Goal: Task Accomplishment & Management: Use online tool/utility

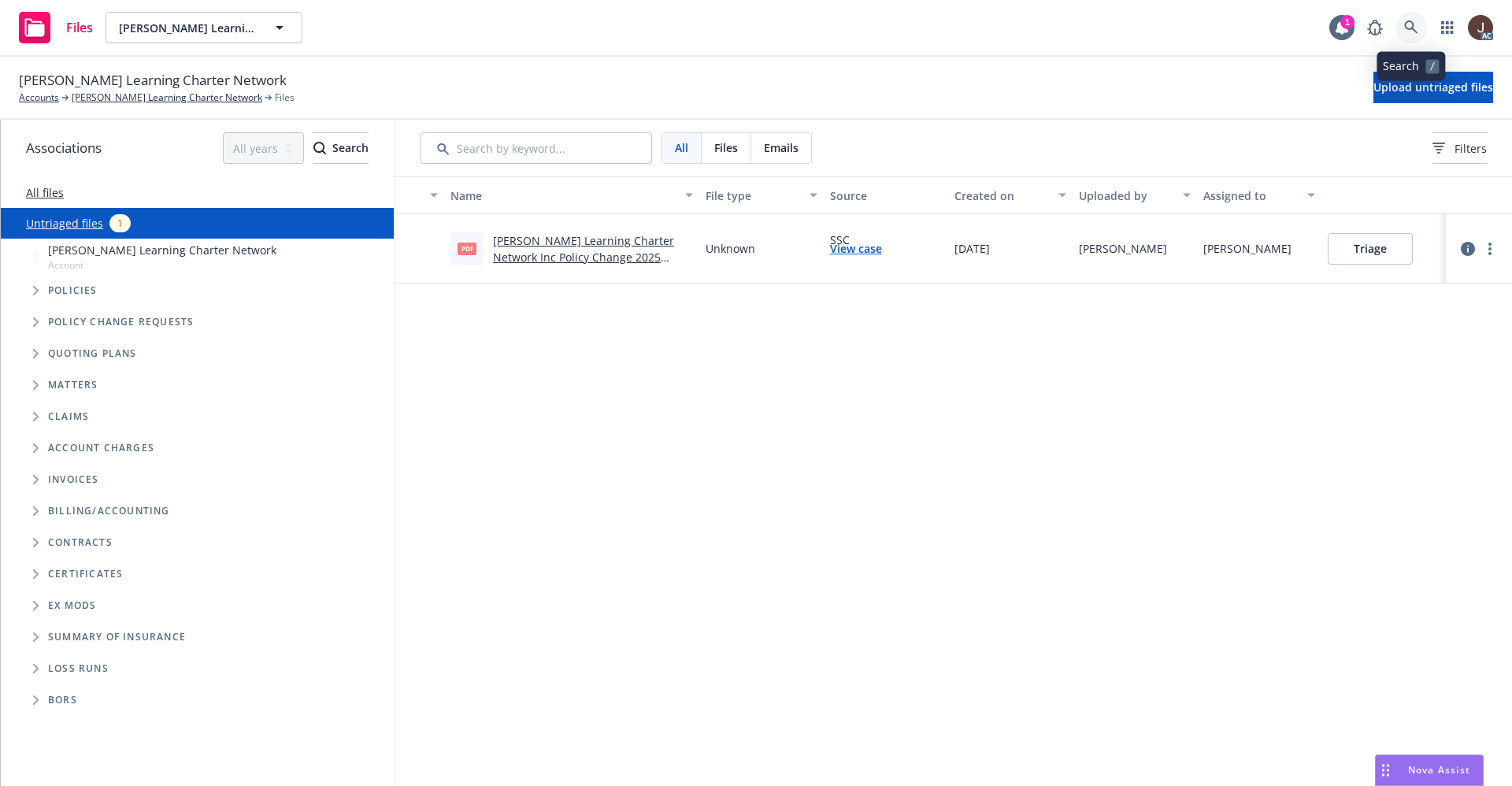
click at [1409, 31] on icon at bounding box center [1411, 28] width 14 height 14
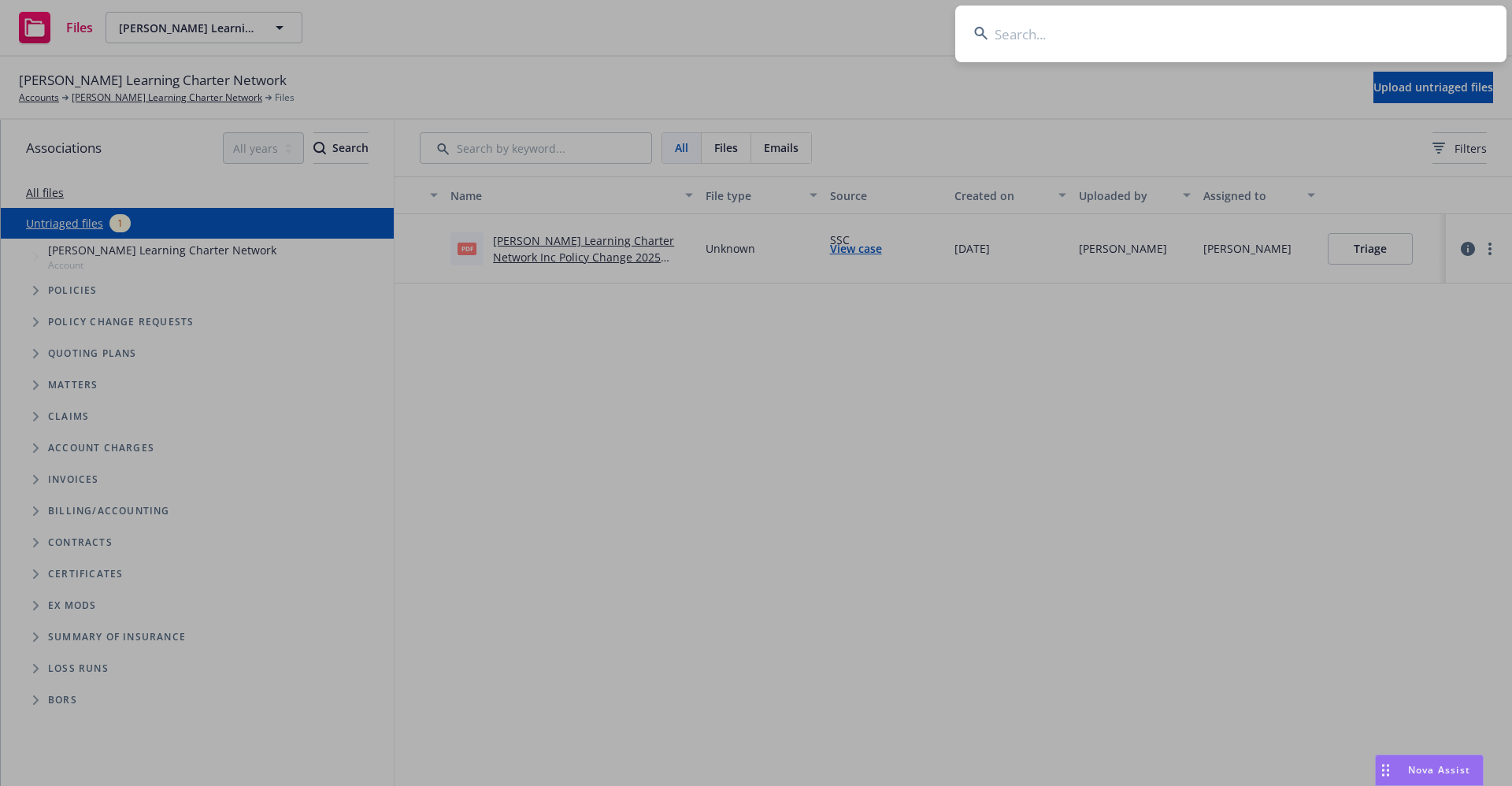
click at [1010, 47] on input at bounding box center [1231, 33] width 551 height 56
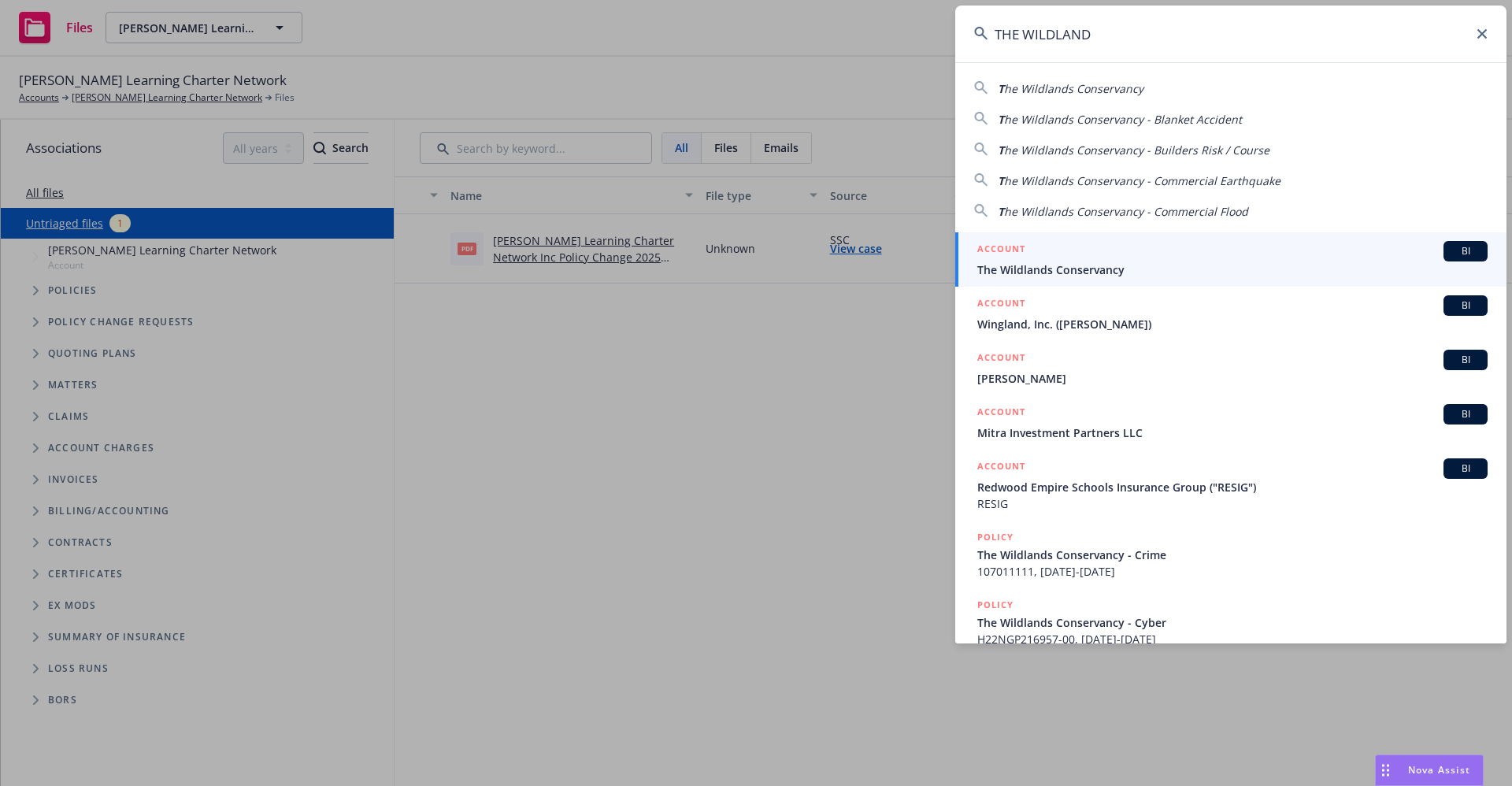
type input "THE WILDLAND"
click at [1061, 273] on span "The Wildlands Conservancy" at bounding box center [1232, 270] width 510 height 16
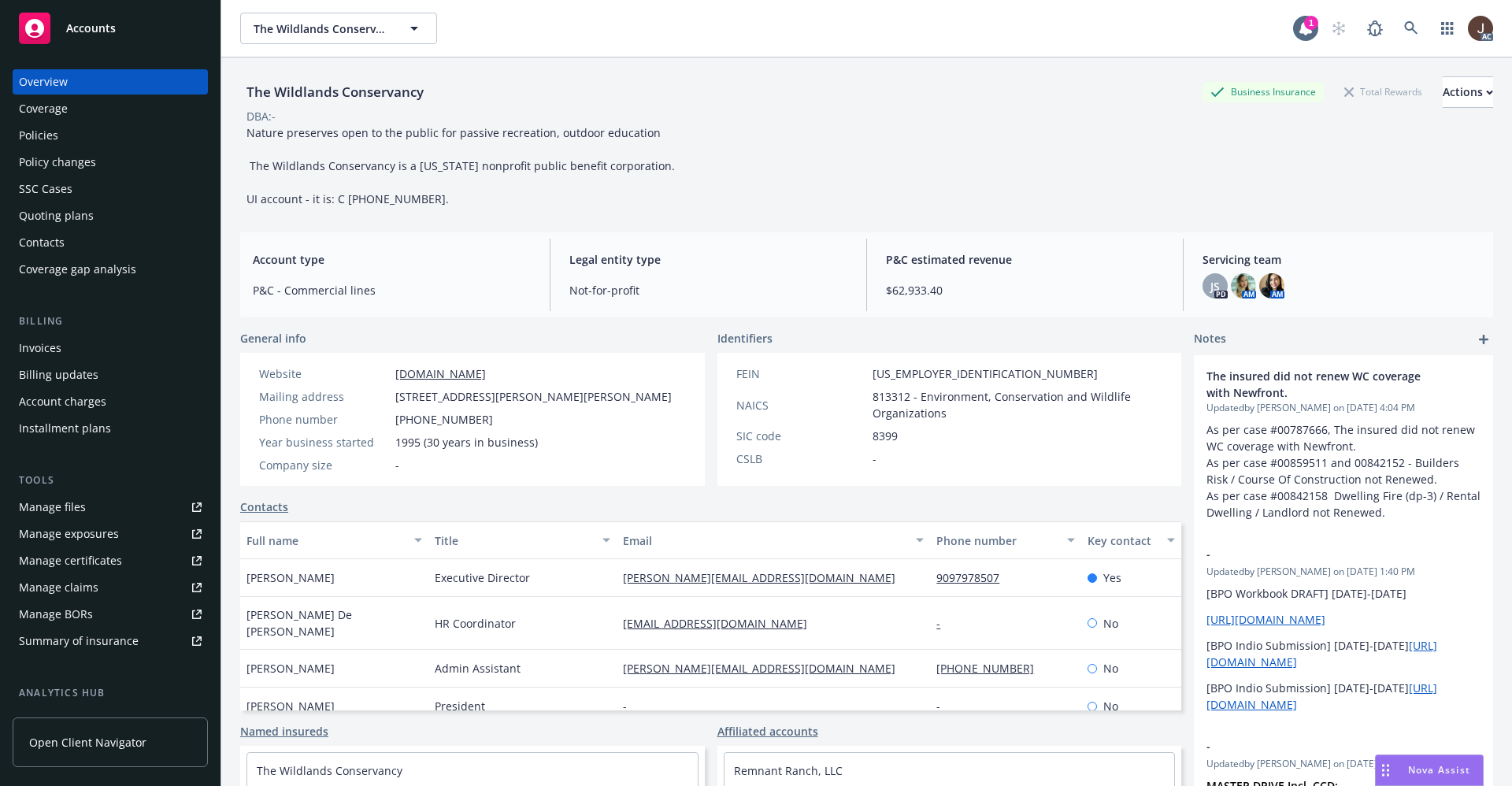
click at [63, 504] on div "Manage files" at bounding box center [52, 507] width 67 height 25
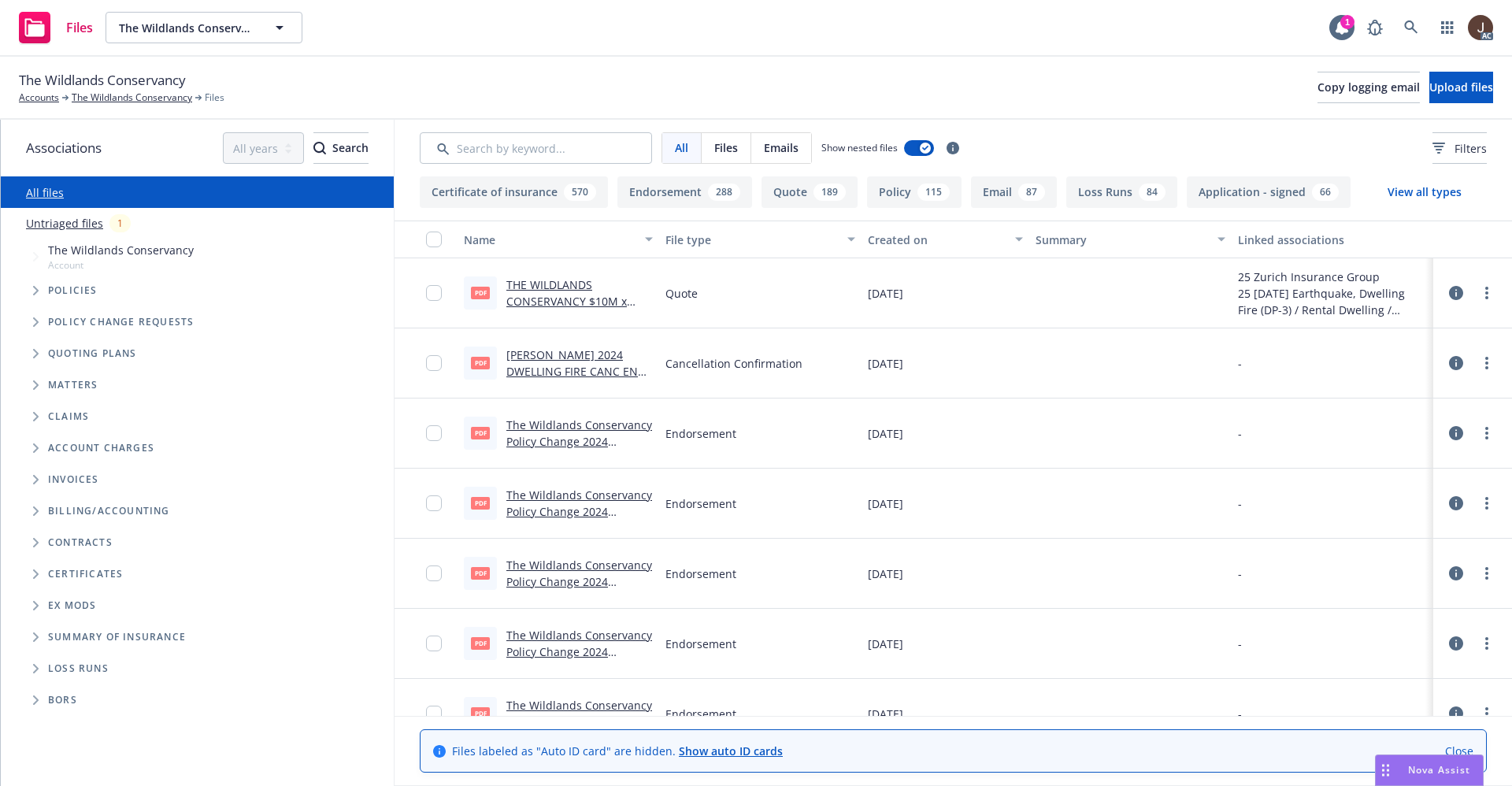
click at [63, 221] on link "Untriaged files" at bounding box center [64, 223] width 77 height 16
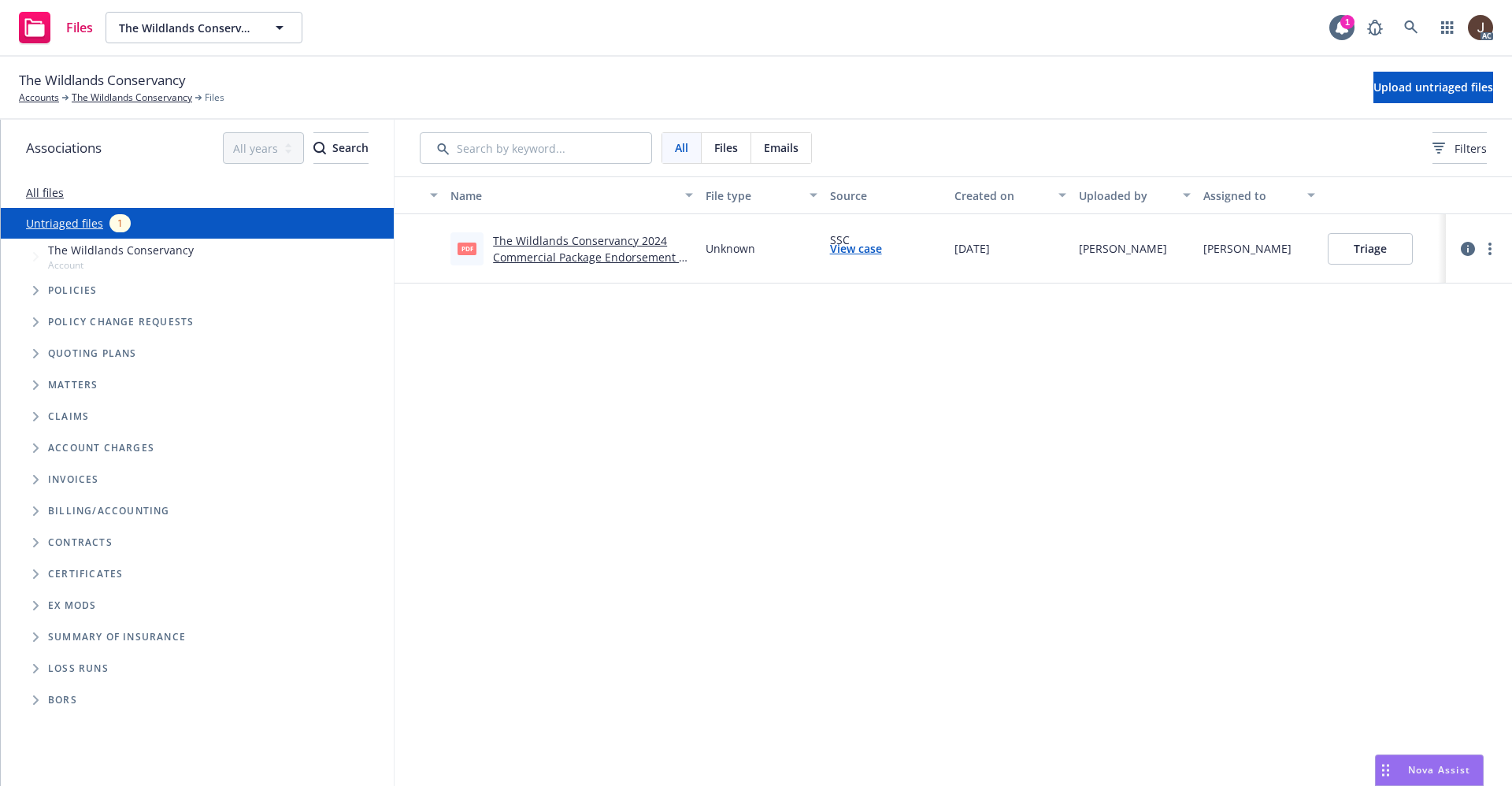
click at [690, 460] on div "Name File type Source Created on Uploaded by Assigned to pdf The Wildlands Cons…" at bounding box center [953, 482] width 1118 height 610
click at [1405, 95] on button "Upload untriaged files" at bounding box center [1433, 88] width 120 height 31
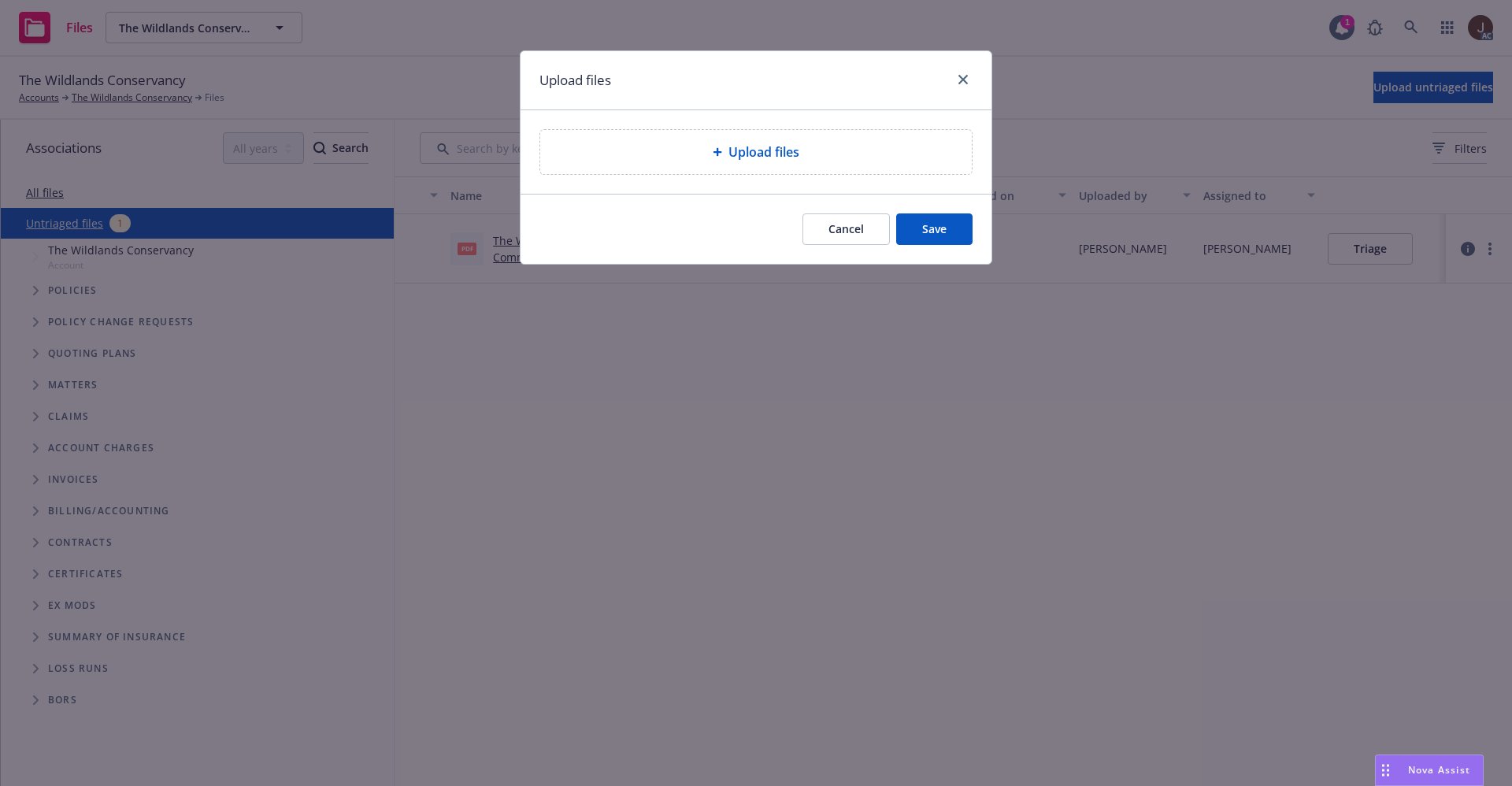
click at [779, 159] on span "Upload files" at bounding box center [764, 153] width 71 height 19
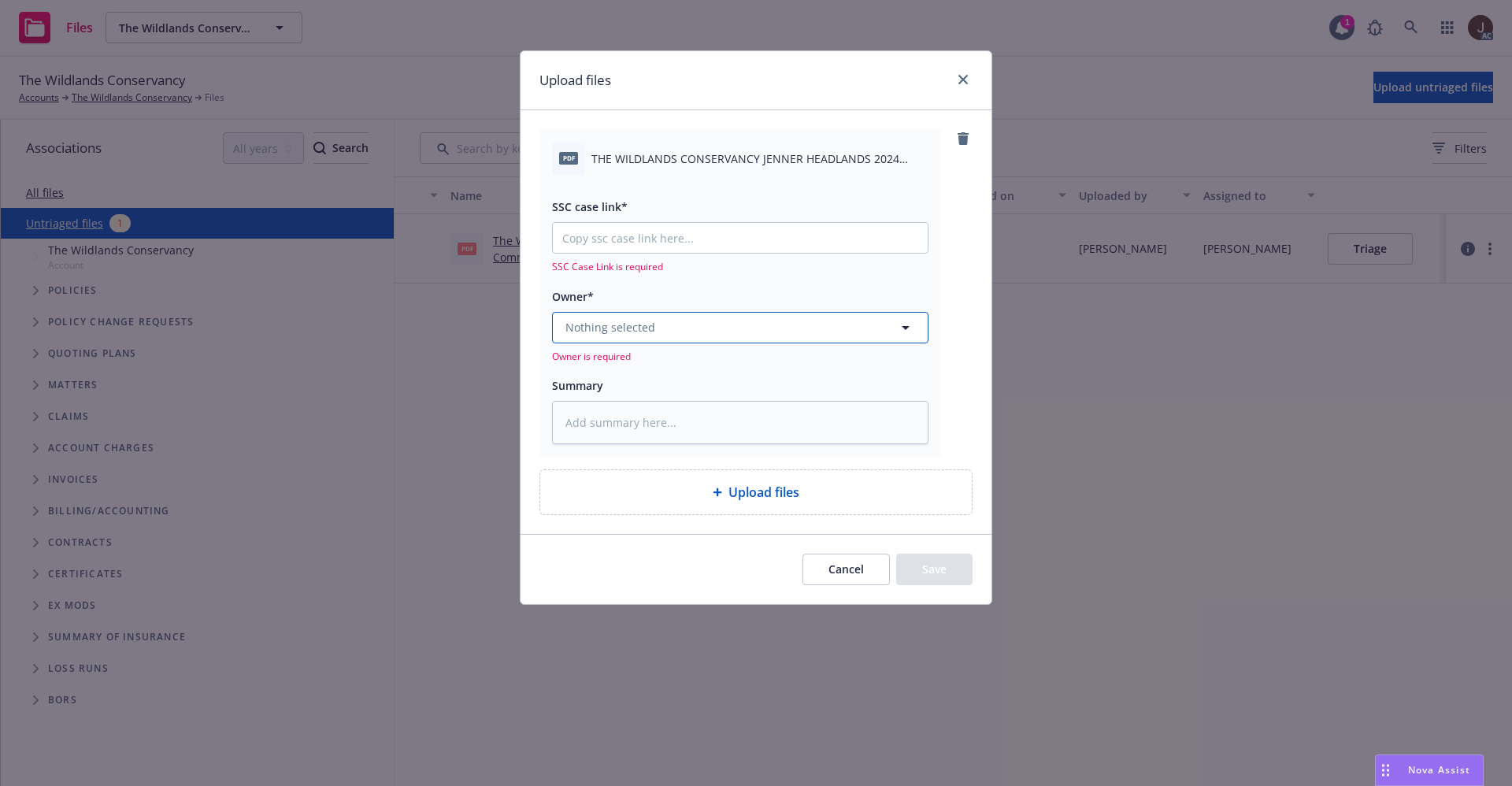
click at [648, 328] on span "Nothing selected" at bounding box center [611, 327] width 90 height 16
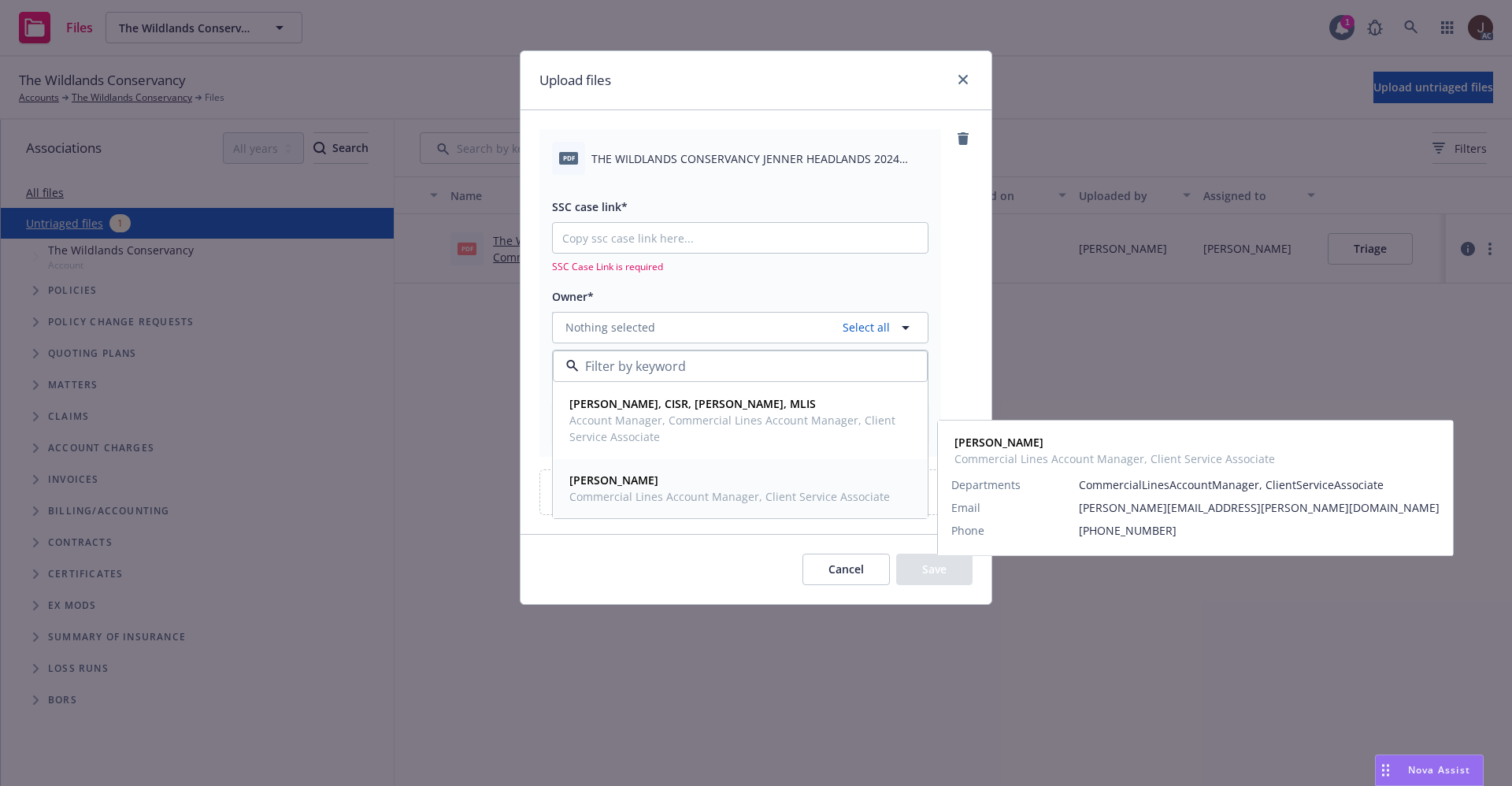
click at [640, 478] on strong "Yvette Cordova" at bounding box center [613, 479] width 89 height 15
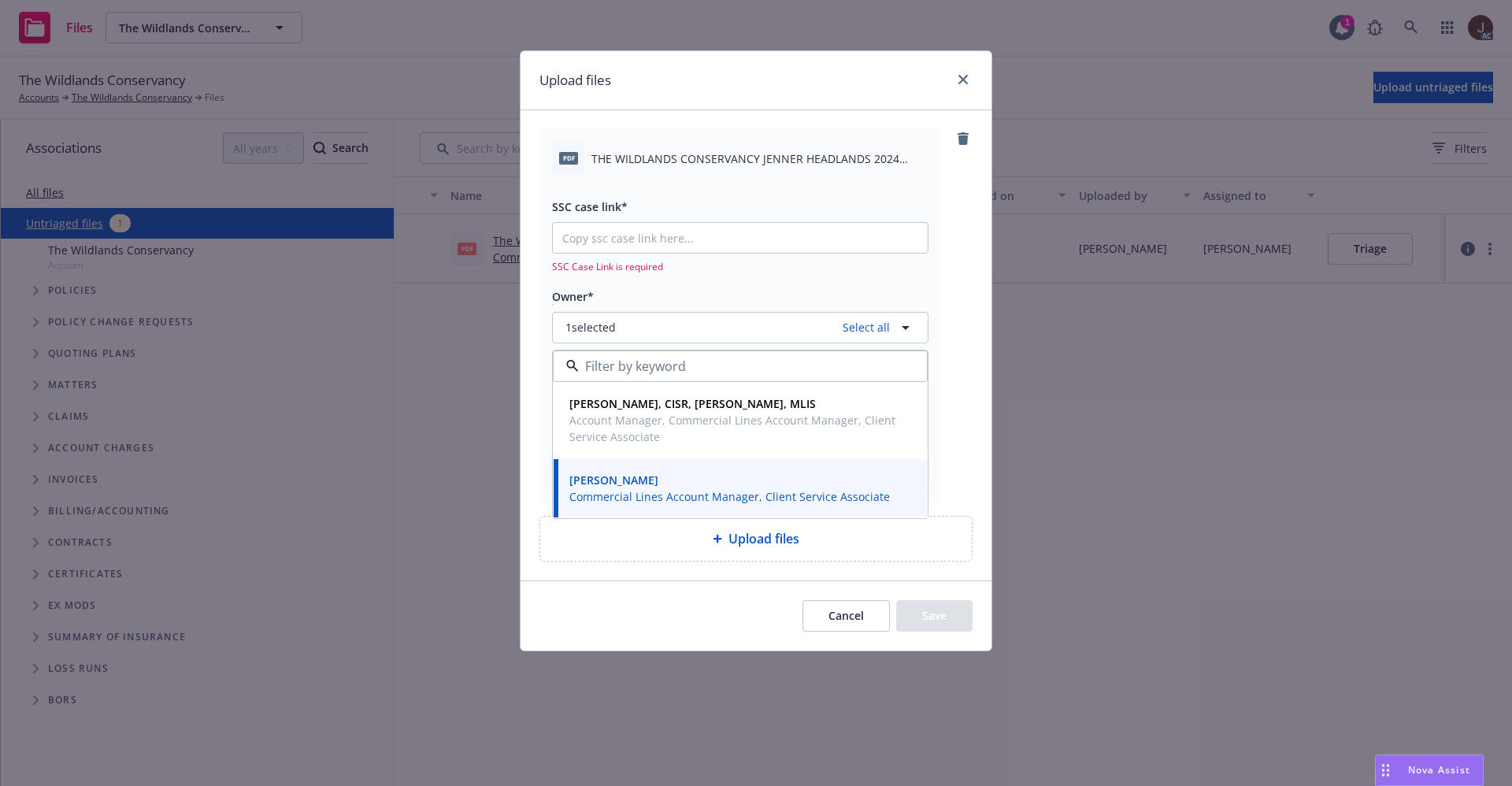
click at [705, 160] on span "THE WILDLANDS CONSERVANCY JENNER HEADLANDS 2024 COMMERCIAL PROPERTY REVIEW OF C…" at bounding box center [760, 159] width 337 height 16
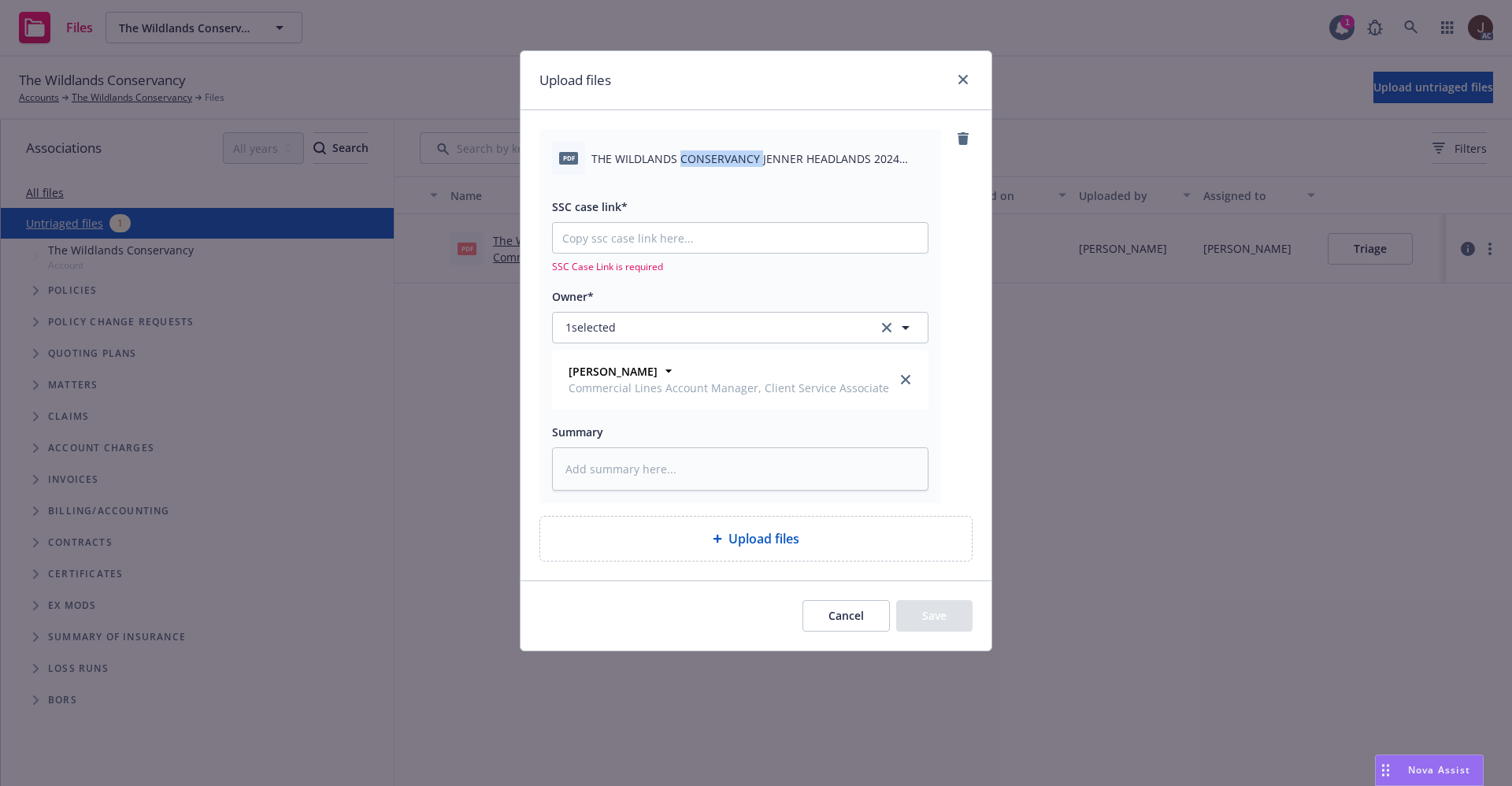
click at [705, 160] on span "THE WILDLANDS CONSERVANCY JENNER HEADLANDS 2024 COMMERCIAL PROPERTY REVIEW OF C…" at bounding box center [760, 159] width 337 height 16
copy div "THE WILDLANDS CONSERVANCY JENNER HEADLANDS 2024 COMMERCIAL PROPERTY REVIEW OF C…"
click at [646, 461] on textarea at bounding box center [740, 469] width 376 height 43
paste textarea "THE WILDLANDS CONSERVANCY JENNER HEADLANDS 2024 COMMERCIAL PROPERTY REVIEW OF C…"
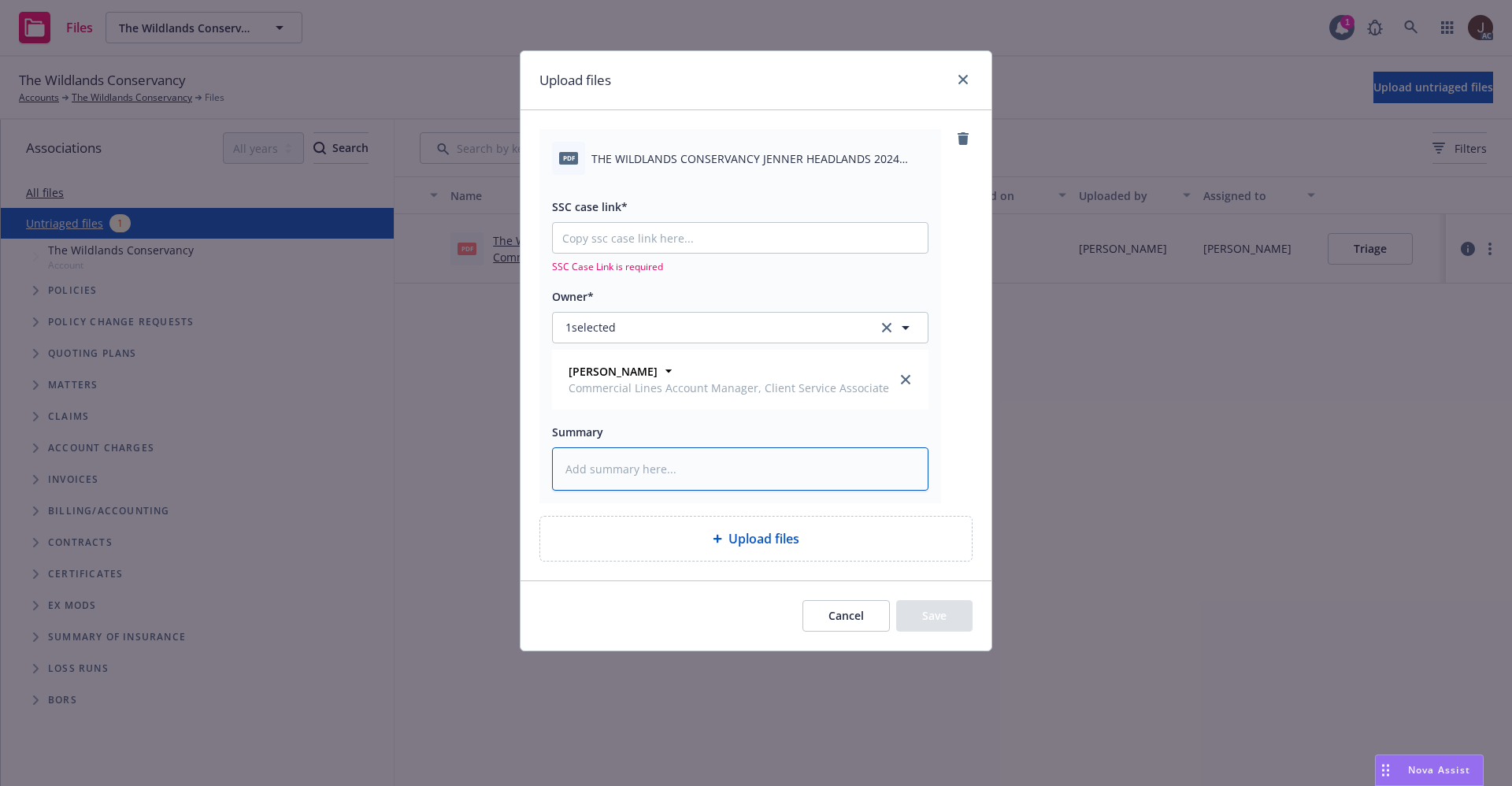
type textarea "x"
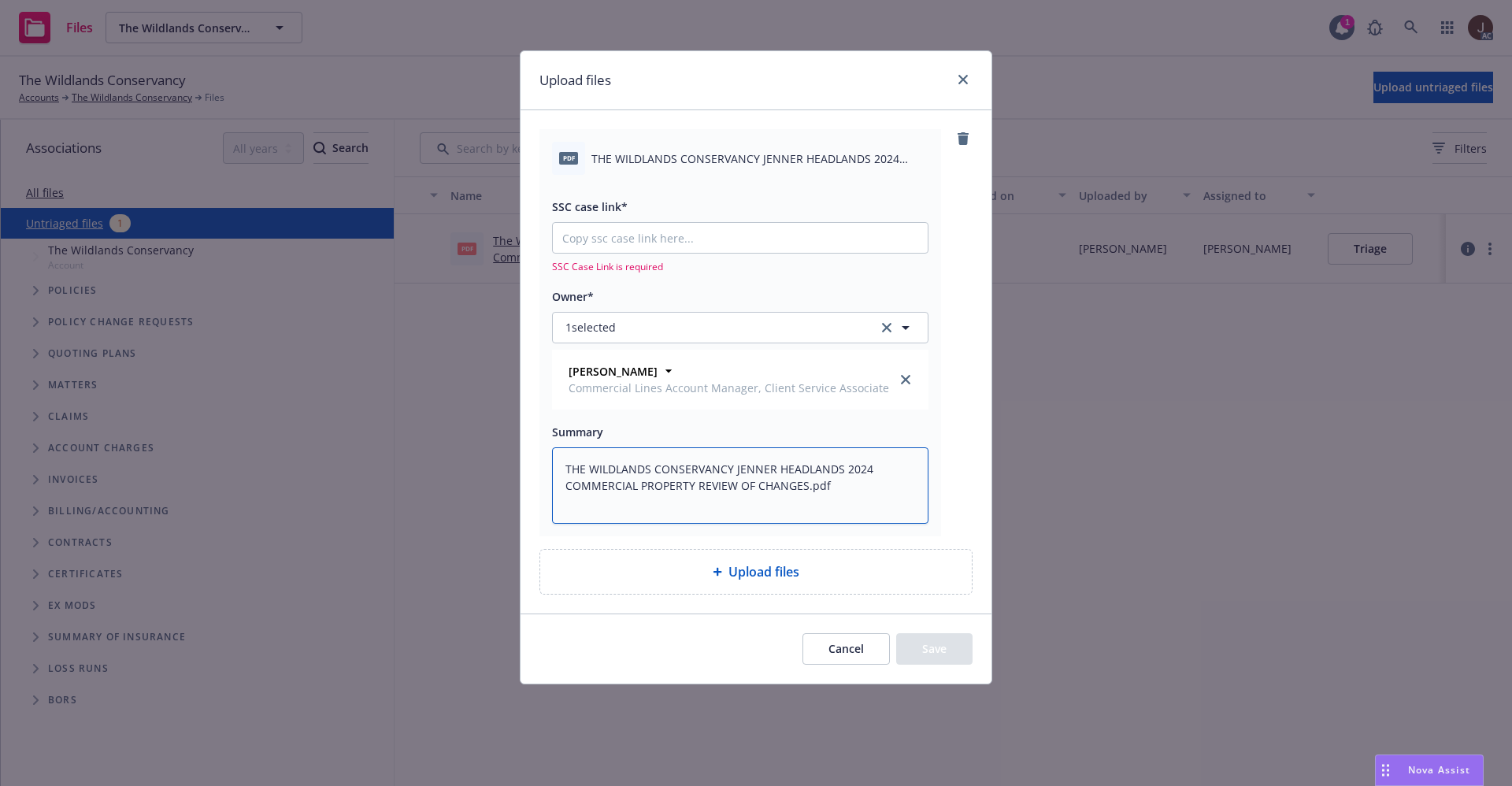
type textarea "THE WILDLANDS CONSERVANCY JENNER HEADLANDS 2024 COMMERCIAL PROPERTY REVIEW OF C…"
click at [973, 417] on div "pdf THE WILDLANDS CONSERVANCY JENNER HEADLANDS 2024 COMMERCIAL PROPERTY REVIEW …" at bounding box center [756, 361] width 471 height 503
click at [636, 218] on div "SSC case link* SSC Case Link is required" at bounding box center [740, 235] width 376 height 76
click at [636, 233] on input "SSC case link*" at bounding box center [740, 237] width 375 height 30
paste input "https://newfront-ssc.lightning.force.com/lightning/r/Case/500Vz00000QicQsIAJ/vi…"
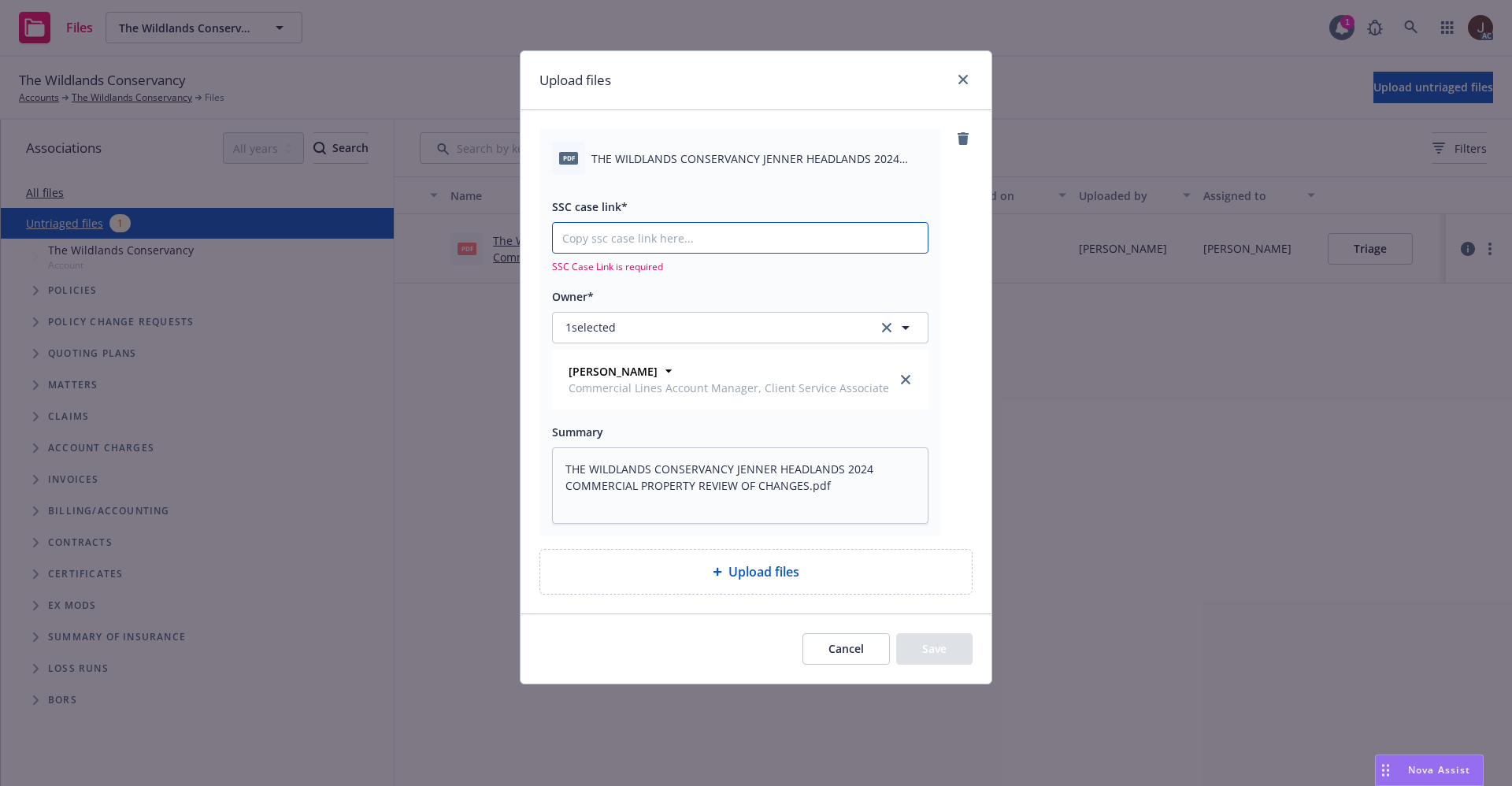
type textarea "x"
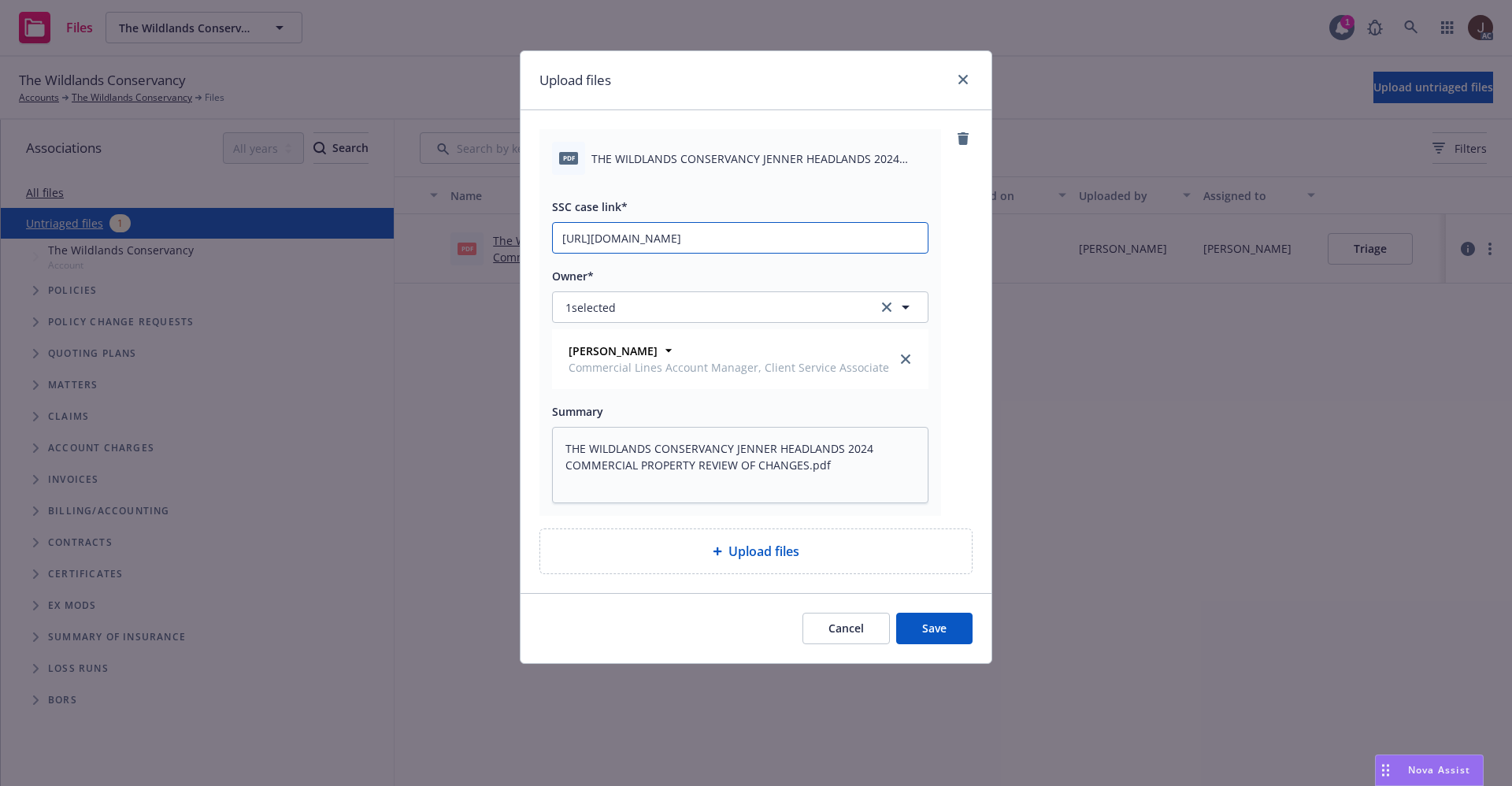
scroll to position [0, 73]
type input "https://newfront-ssc.lightning.force.com/lightning/r/Case/500Vz00000QicQsIAJ/vi…"
click at [924, 622] on button "Save" at bounding box center [934, 628] width 76 height 31
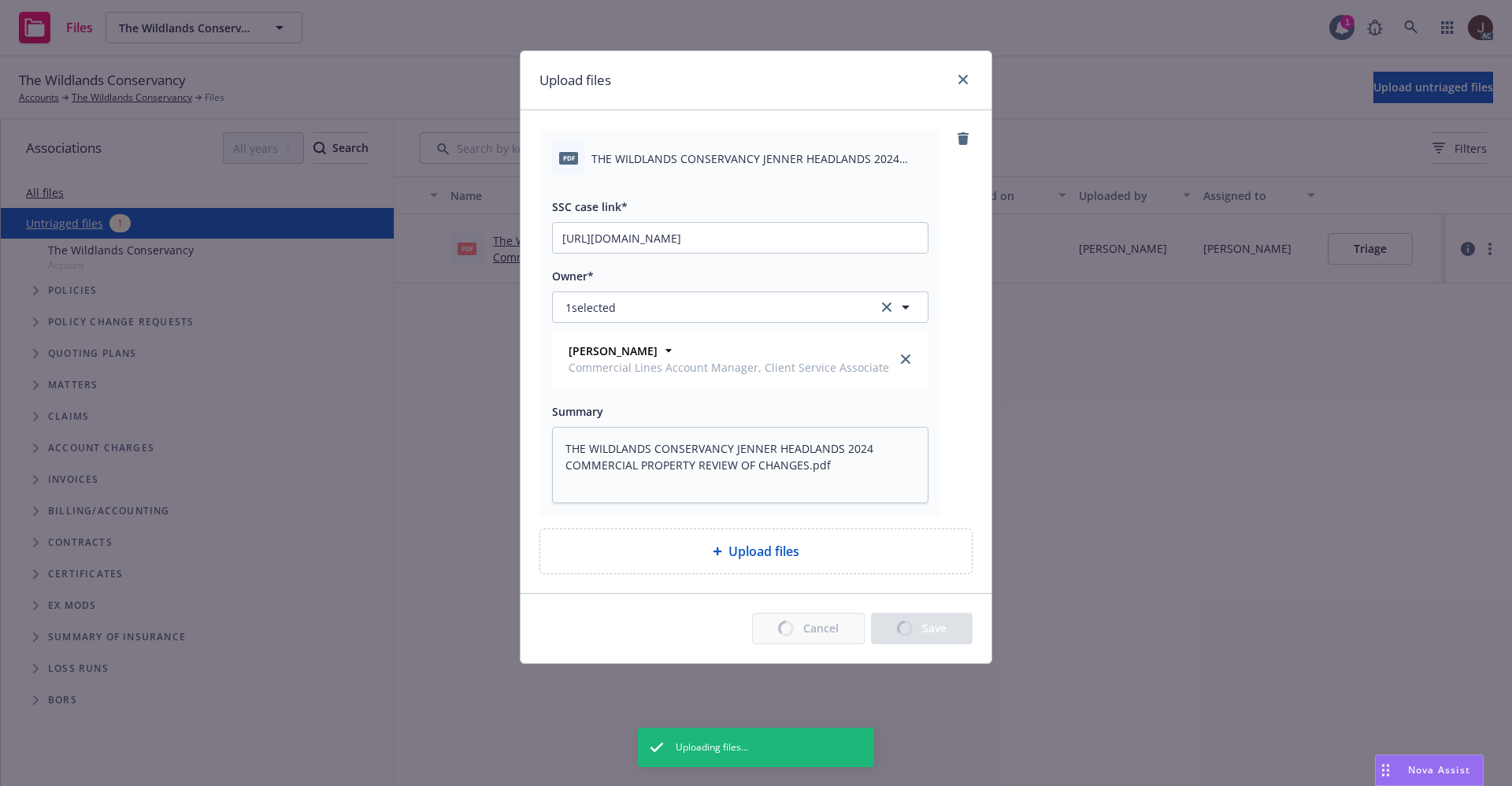
type textarea "x"
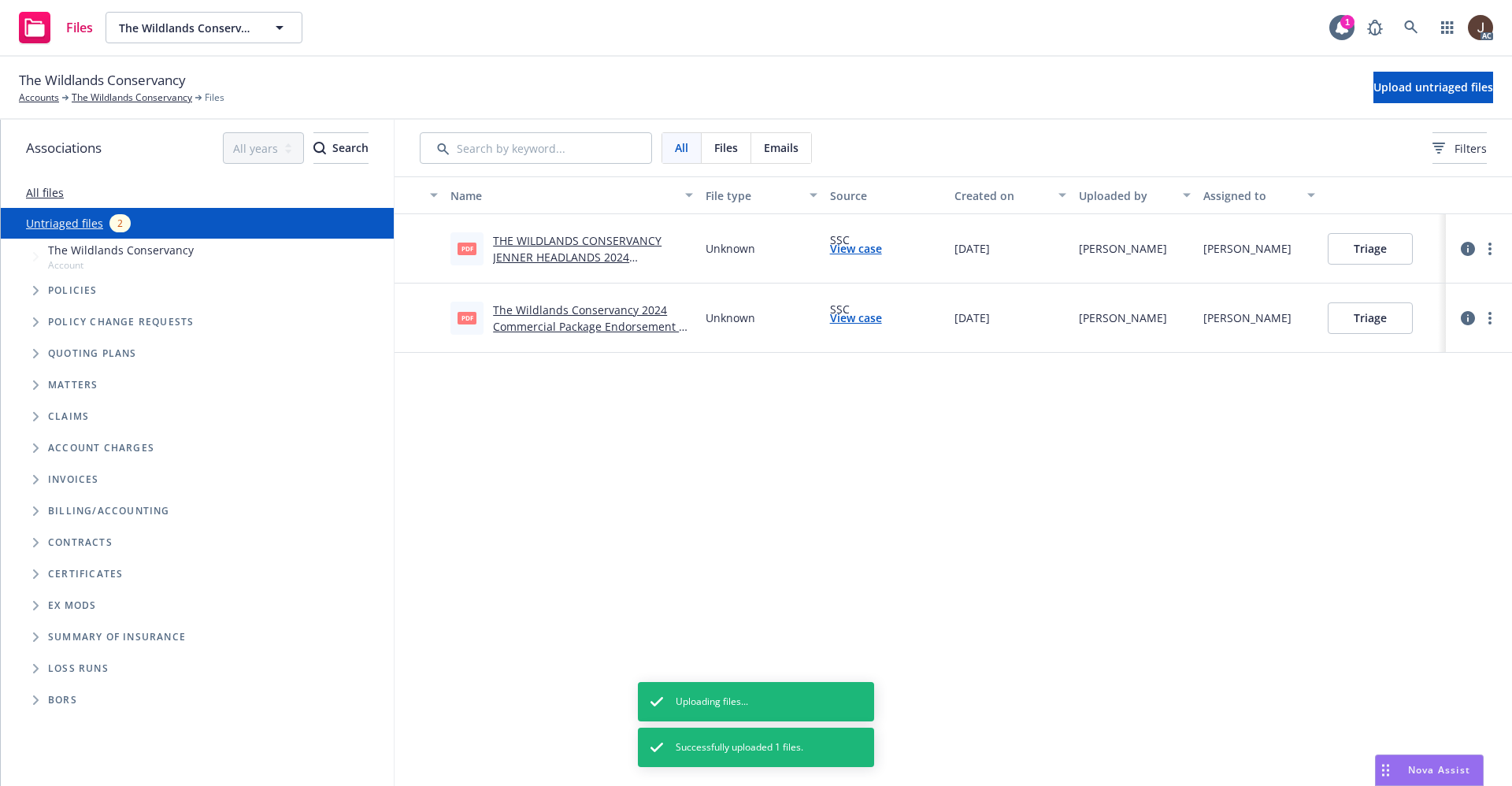
click at [784, 442] on div "Name File type Source Created on Uploaded by Assigned to pdf THE WILDLANDS CONS…" at bounding box center [953, 482] width 1118 height 610
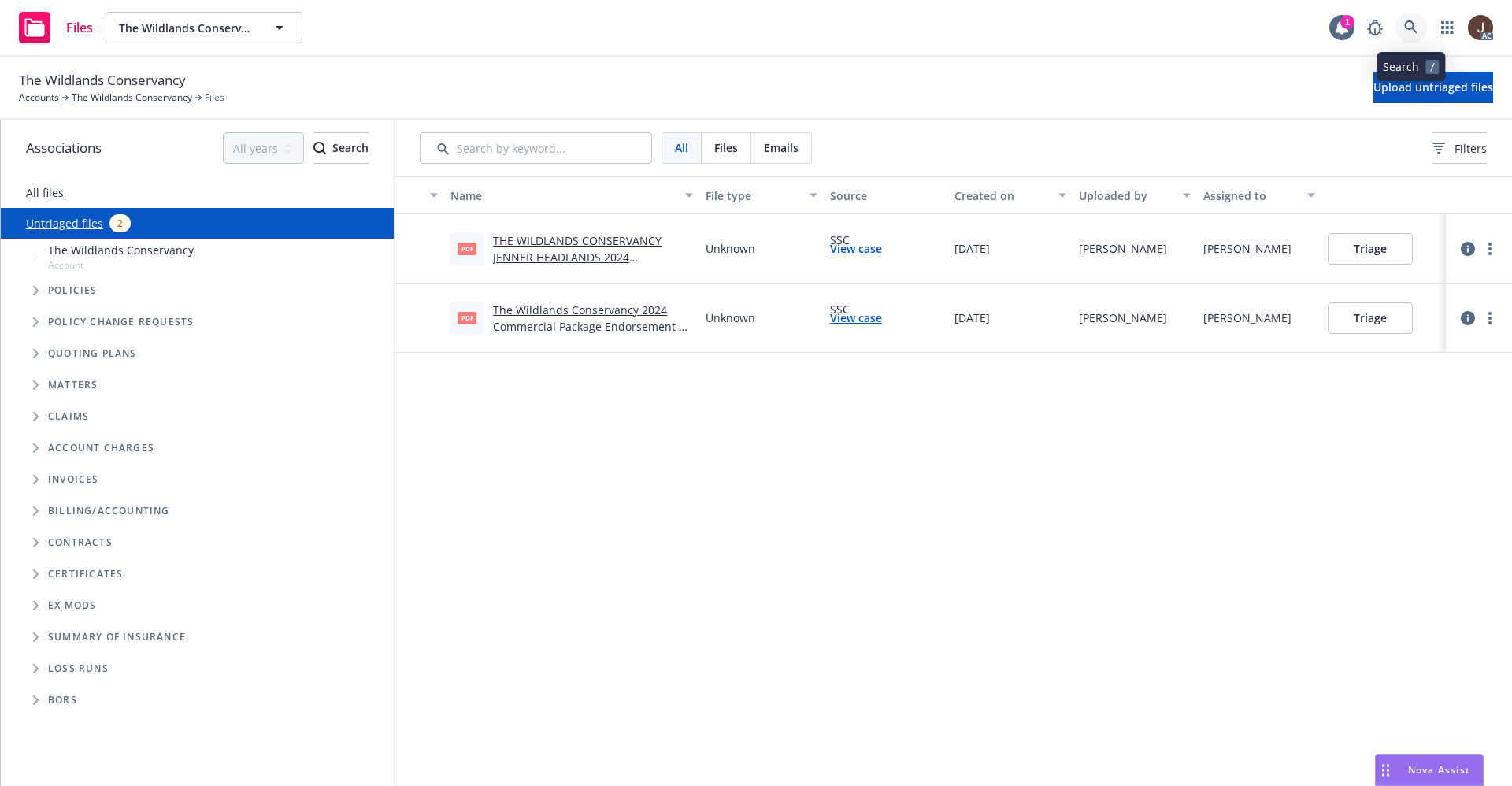
click at [1415, 27] on icon at bounding box center [1411, 28] width 14 height 14
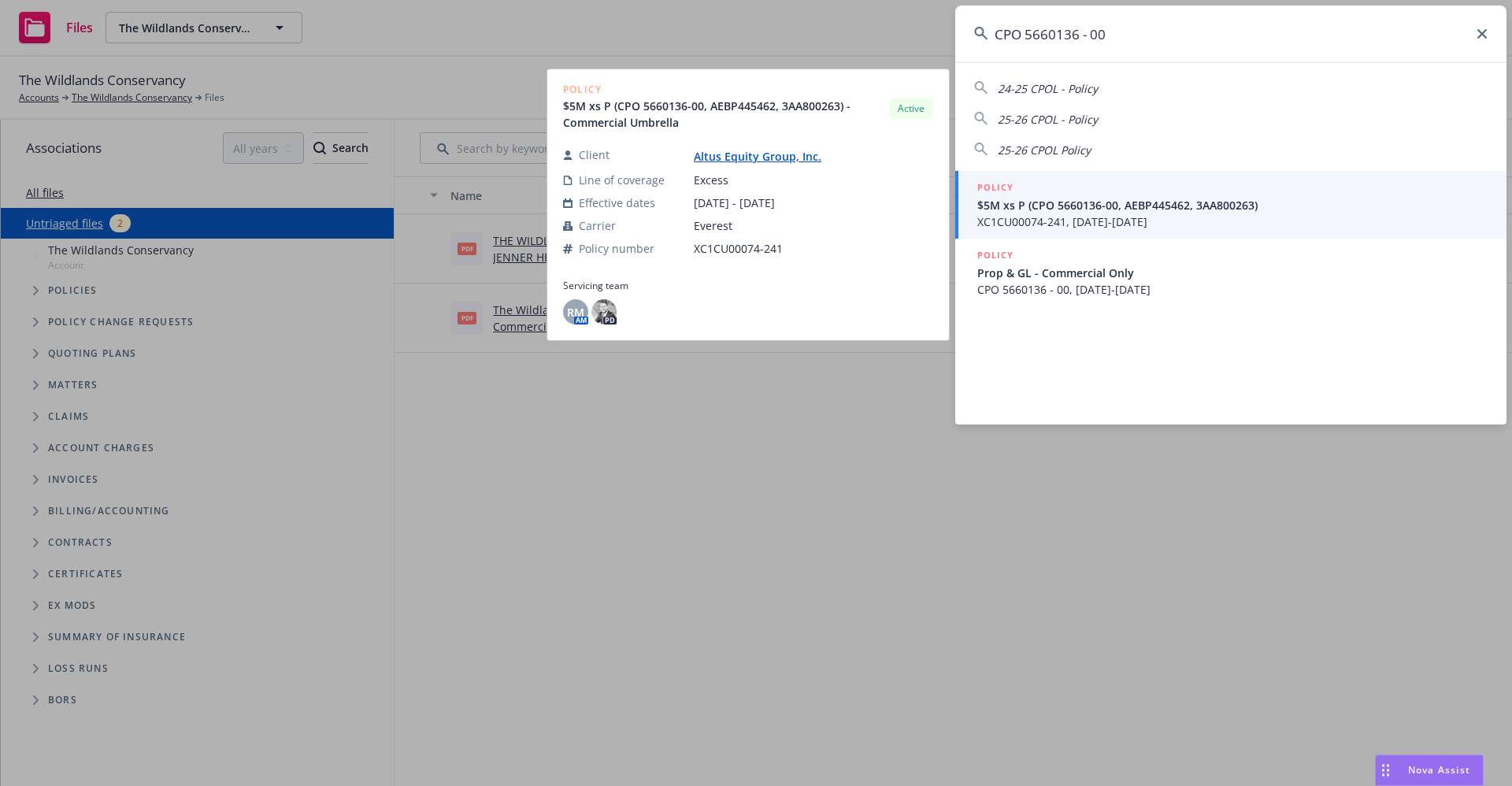
type input "CPO 5660136 - 00"
click at [768, 160] on link "Altus Equity Group, Inc." at bounding box center [764, 156] width 140 height 15
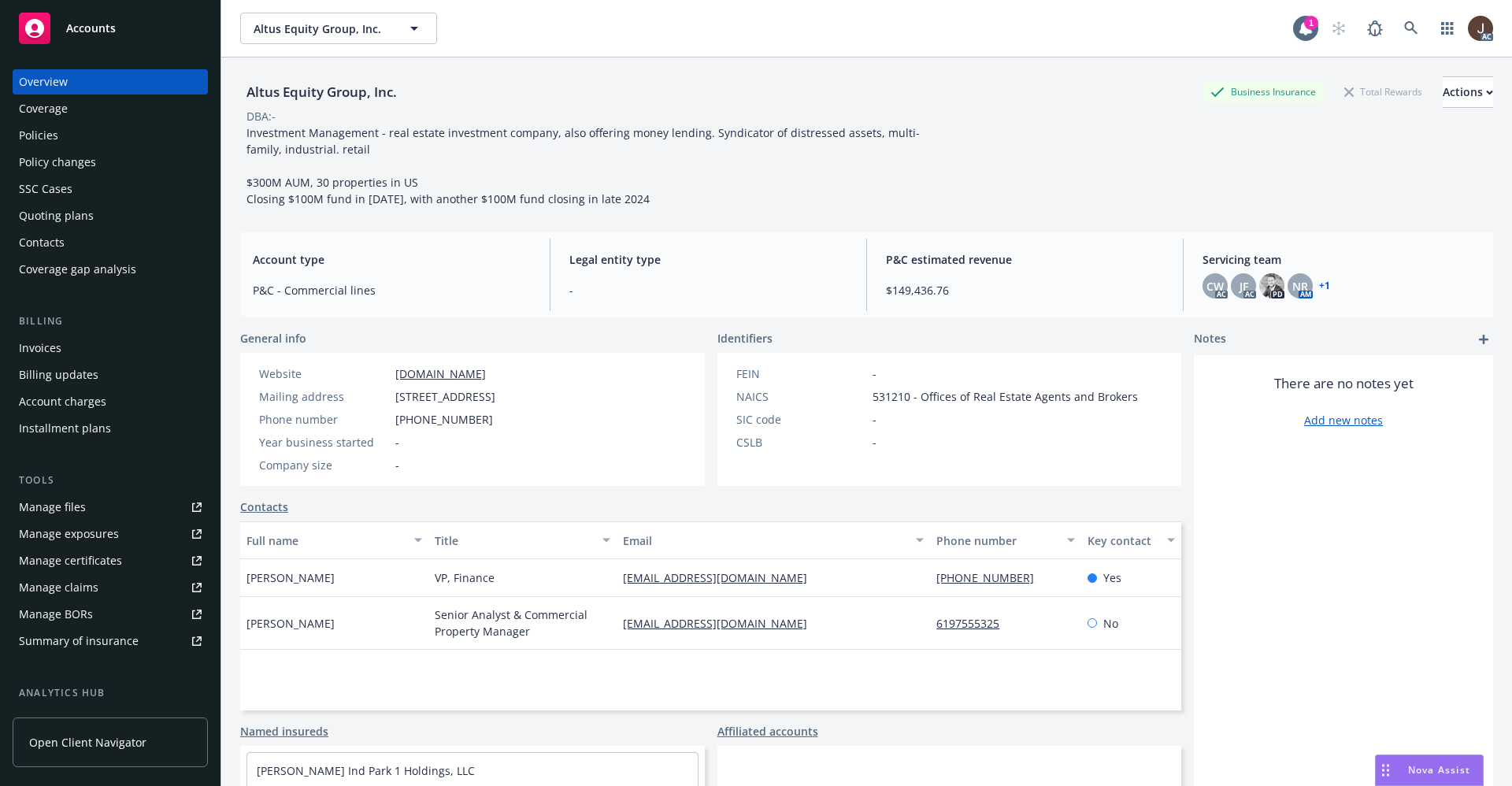
click at [30, 136] on div "Policies" at bounding box center [38, 135] width 39 height 25
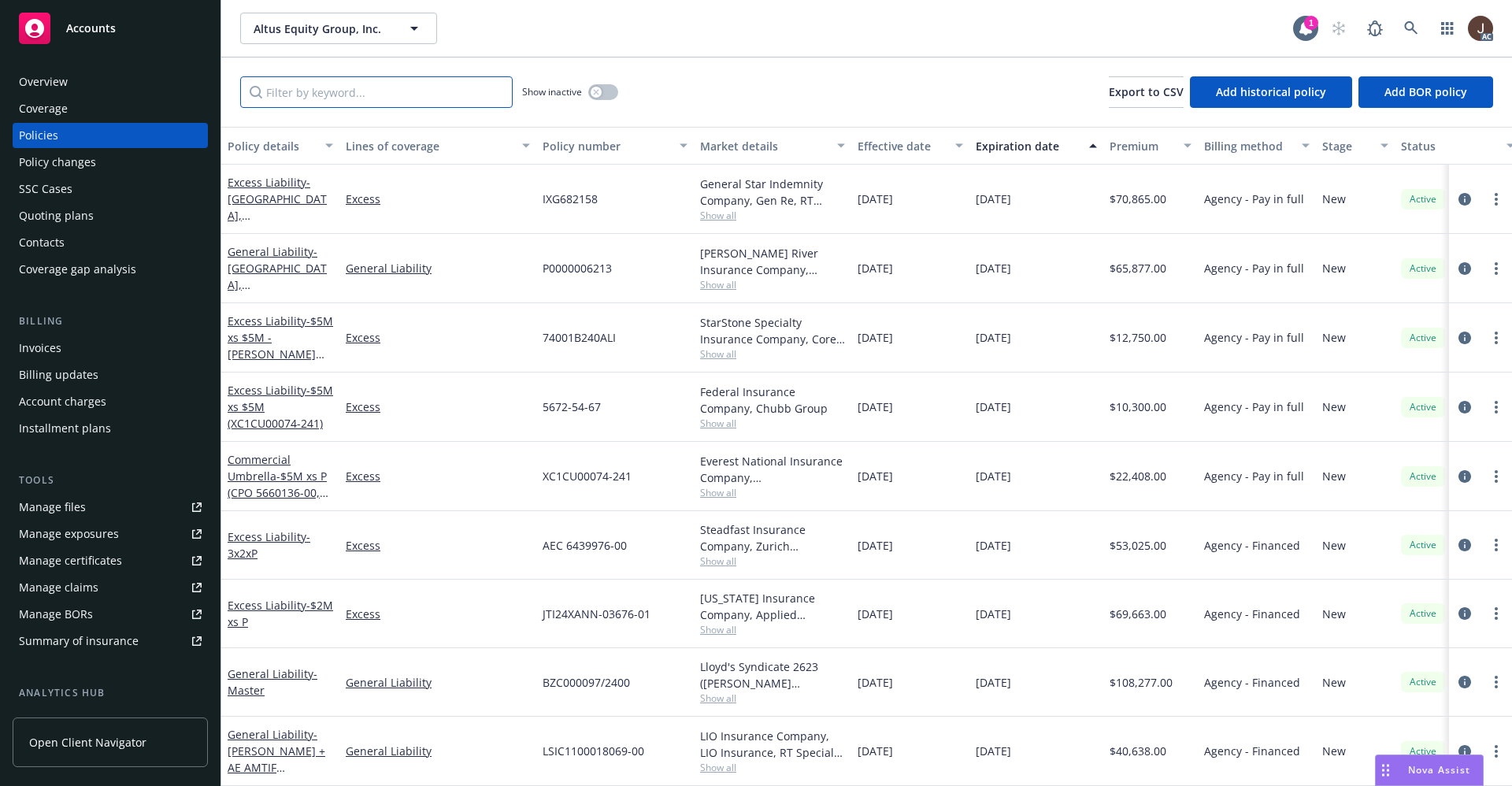
click at [318, 88] on input "Filter by keyword..." at bounding box center [376, 92] width 273 height 31
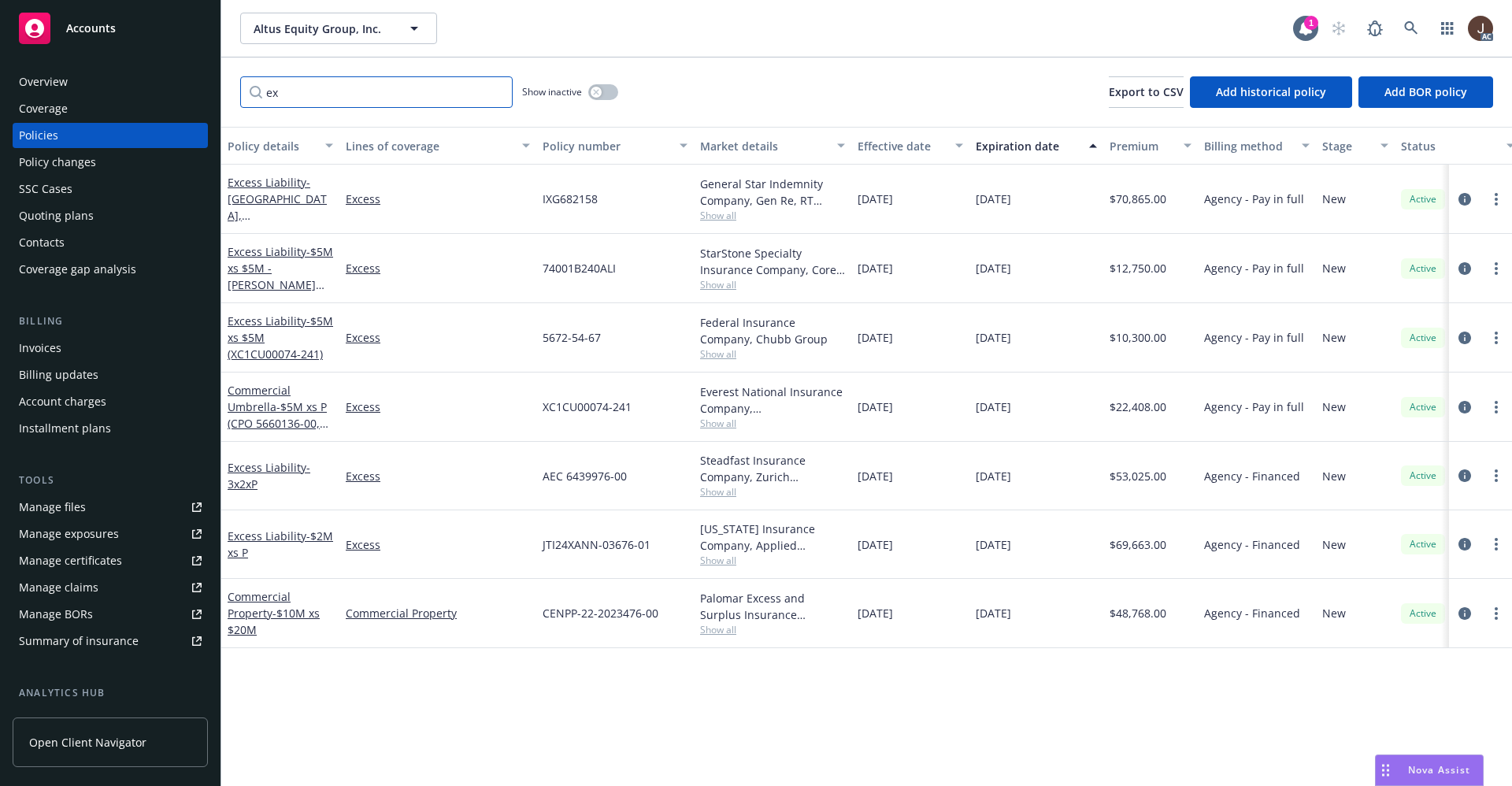
type input "e"
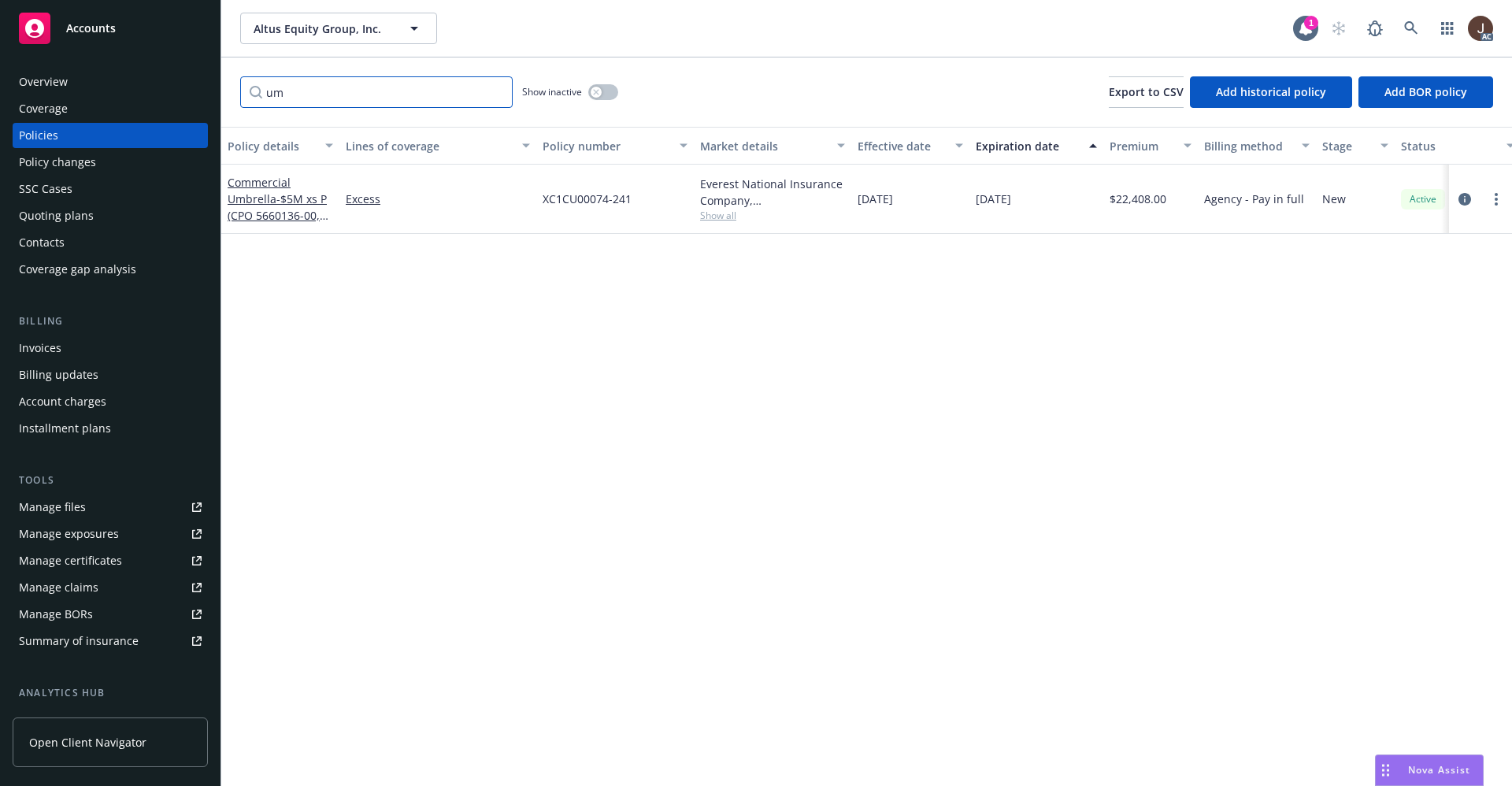
click at [317, 102] on input "um" at bounding box center [376, 92] width 273 height 31
type input "u"
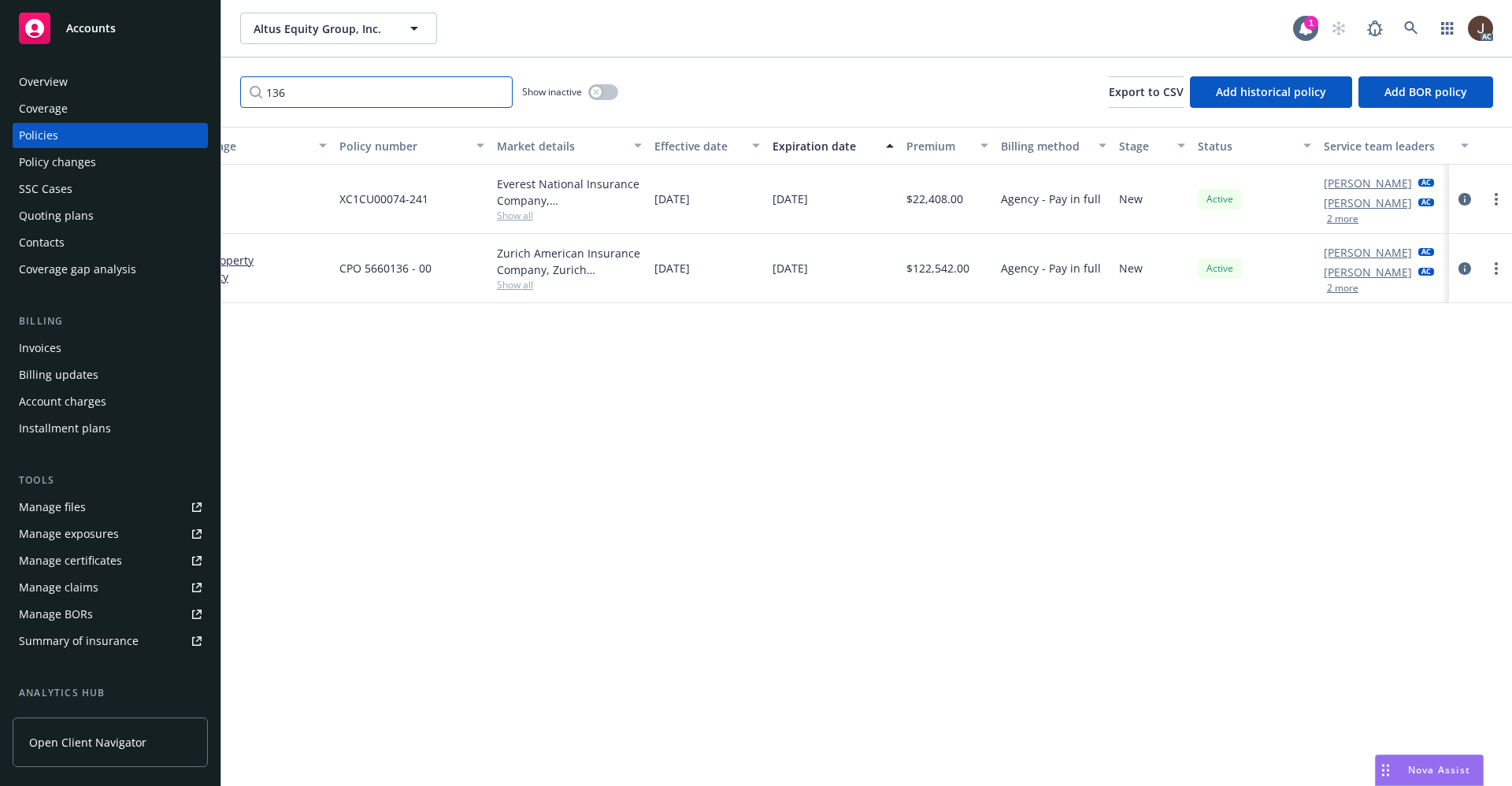
scroll to position [0, 230]
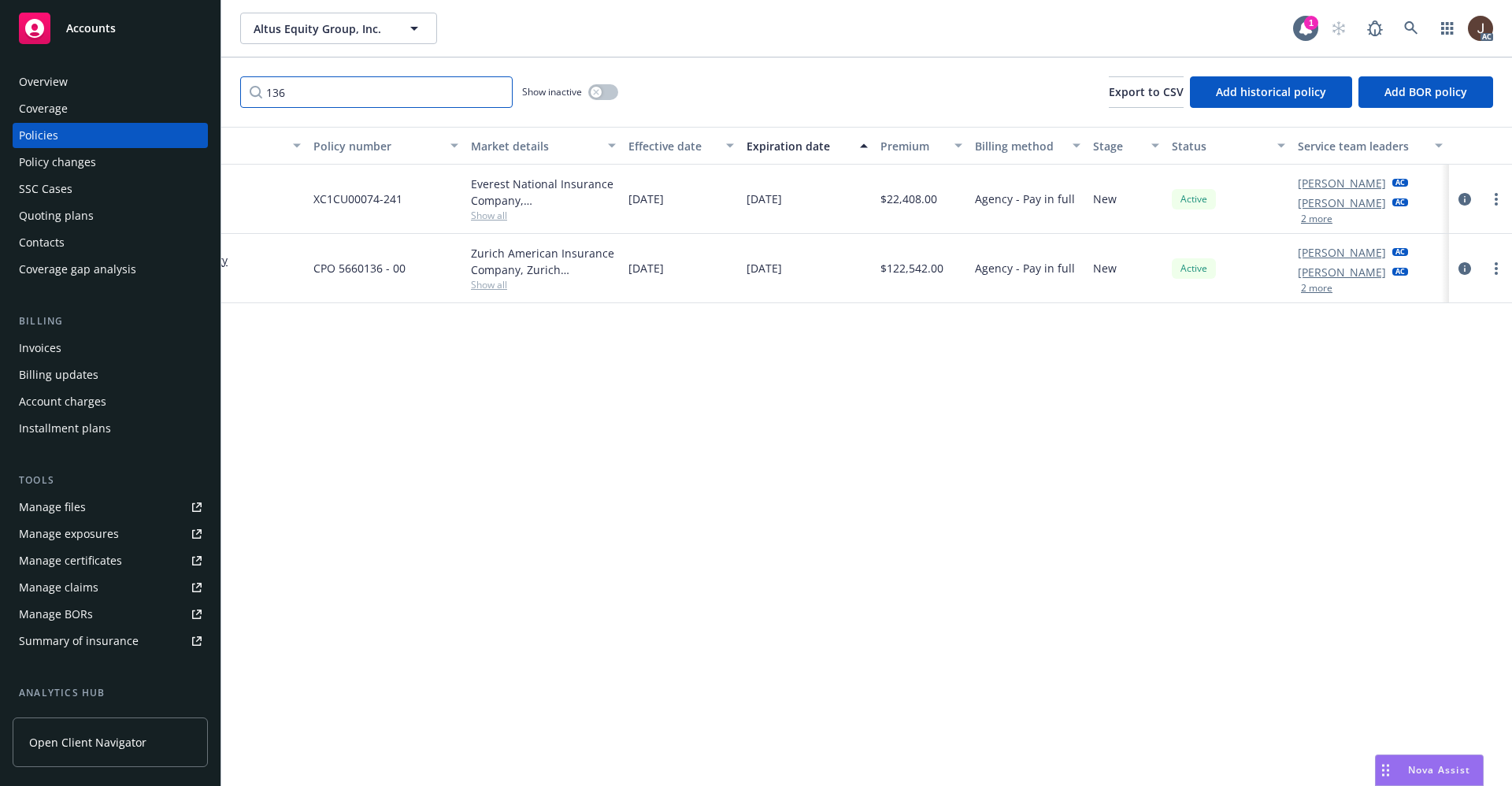
type input "136"
click at [1321, 293] on button "2 more" at bounding box center [1317, 288] width 31 height 10
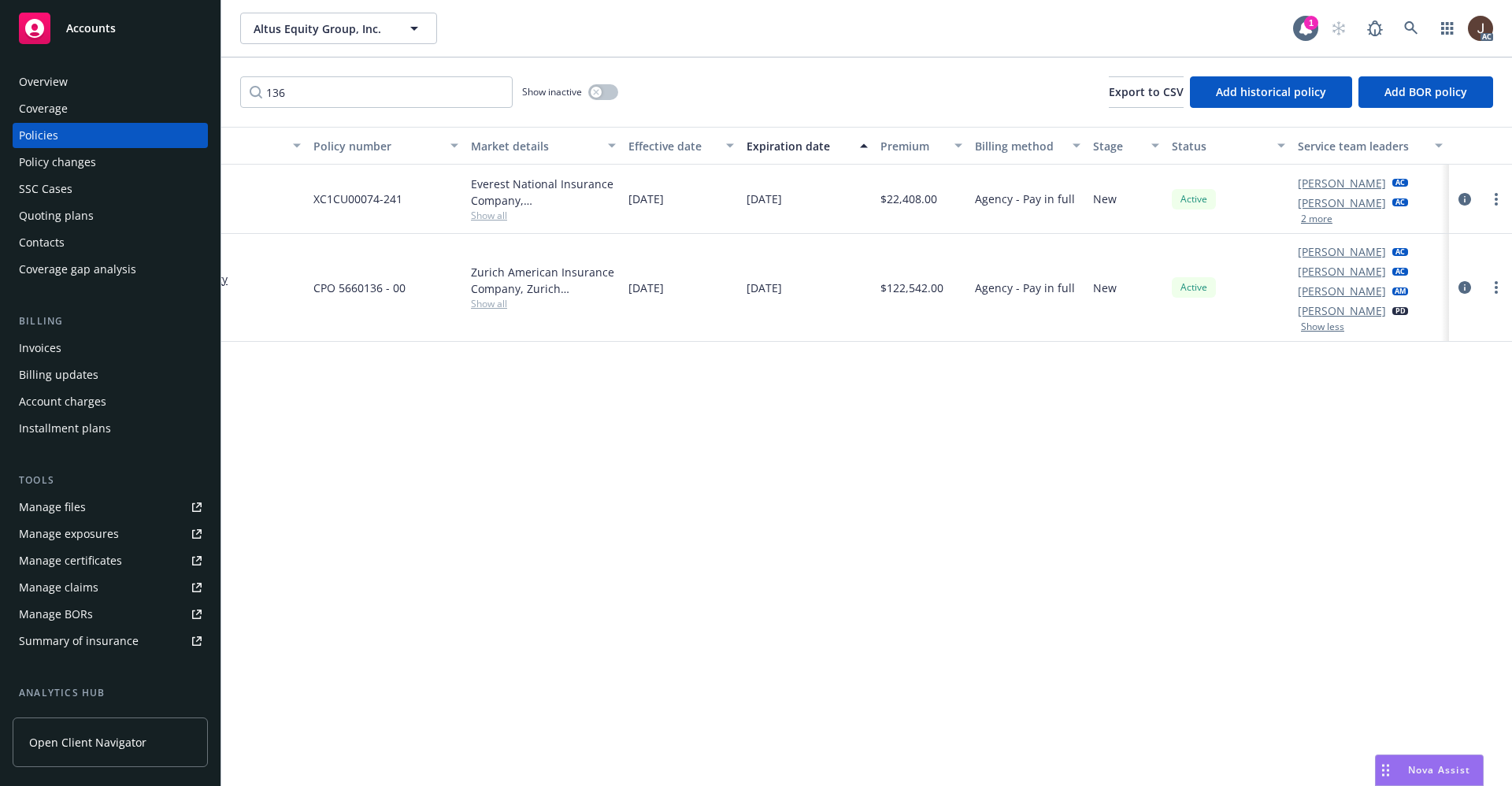
click at [40, 511] on div "Manage files" at bounding box center [52, 507] width 67 height 25
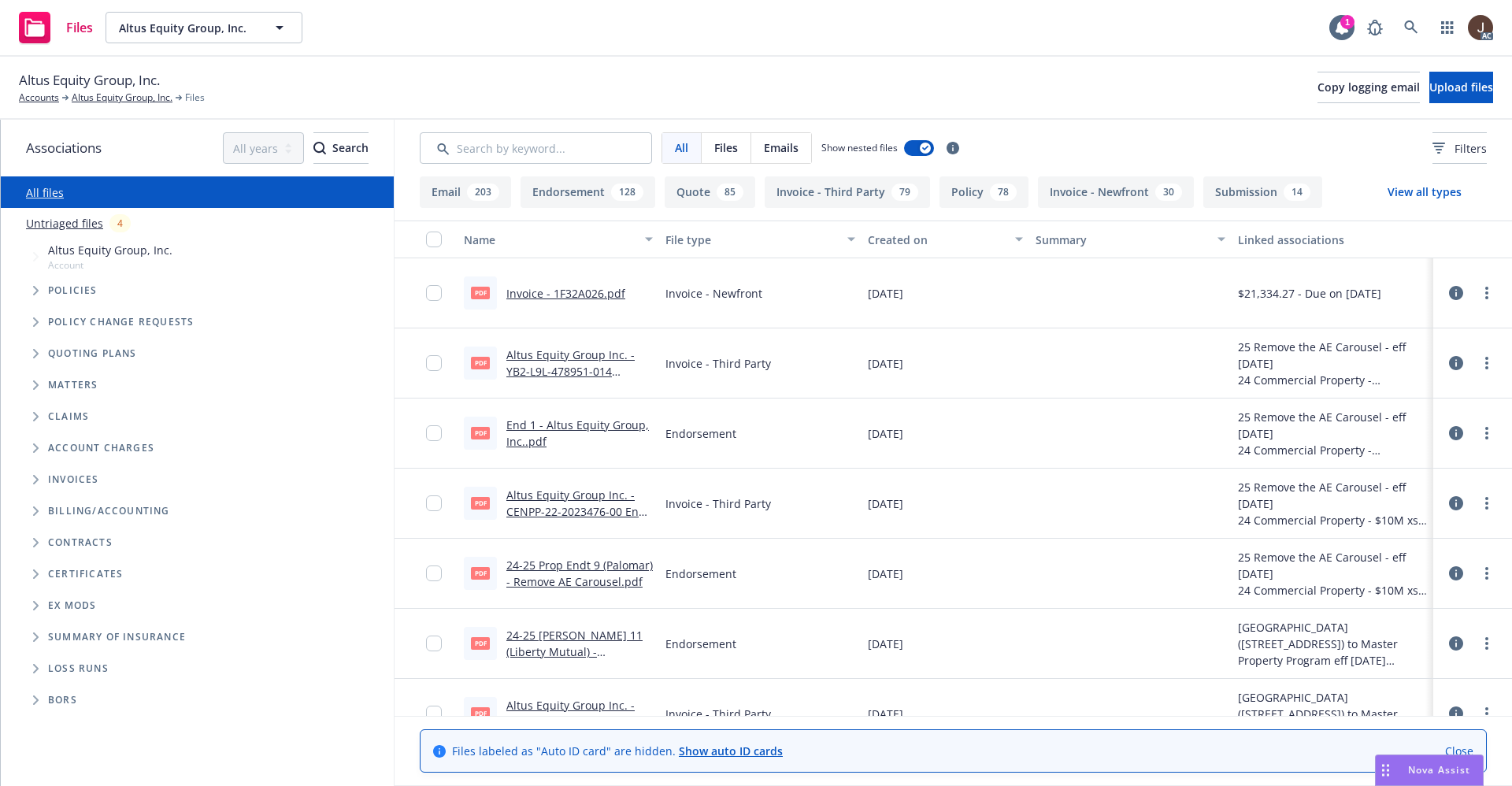
click at [62, 223] on link "Untriaged files" at bounding box center [64, 223] width 77 height 16
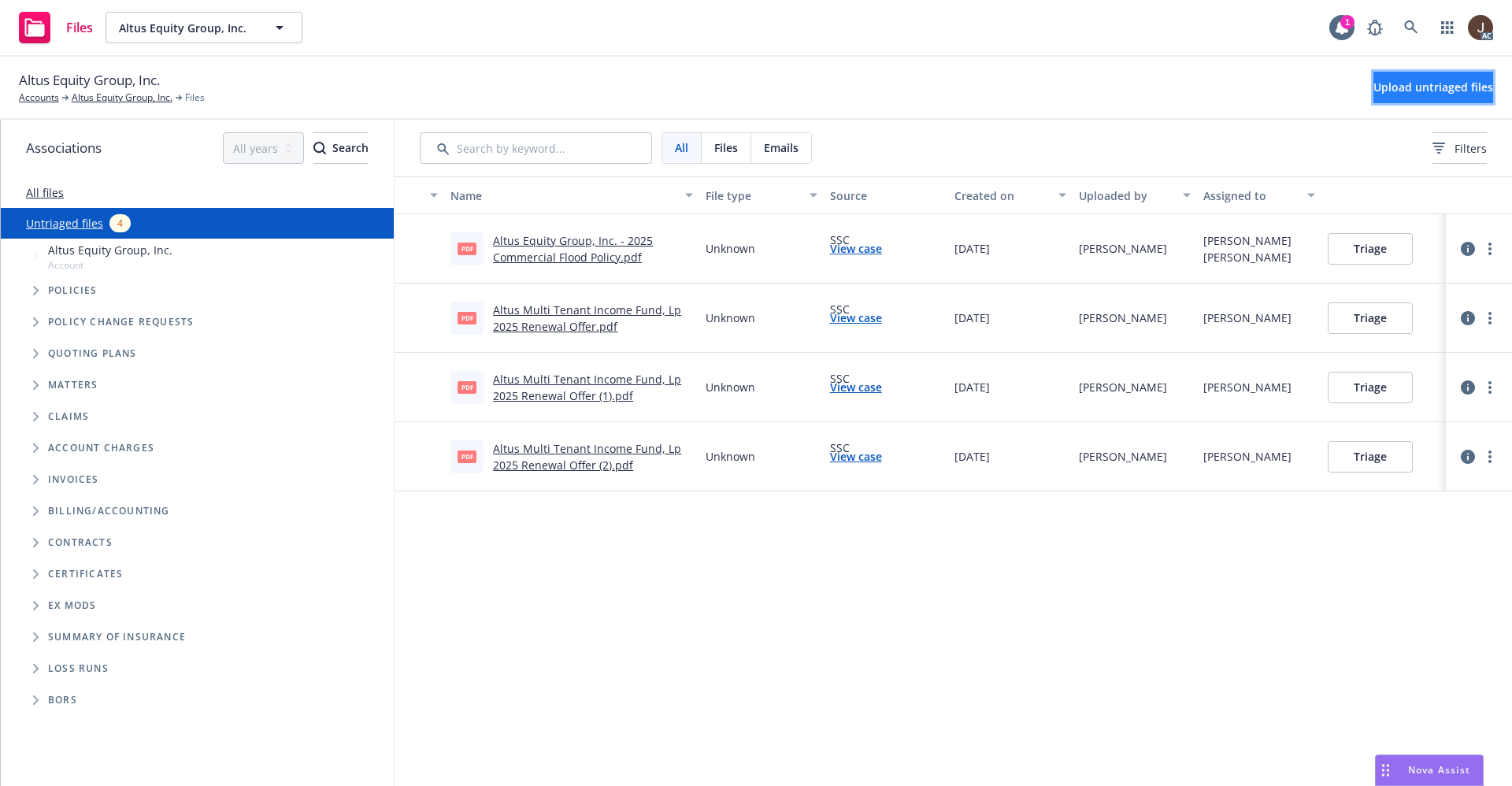
click at [1399, 91] on span "Upload untriaged files" at bounding box center [1433, 87] width 120 height 15
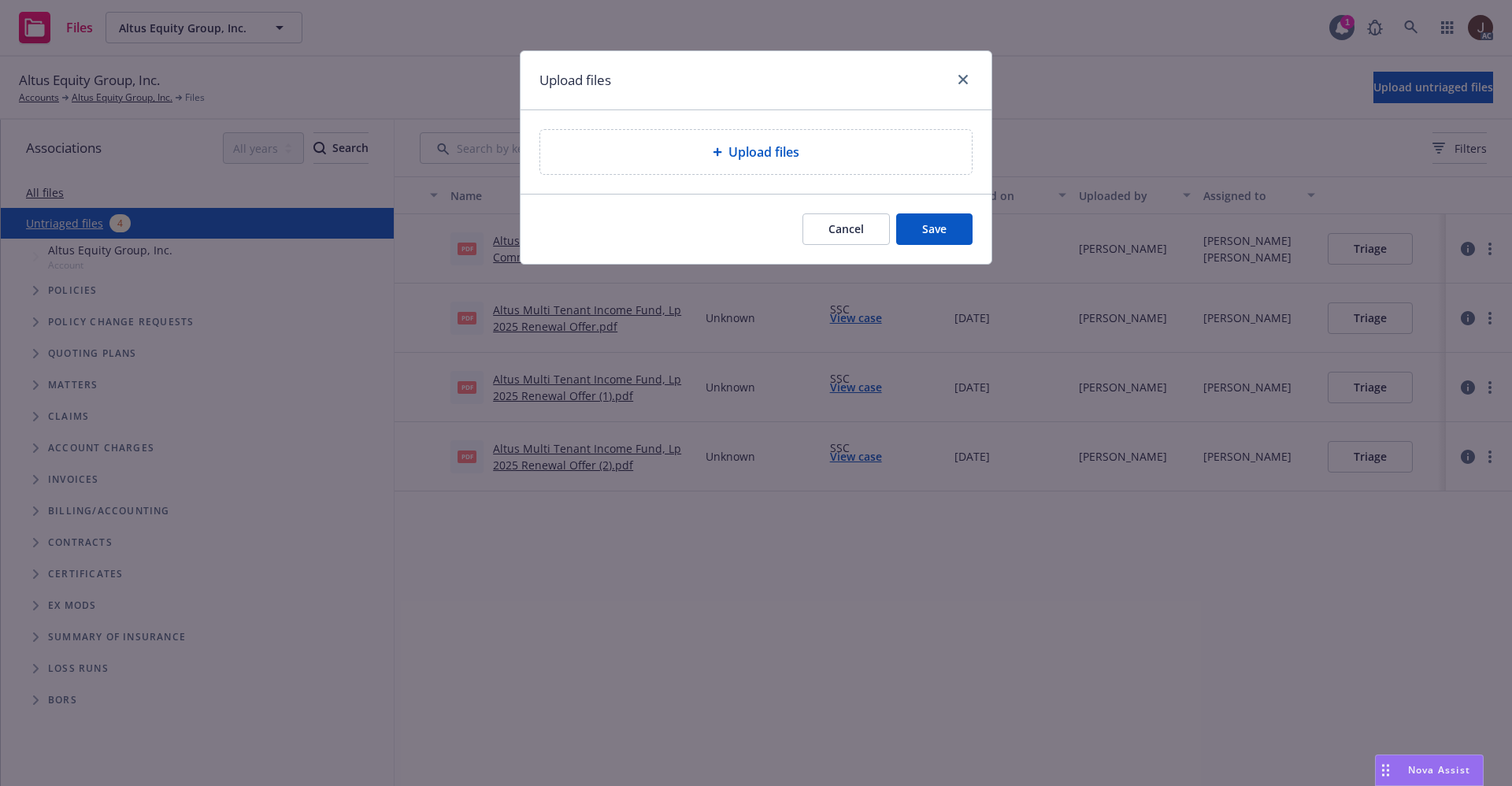
click at [779, 141] on div "Upload files" at bounding box center [756, 152] width 432 height 44
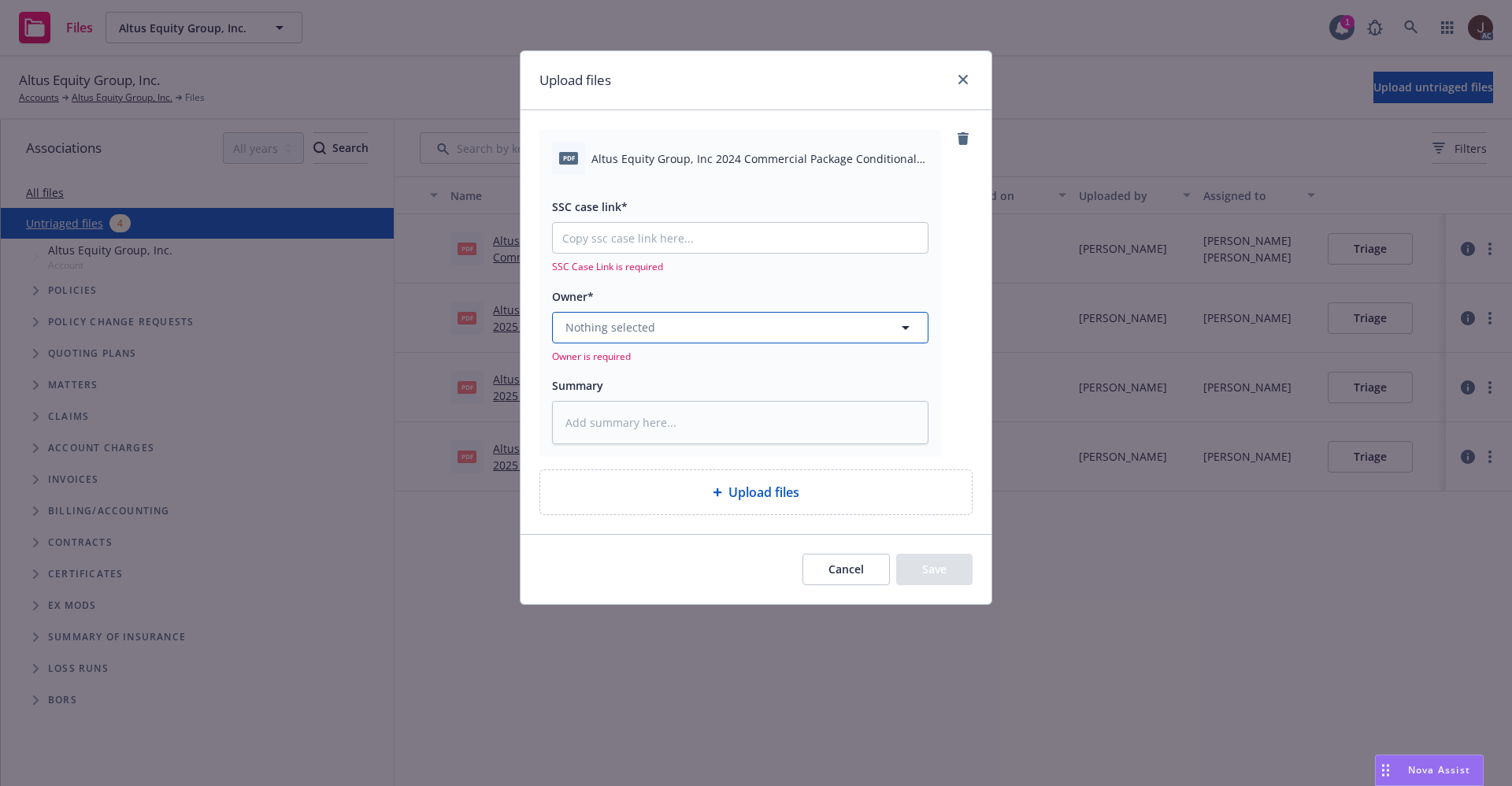
click at [657, 319] on button "Nothing selected" at bounding box center [740, 328] width 376 height 31
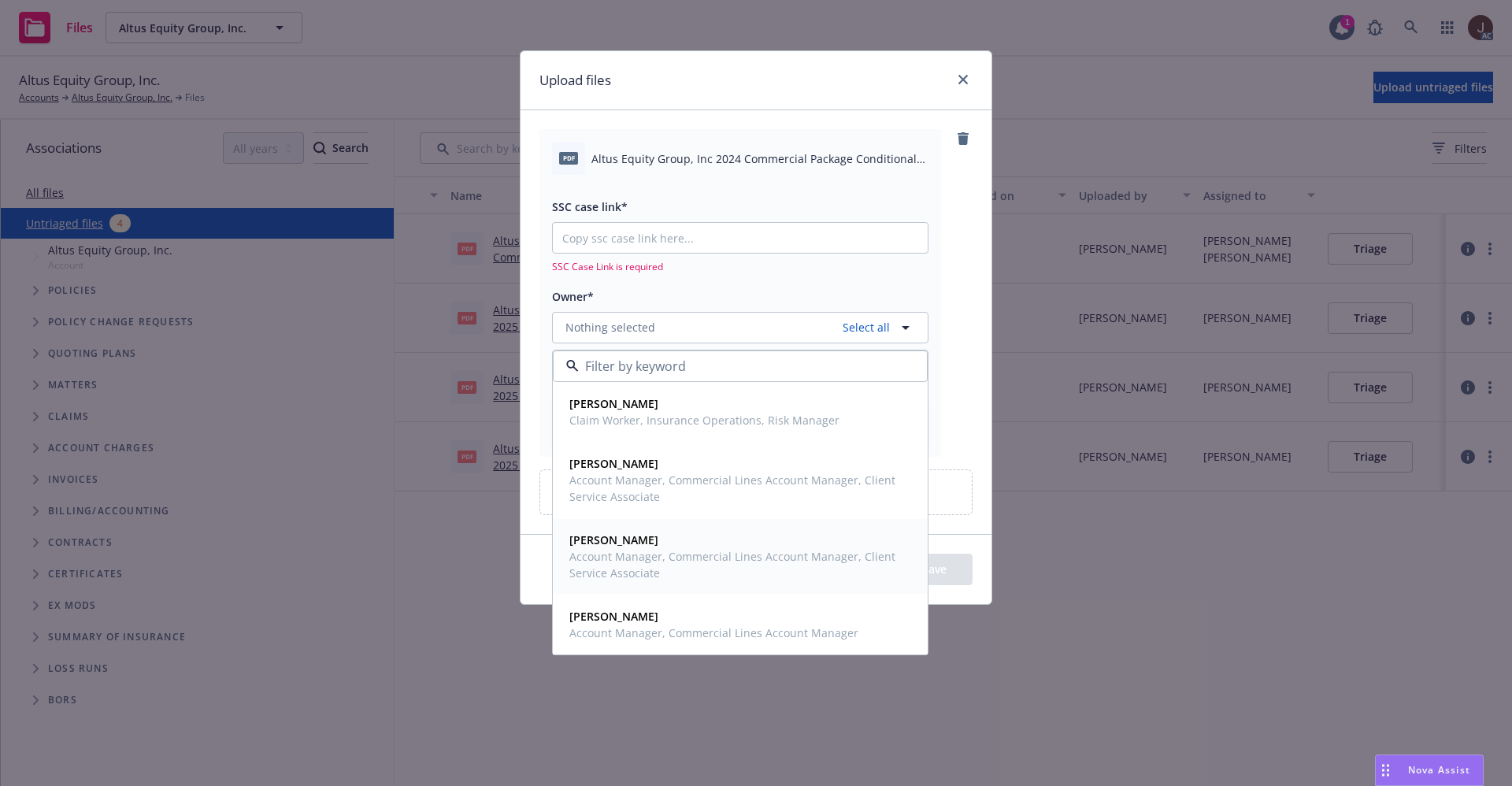
click at [647, 546] on strong "Naima Richardson" at bounding box center [613, 539] width 89 height 15
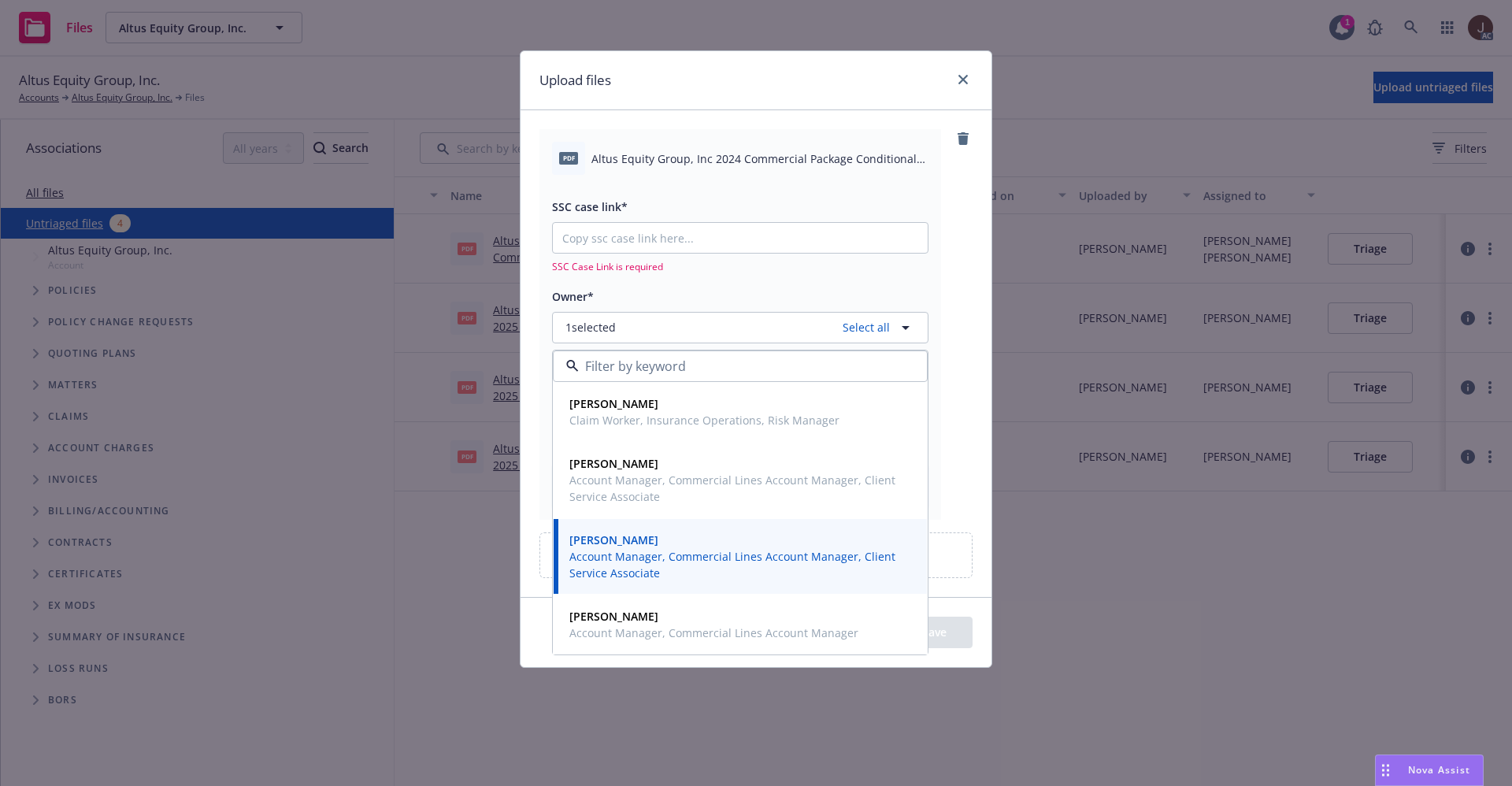
click at [968, 251] on div "pdf Altus Equity Group, Inc 2024 Commercial Package Conditional Renewal.pdf SSC…" at bounding box center [756, 324] width 433 height 390
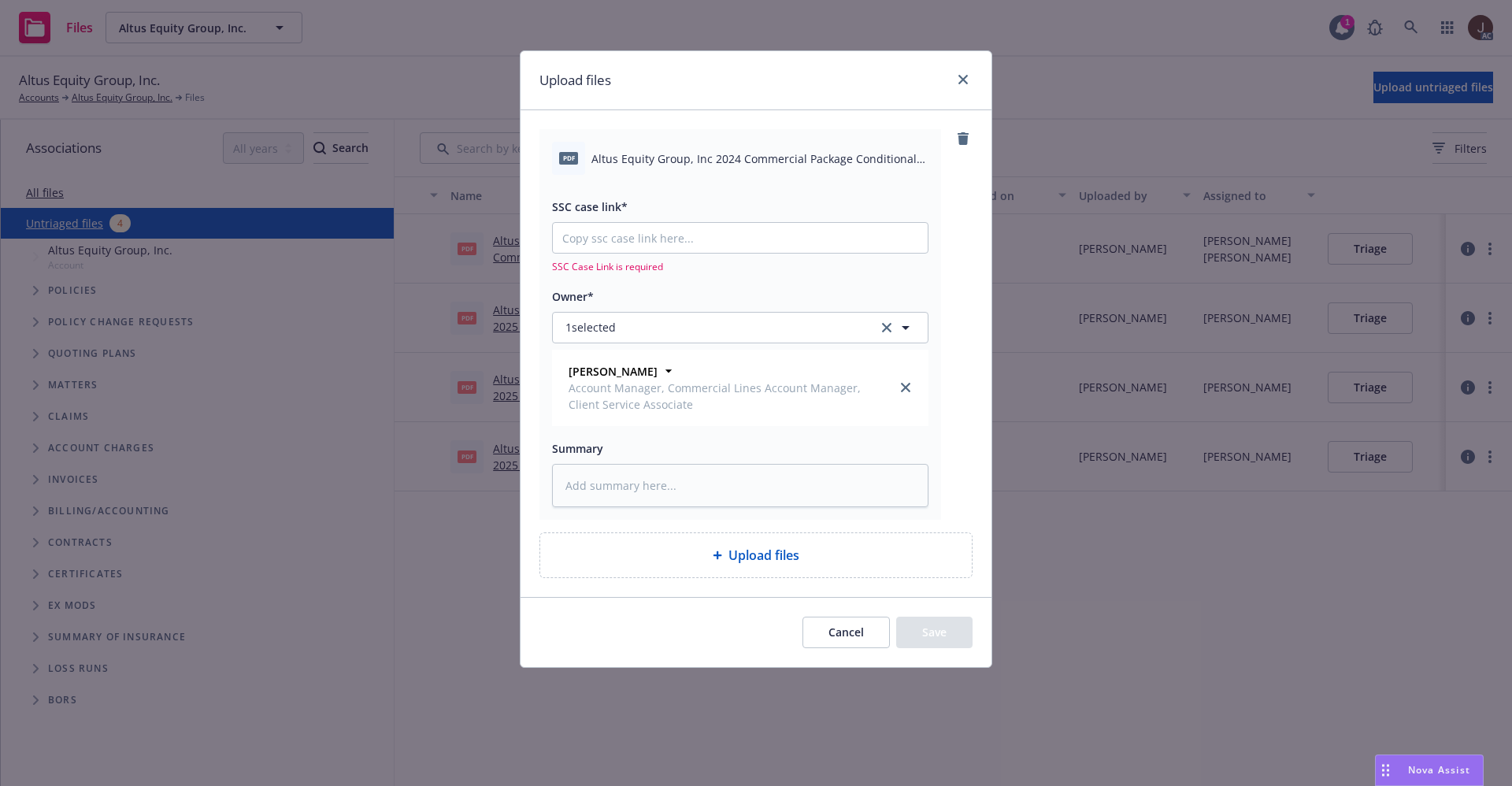
click at [730, 145] on div "pdf Altus Equity Group, Inc 2024 Commercial Package Conditional Renewal.pdf" at bounding box center [740, 159] width 376 height 33
copy div "Altus Equity Group, Inc 2024 Commercial Package Conditional Renewal.pdf"
click at [628, 475] on textarea at bounding box center [740, 485] width 376 height 43
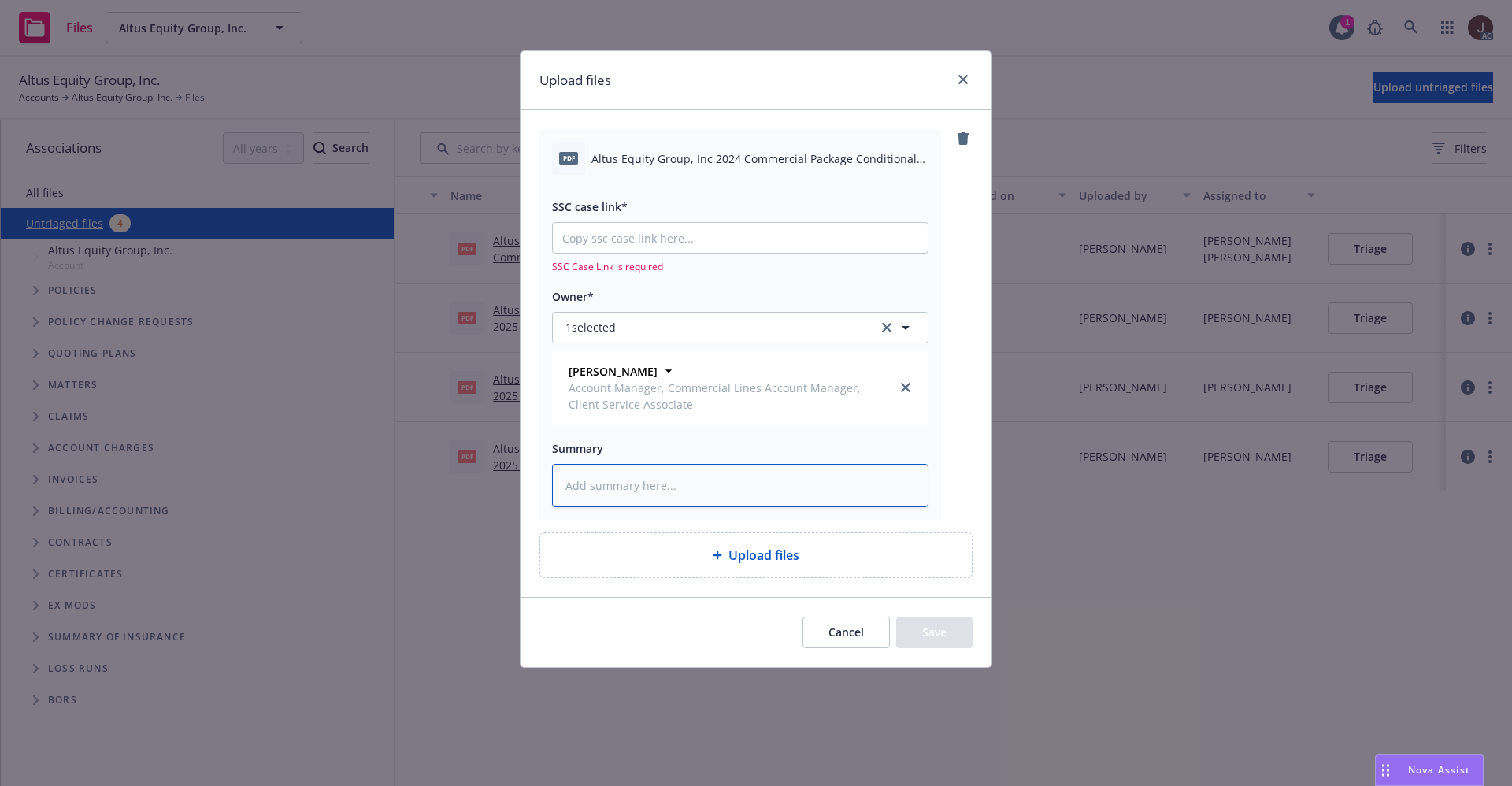
paste textarea "Altus Equity Group, Inc 2024 Commercial Package Conditional Renewal.pdf"
type textarea "x"
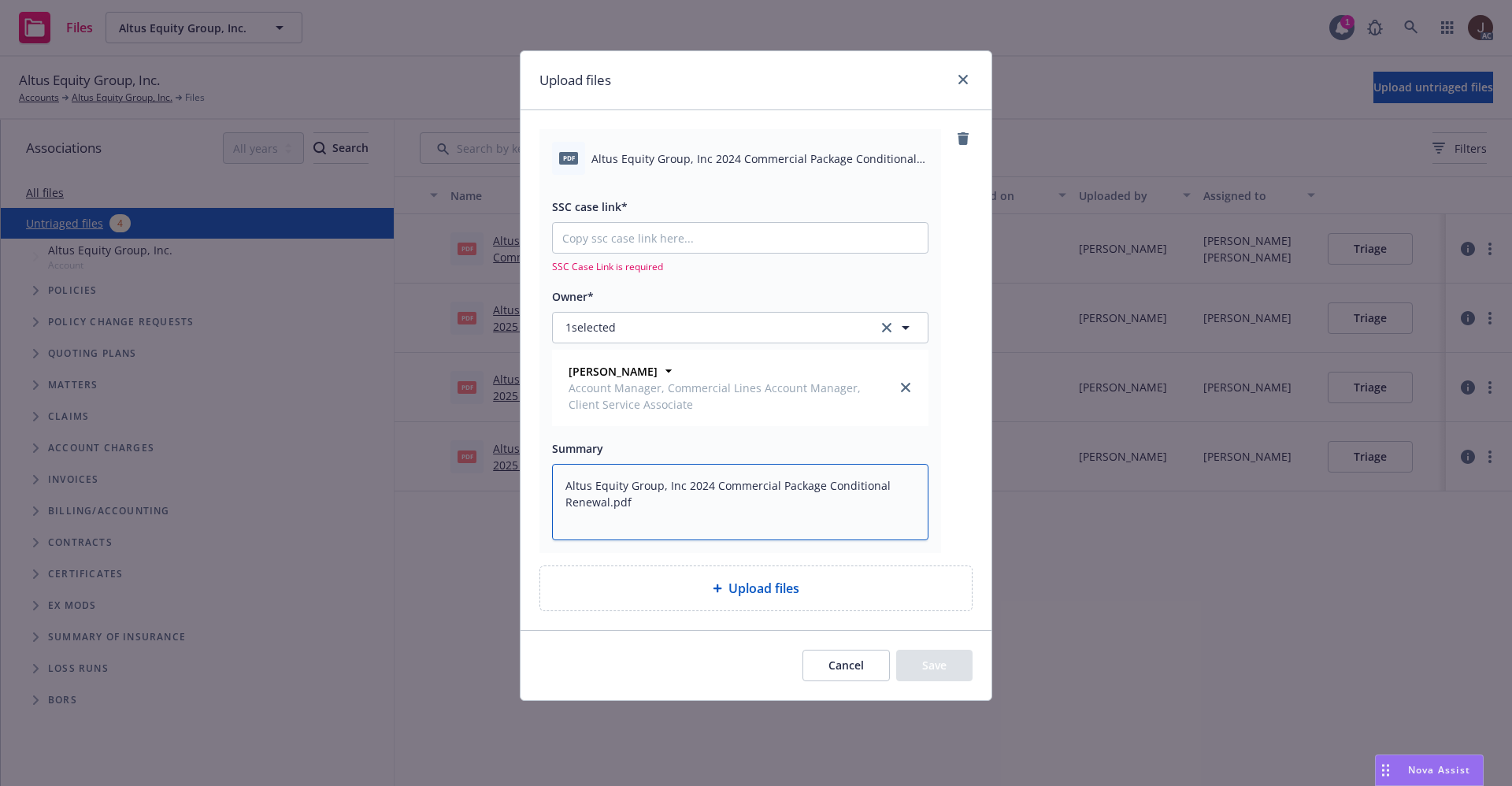
type textarea "Altus Equity Group, Inc 2024 Commercial Package Conditional Renewal.pdf"
click at [639, 246] on input "SSC case link*" at bounding box center [740, 237] width 375 height 30
click at [632, 240] on input "SSC case link*" at bounding box center [740, 237] width 375 height 30
paste input "https://newfront-ssc.lightning.force.com/lightning/r/Case/500Vz00000QihLfIAJ/vi…"
type textarea "x"
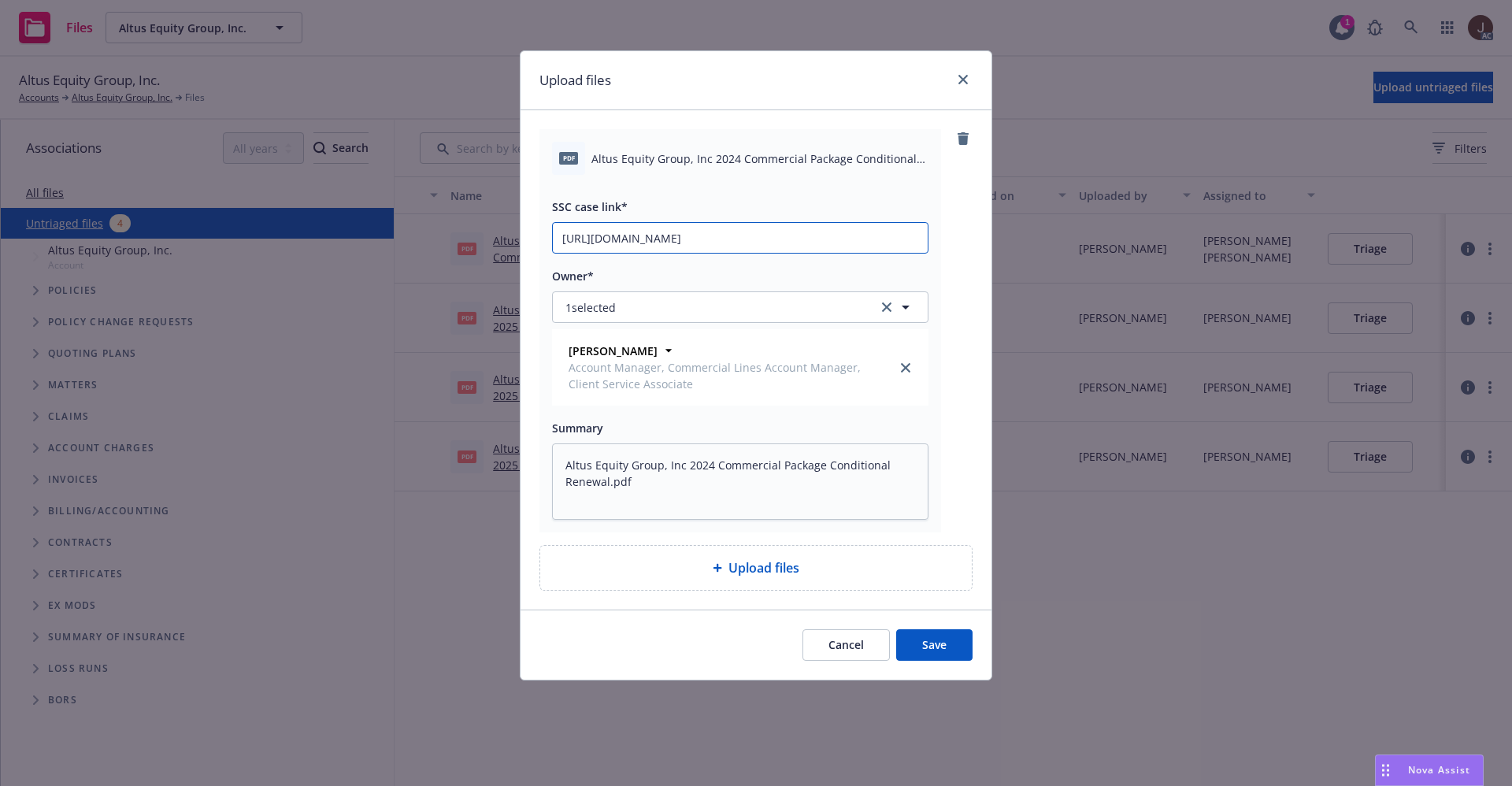
scroll to position [0, 69]
type input "https://newfront-ssc.lightning.force.com/lightning/r/Case/500Vz00000QihLfIAJ/vi…"
click at [956, 250] on div "pdf Altus Equity Group, Inc 2024 Commercial Package Conditional Renewal.pdf SSC…" at bounding box center [756, 330] width 433 height 403
click at [924, 645] on button "Save" at bounding box center [934, 645] width 76 height 31
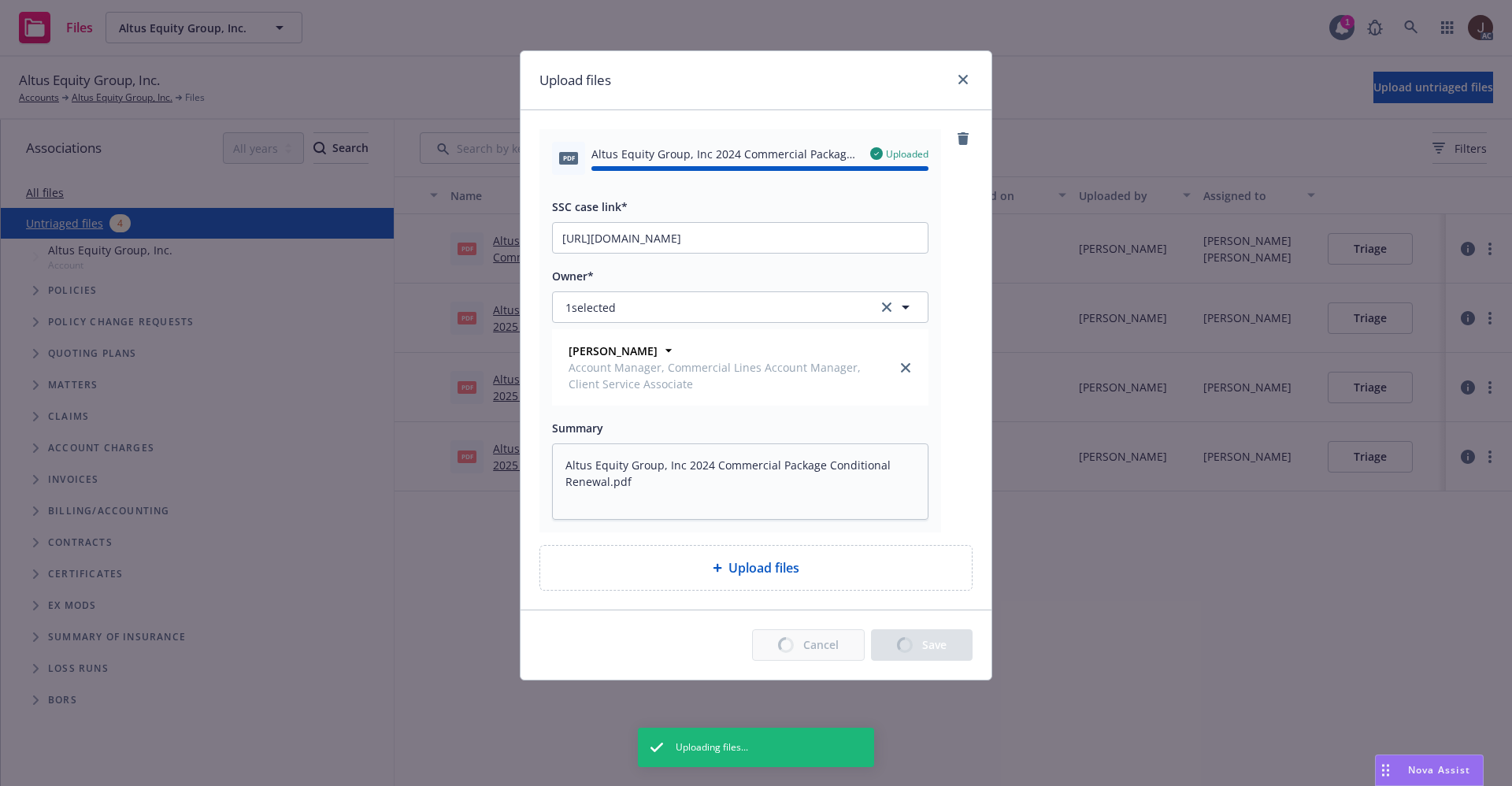
type textarea "x"
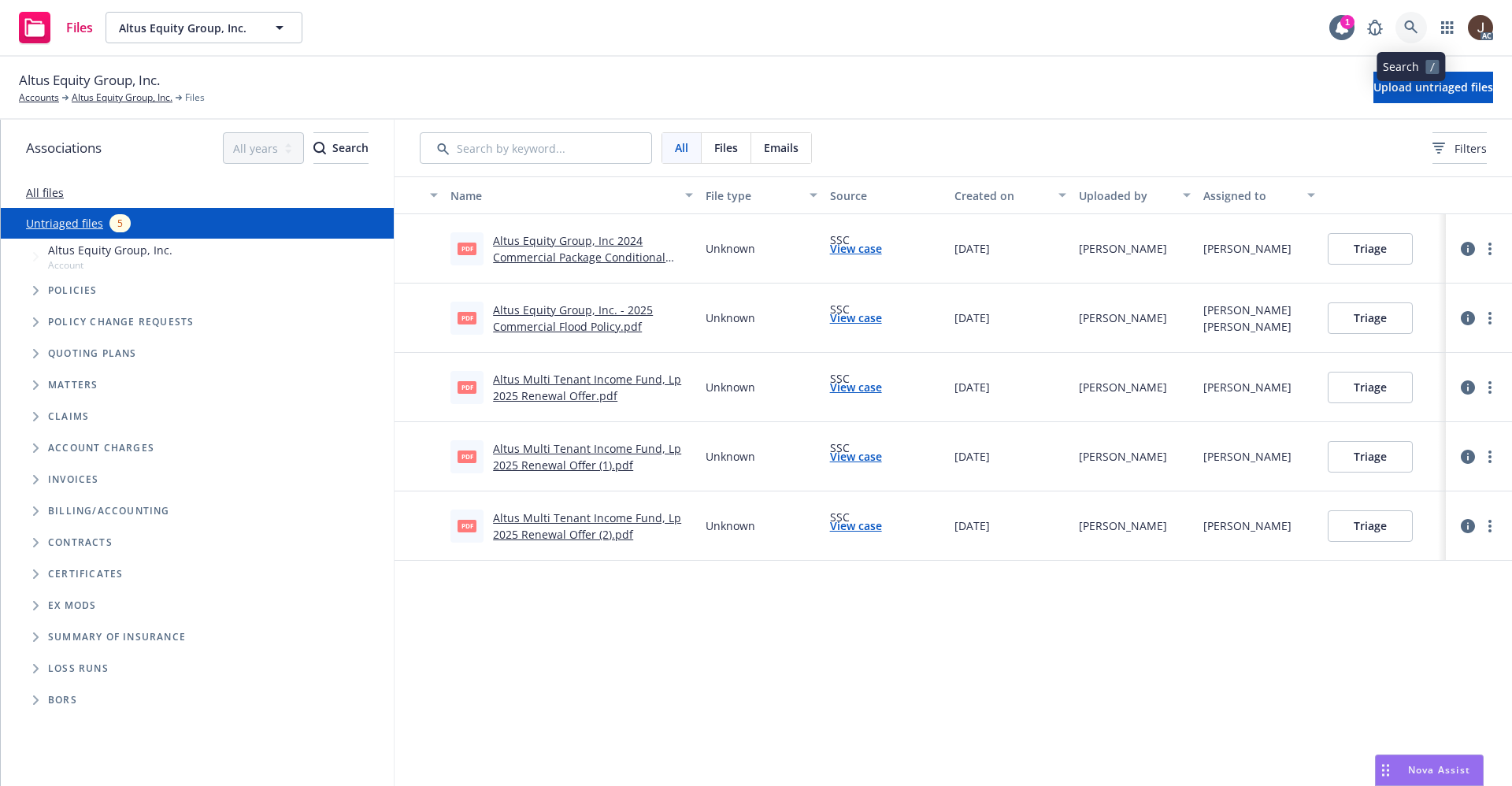
click at [1411, 21] on icon at bounding box center [1411, 28] width 14 height 14
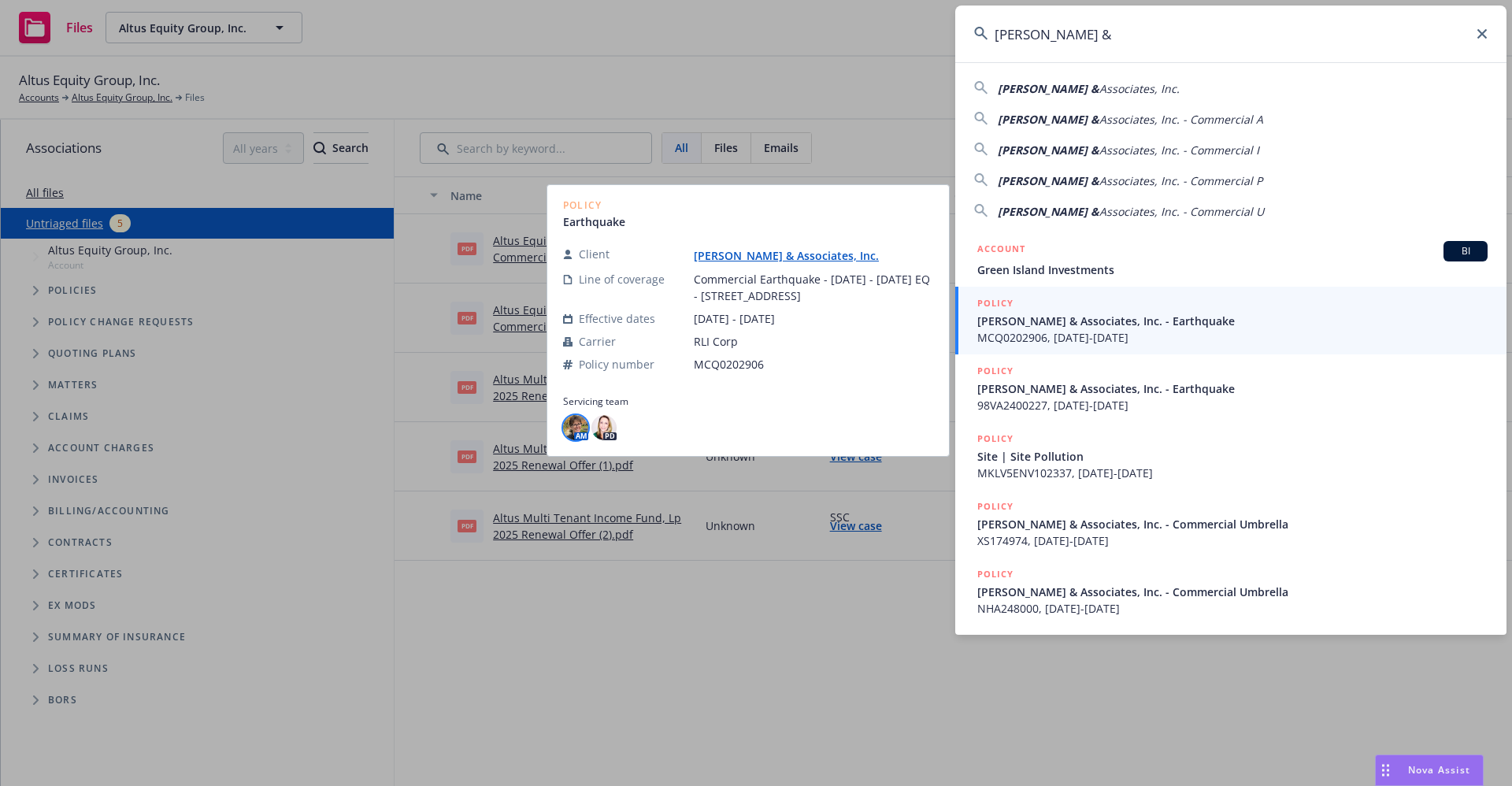
type input "William Kreysler &"
click at [577, 433] on img at bounding box center [575, 427] width 25 height 25
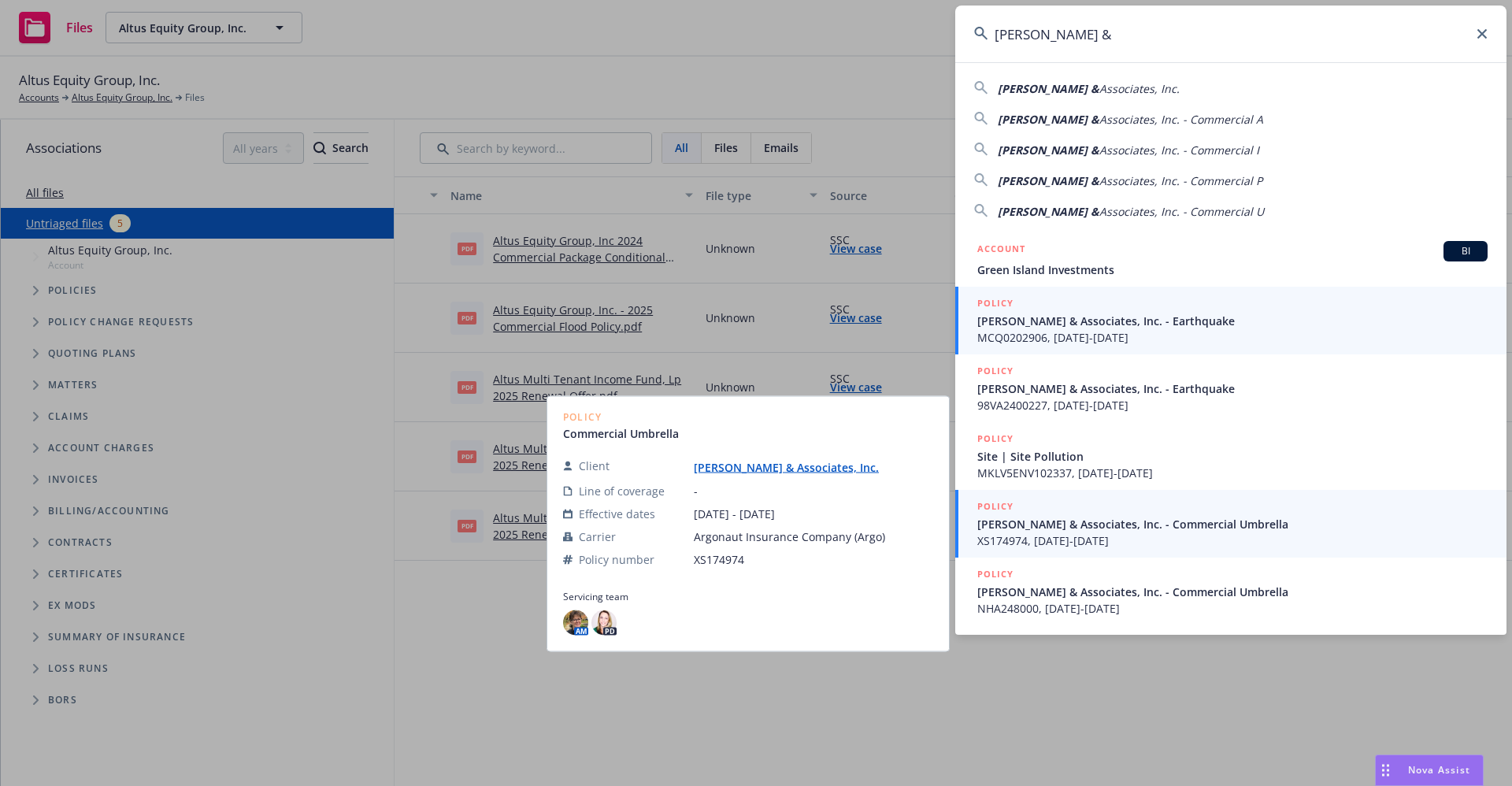
click at [819, 464] on link "William Kreysler & Associates, Inc." at bounding box center [793, 467] width 198 height 15
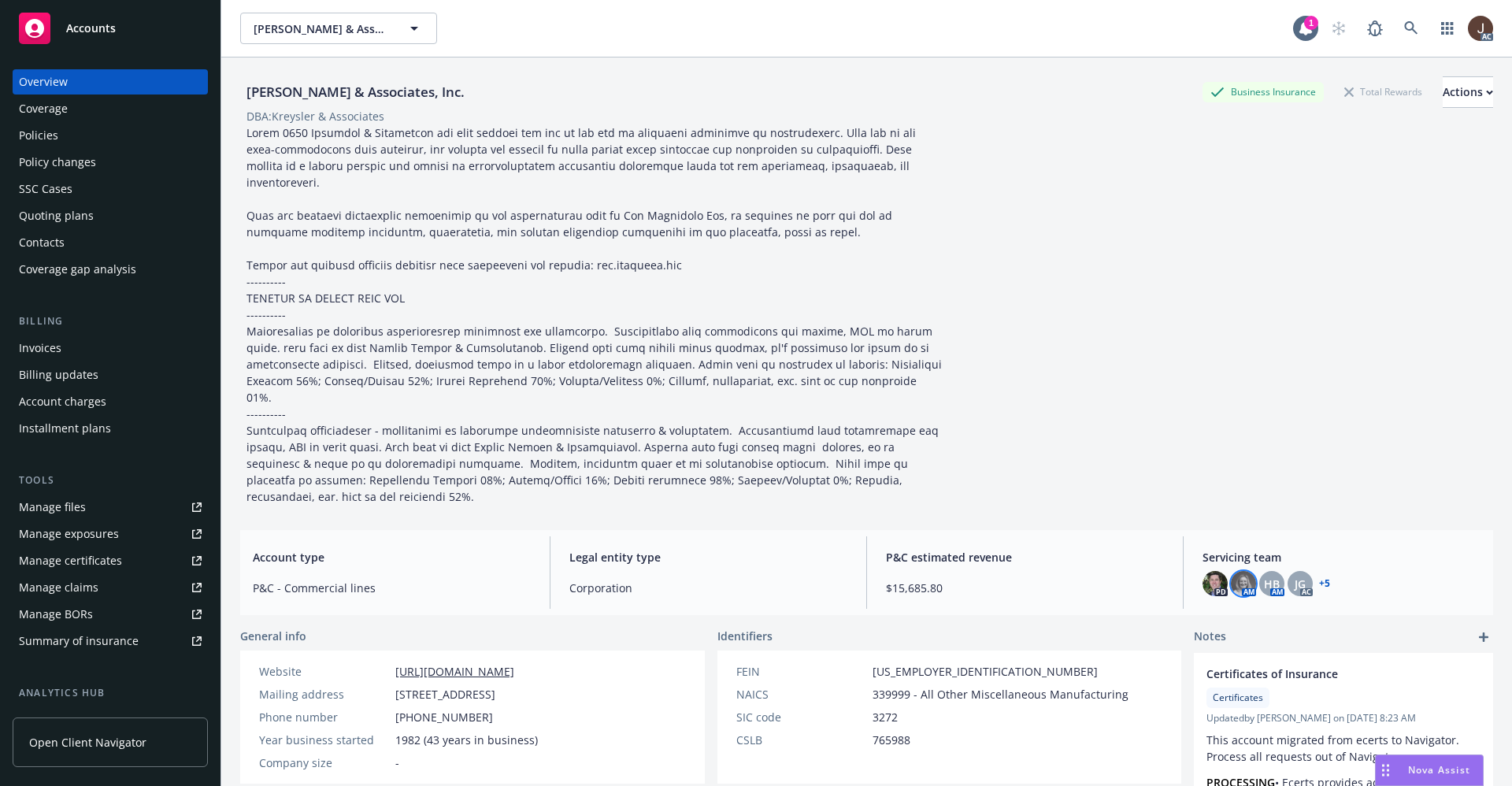
click at [1231, 571] on img at bounding box center [1243, 583] width 25 height 25
click at [1264, 575] on span "HB" at bounding box center [1272, 583] width 16 height 16
click at [1295, 575] on span "JG" at bounding box center [1300, 583] width 11 height 16
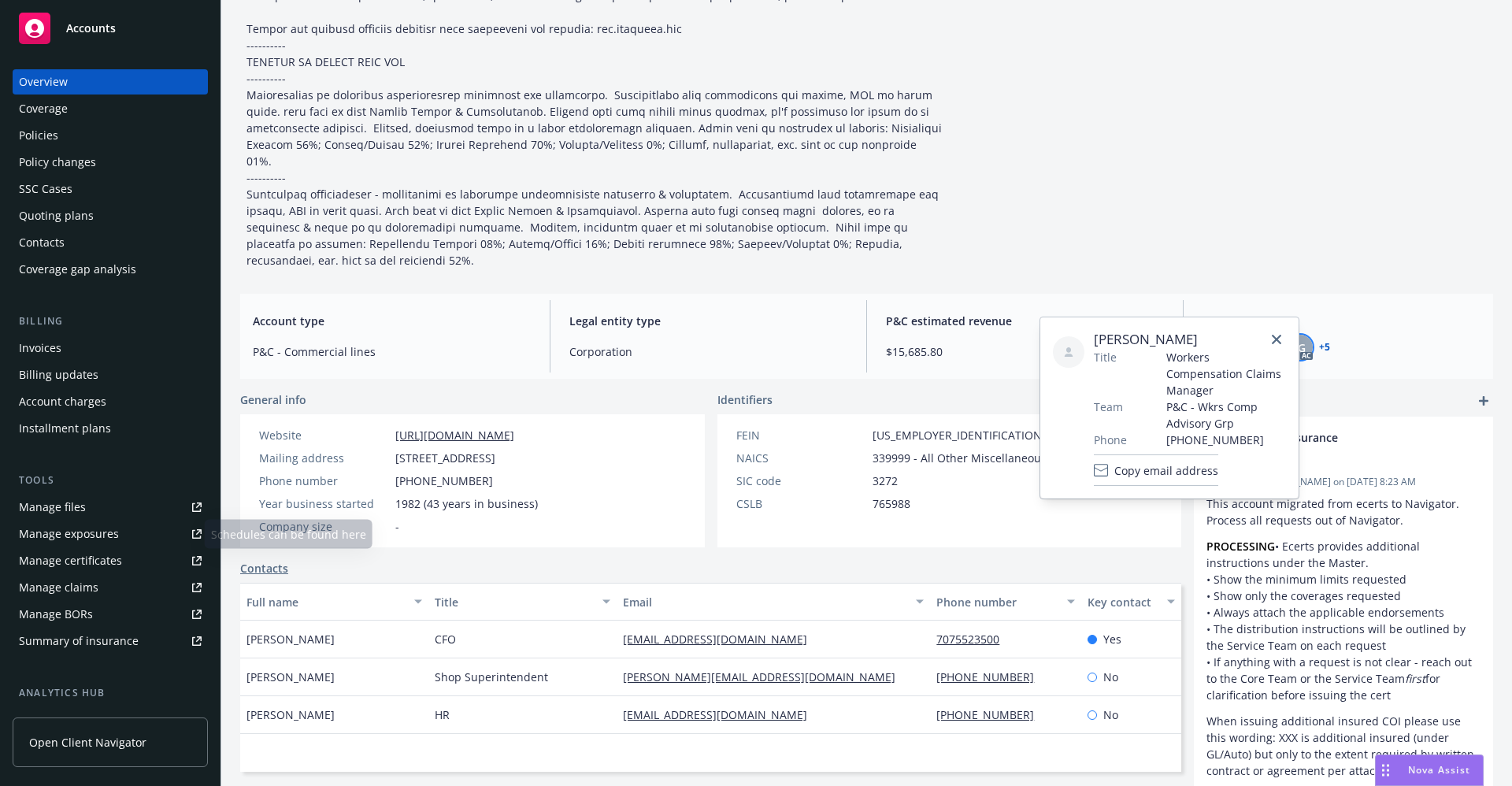
scroll to position [213, 0]
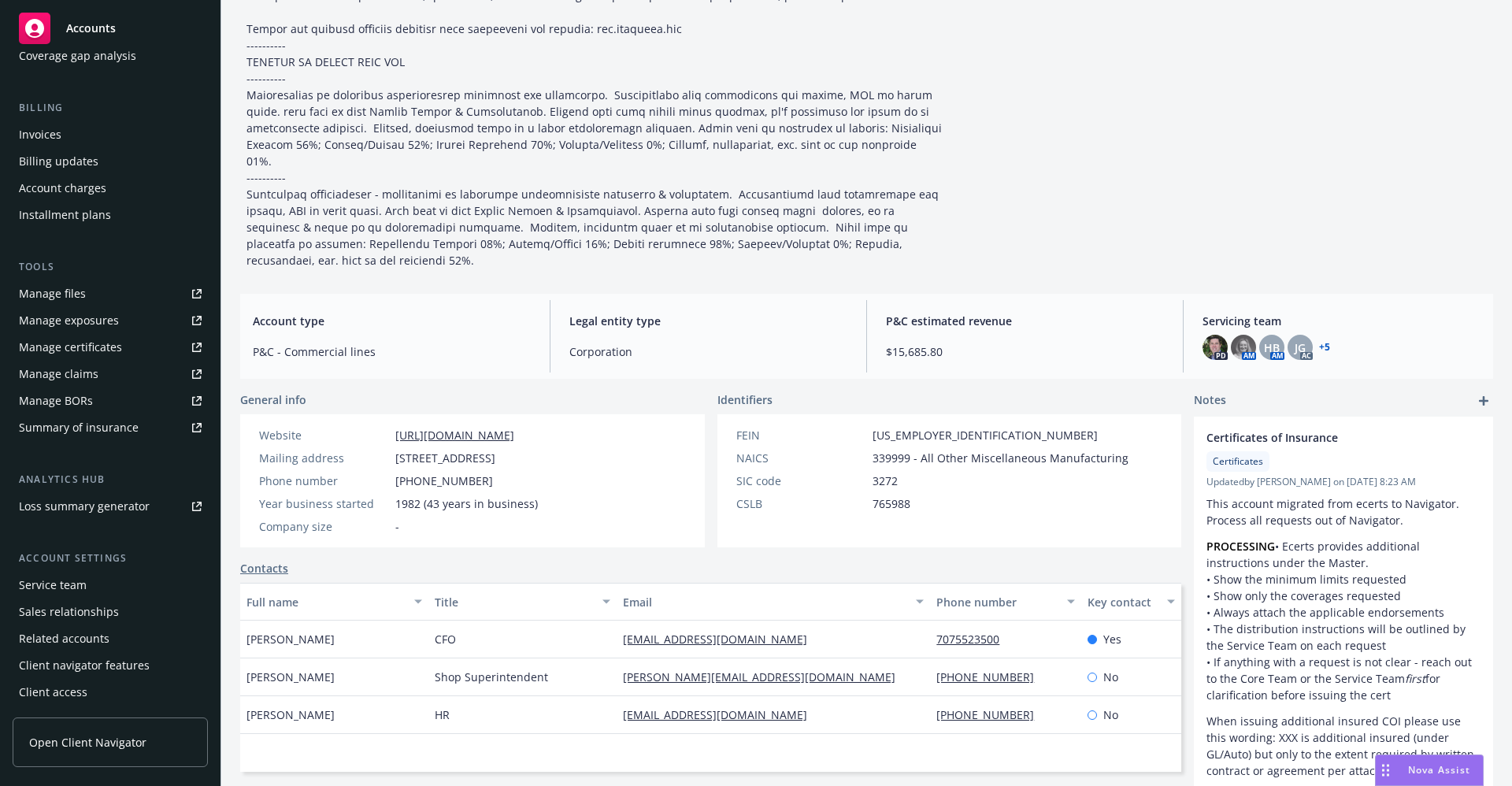
click at [67, 591] on div "Service team" at bounding box center [53, 585] width 68 height 25
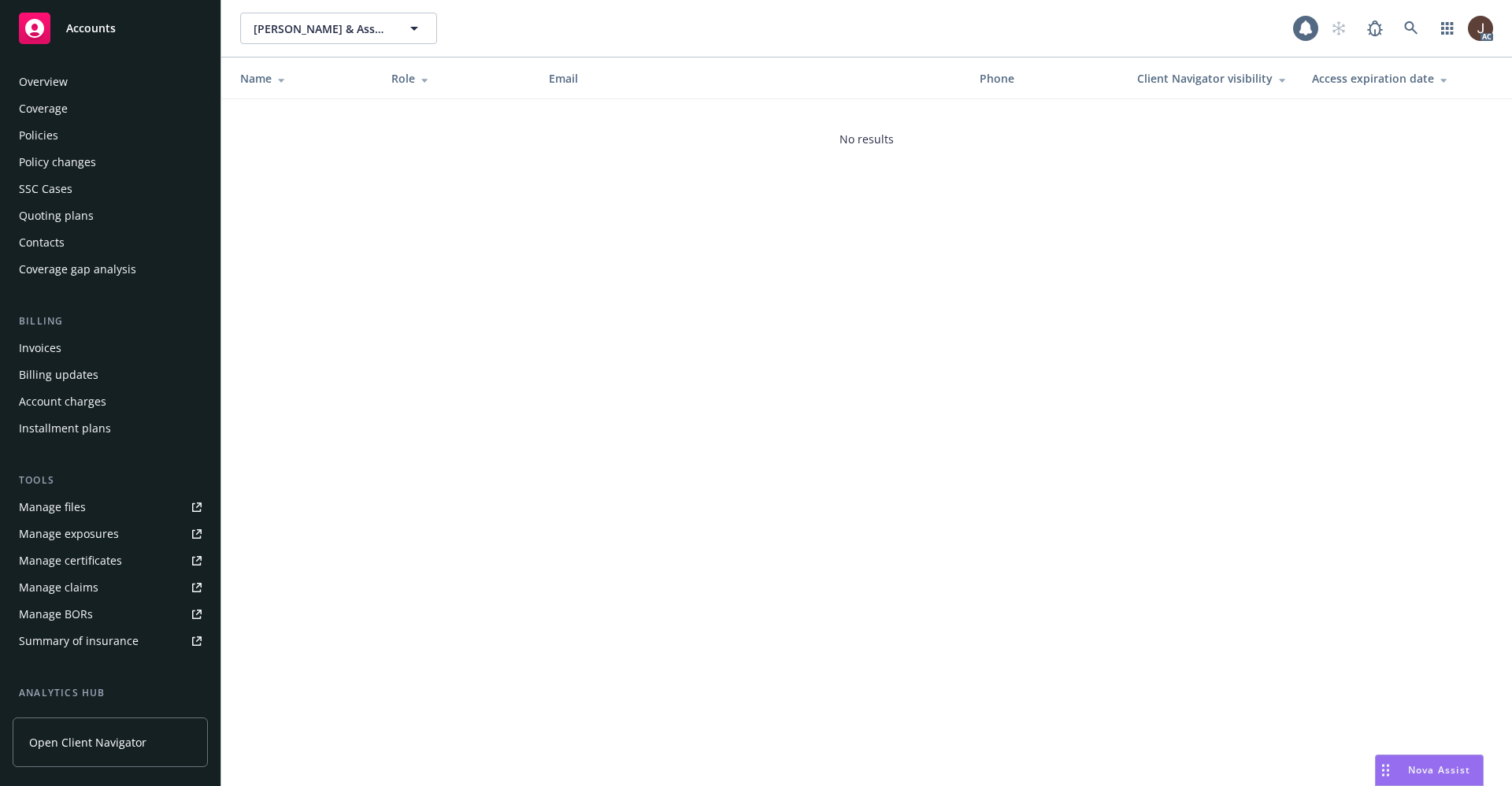
scroll to position [213, 0]
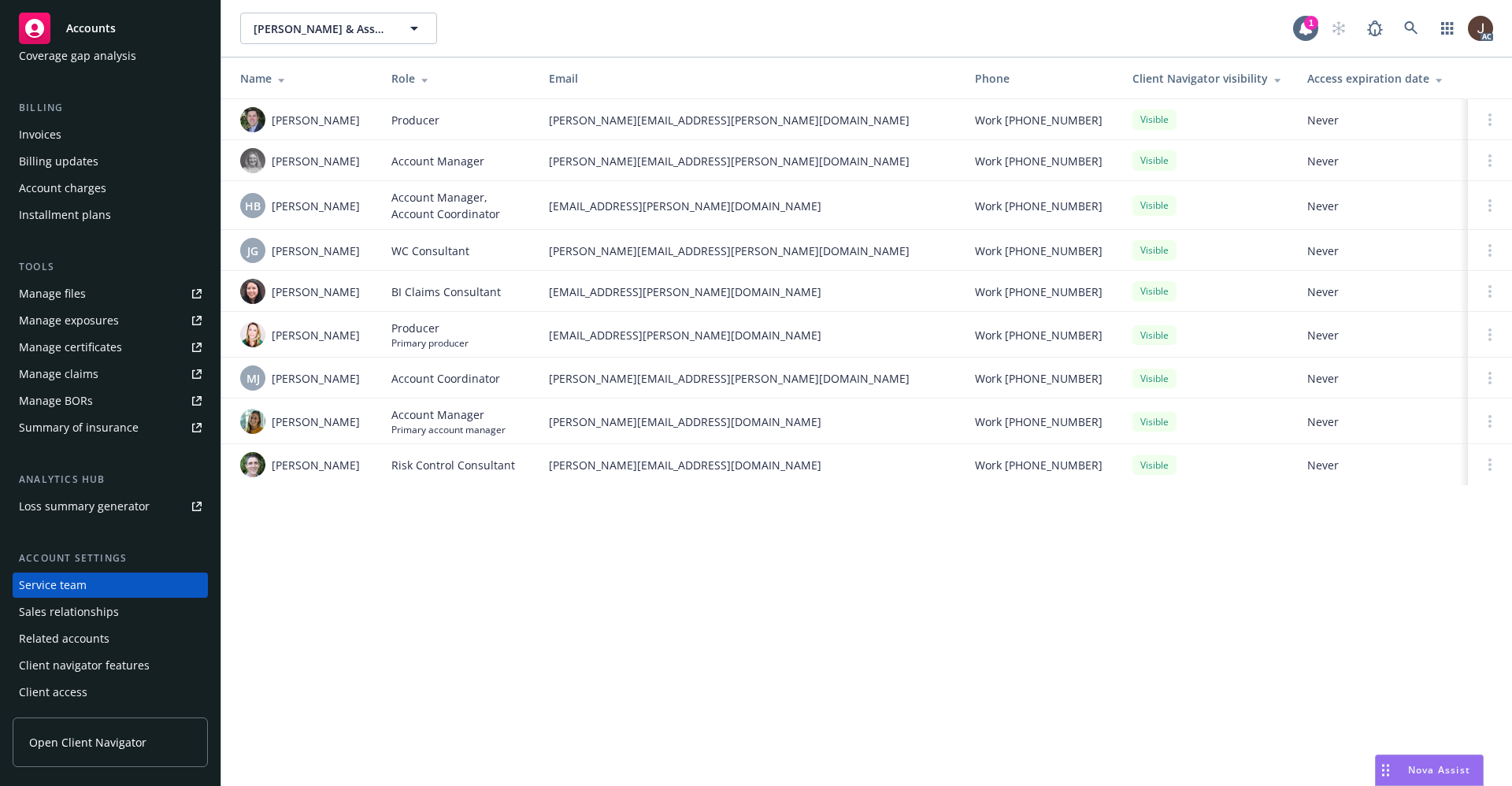
click at [426, 548] on div "William Kreysler & Associates, Inc. William Kreysler & Associates, Inc. 1 AC Na…" at bounding box center [866, 393] width 1291 height 786
click at [324, 380] on span "Michael Jose" at bounding box center [316, 378] width 88 height 16
click at [342, 517] on div "William Kreysler & Associates, Inc. William Kreysler & Associates, Inc. 1 AC Na…" at bounding box center [866, 393] width 1291 height 786
click at [1407, 29] on icon at bounding box center [1411, 28] width 13 height 13
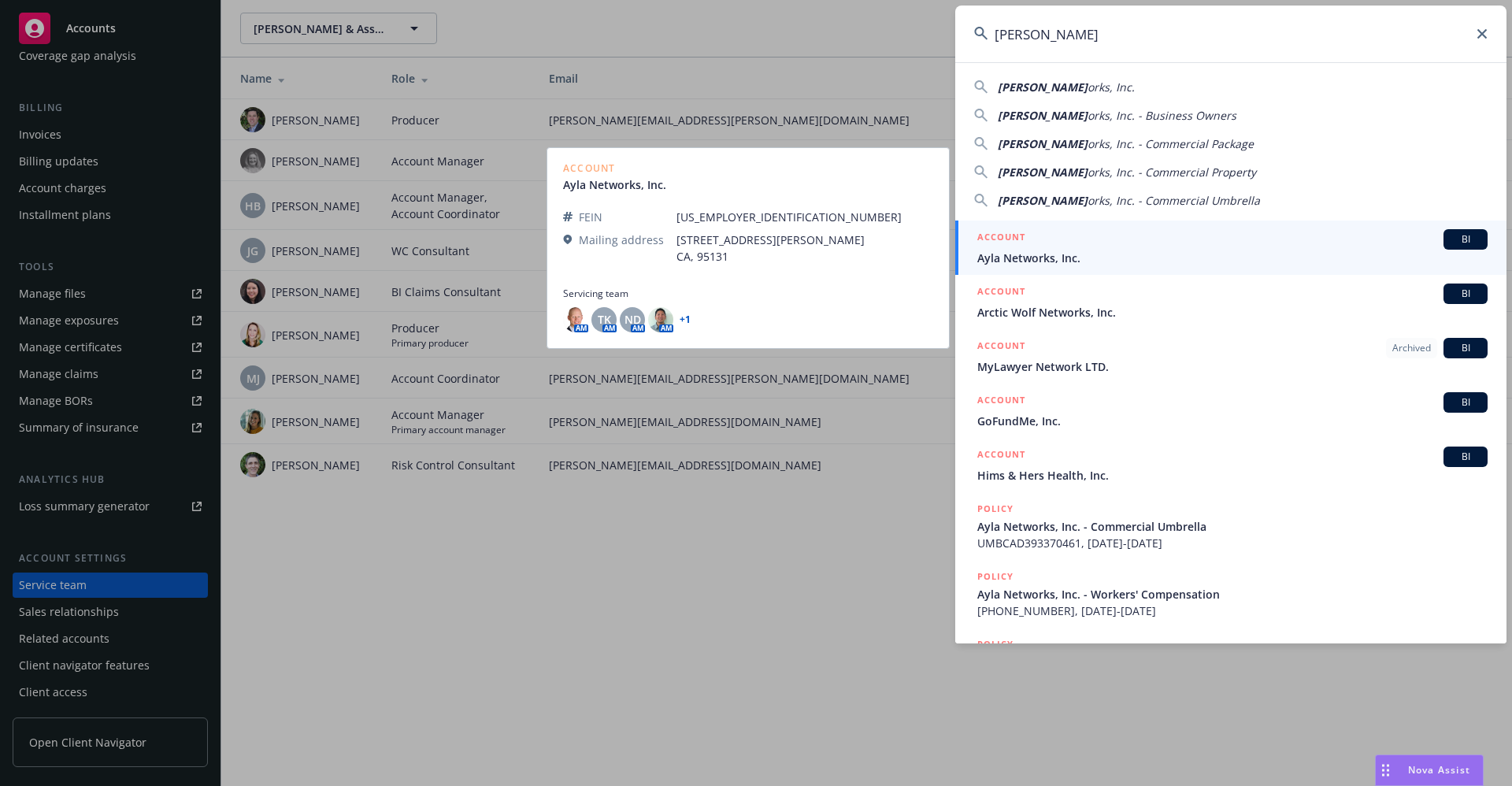
type input "Ayla Netw"
click at [1034, 261] on span "Ayla Networks, Inc." at bounding box center [1232, 257] width 510 height 16
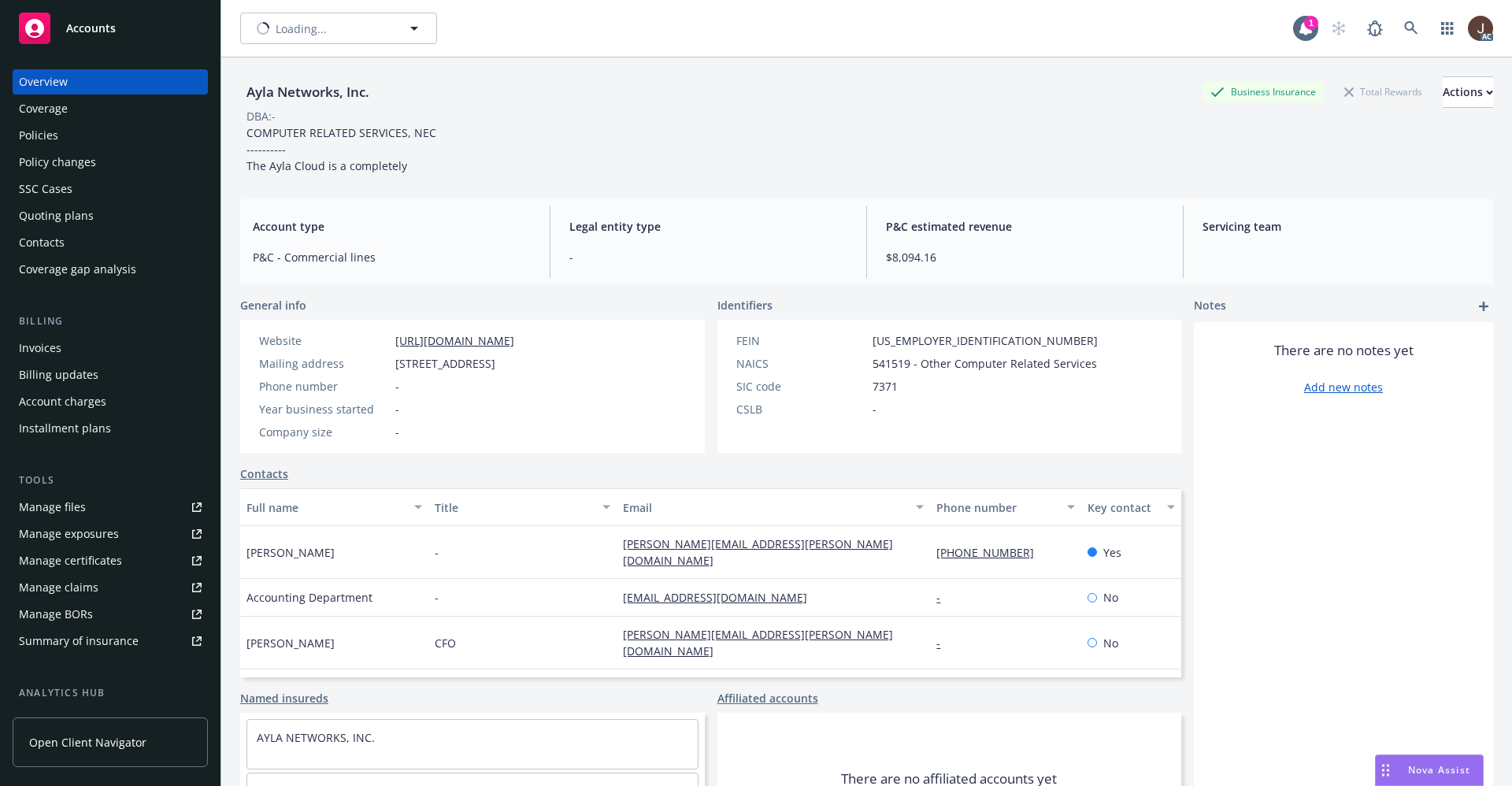
click at [73, 583] on div "Manage claims" at bounding box center [59, 588] width 80 height 25
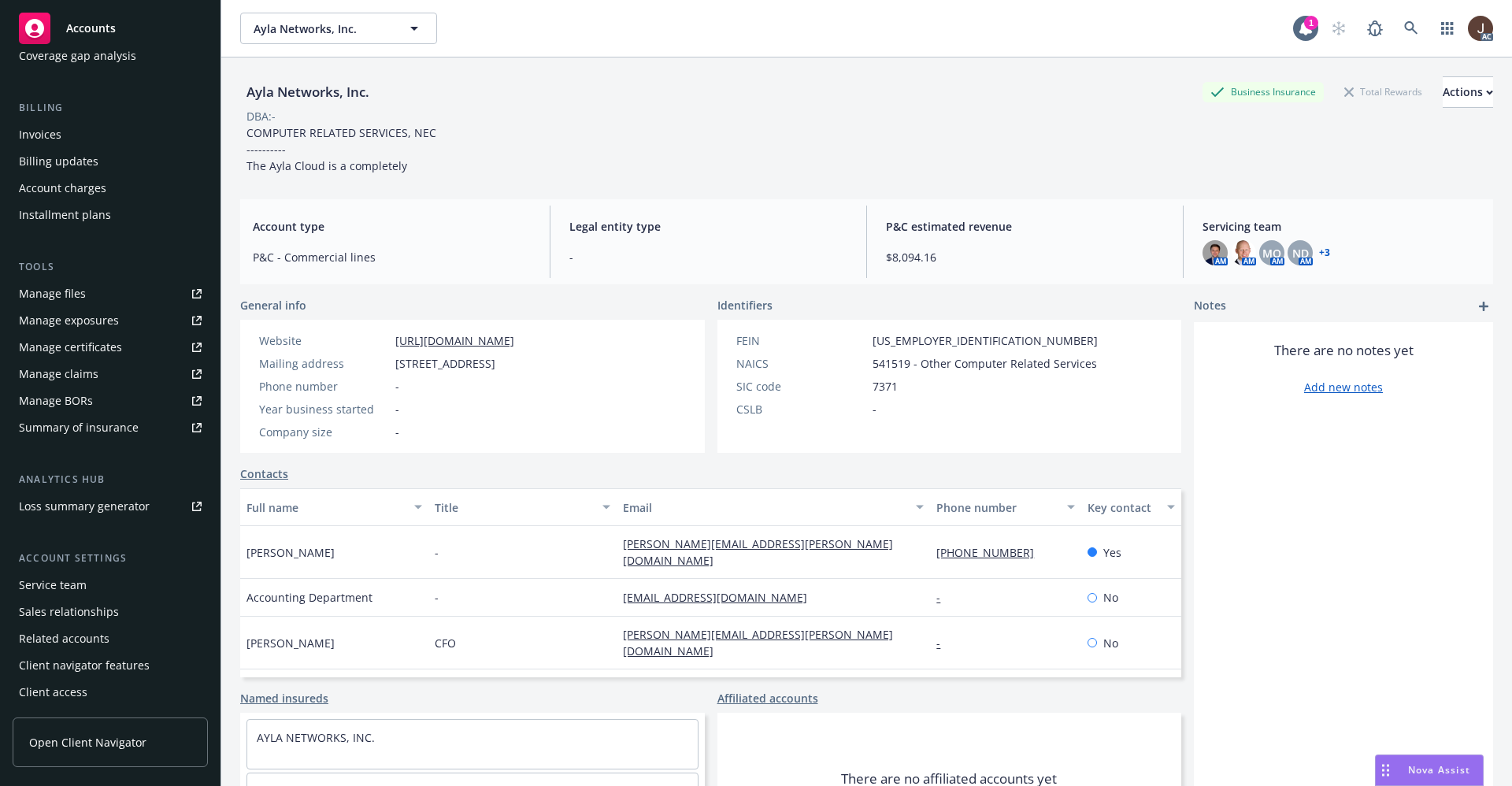
click at [49, 594] on div "Service team" at bounding box center [53, 585] width 68 height 25
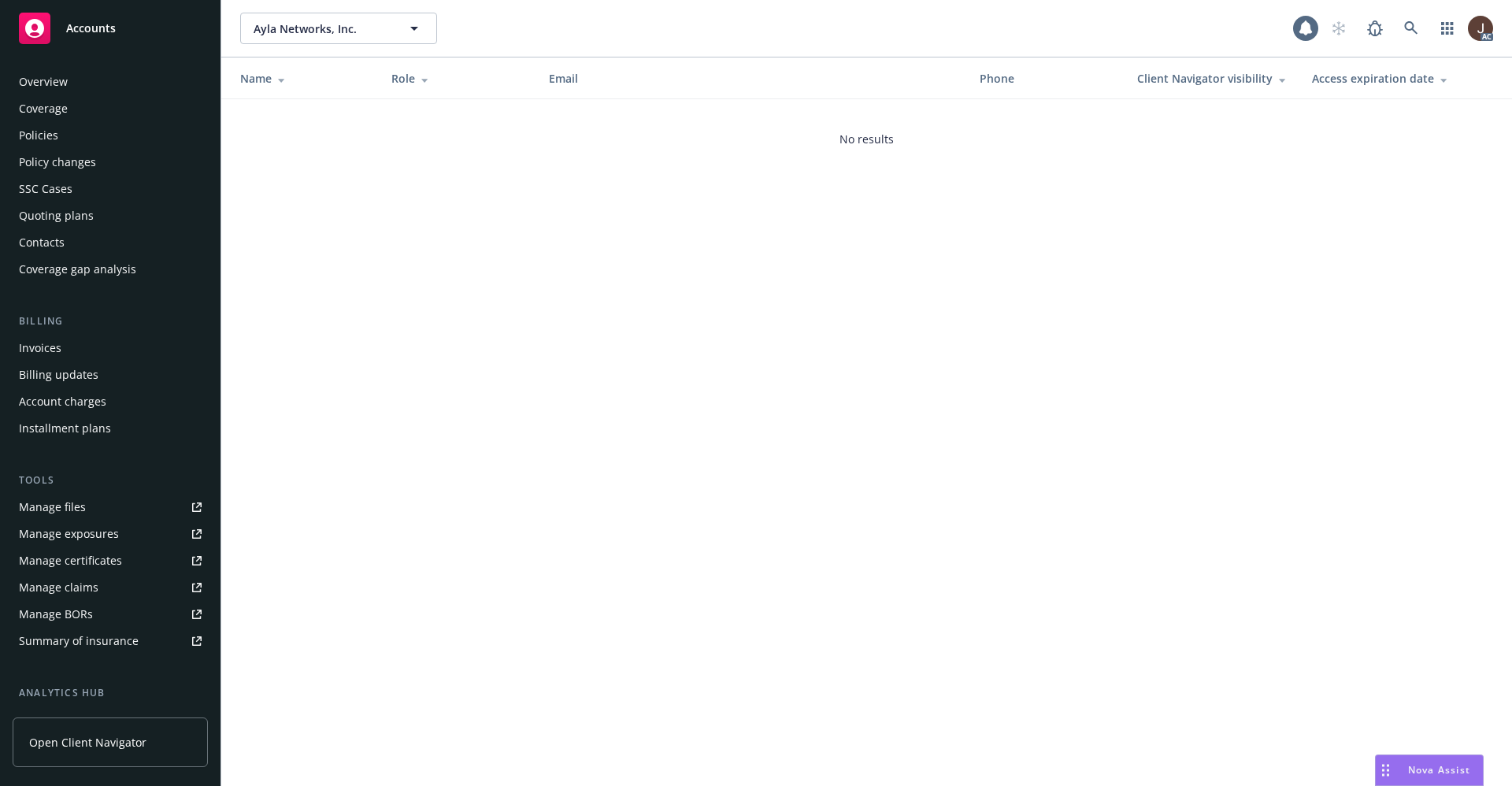
scroll to position [213, 0]
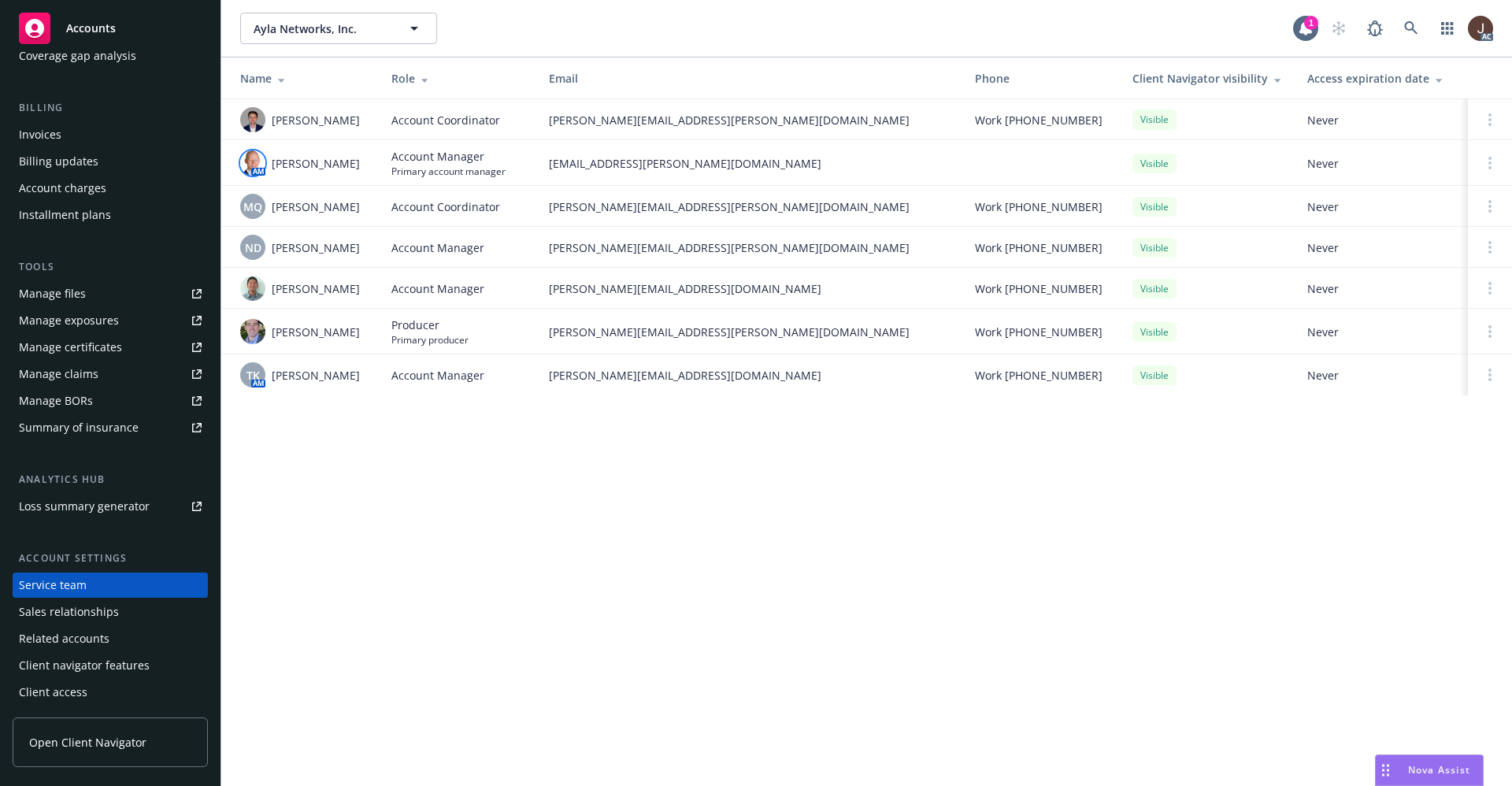
click at [252, 174] on img at bounding box center [252, 163] width 25 height 25
click at [254, 127] on img at bounding box center [252, 120] width 25 height 25
click at [467, 484] on div "Ayla Networks, Inc. Ayla Networks, Inc. 1 AC Name Role Email Phone Client Navig…" at bounding box center [866, 393] width 1291 height 786
click at [1418, 22] on link at bounding box center [1411, 29] width 31 height 31
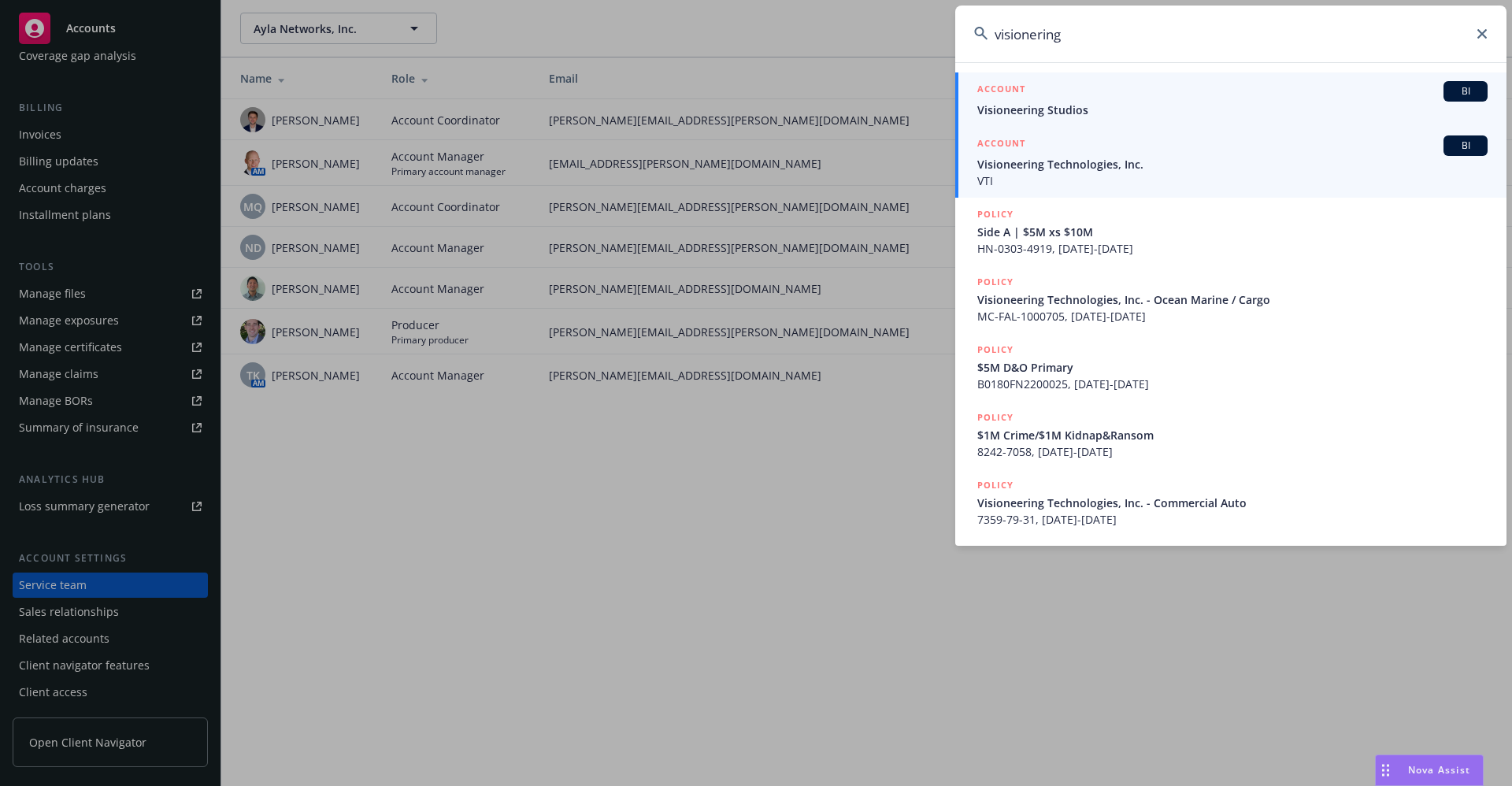
type input "visionering"
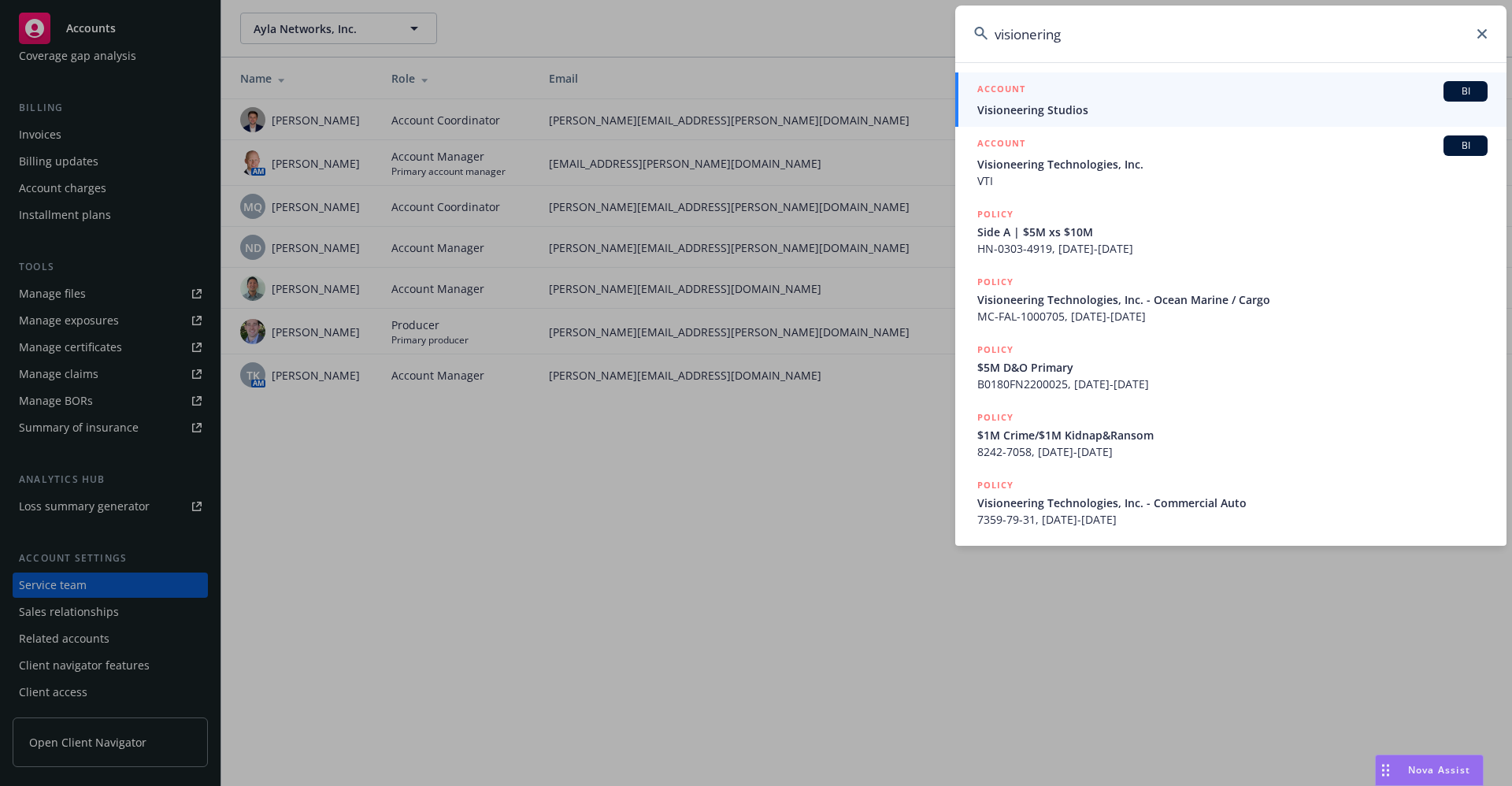
click at [1137, 167] on span "Visioneering Technologies, Inc." at bounding box center [1232, 164] width 510 height 16
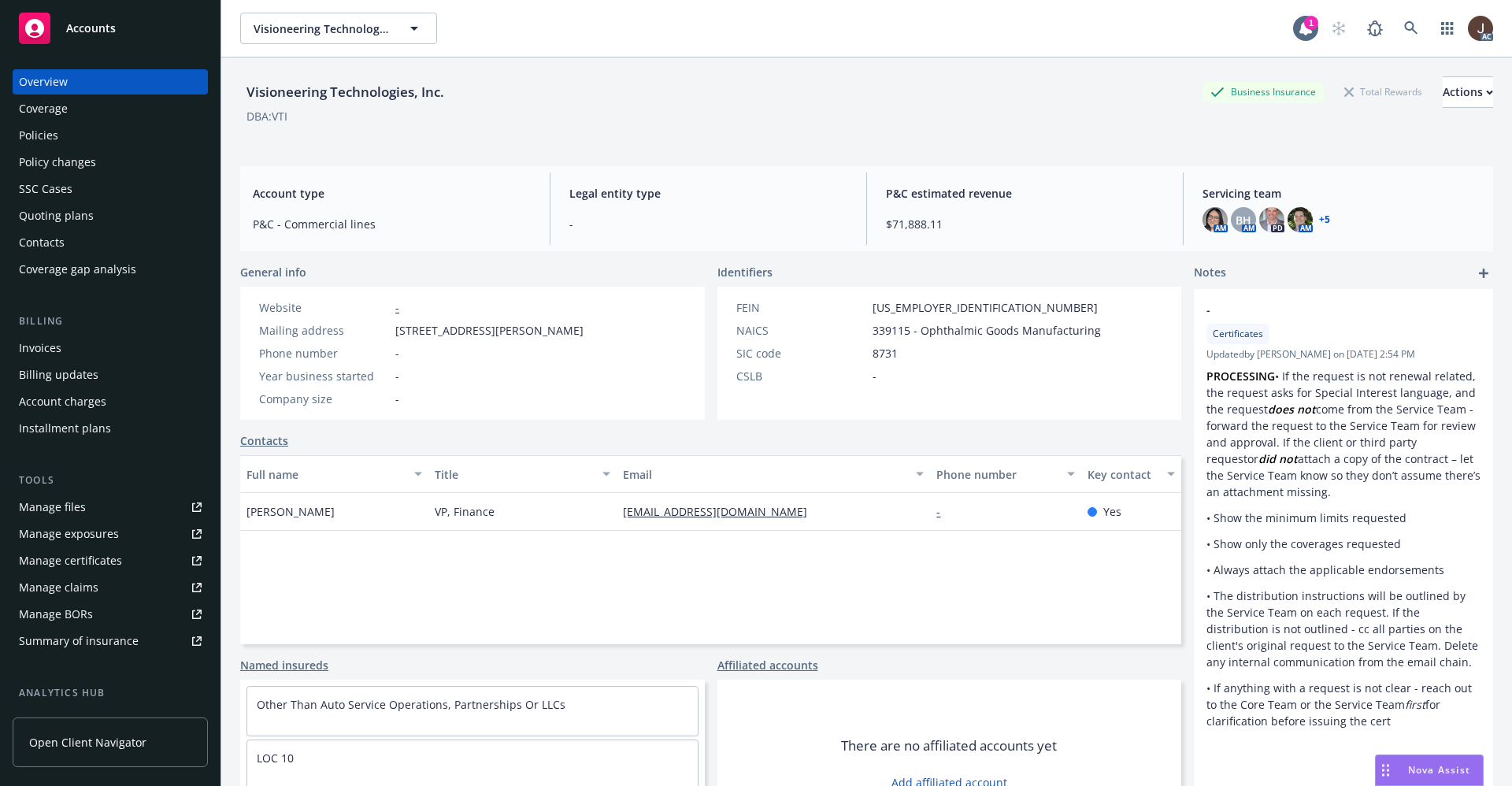
click at [60, 511] on div "Manage files" at bounding box center [52, 507] width 67 height 25
click at [34, 141] on div "Policies" at bounding box center [38, 135] width 39 height 25
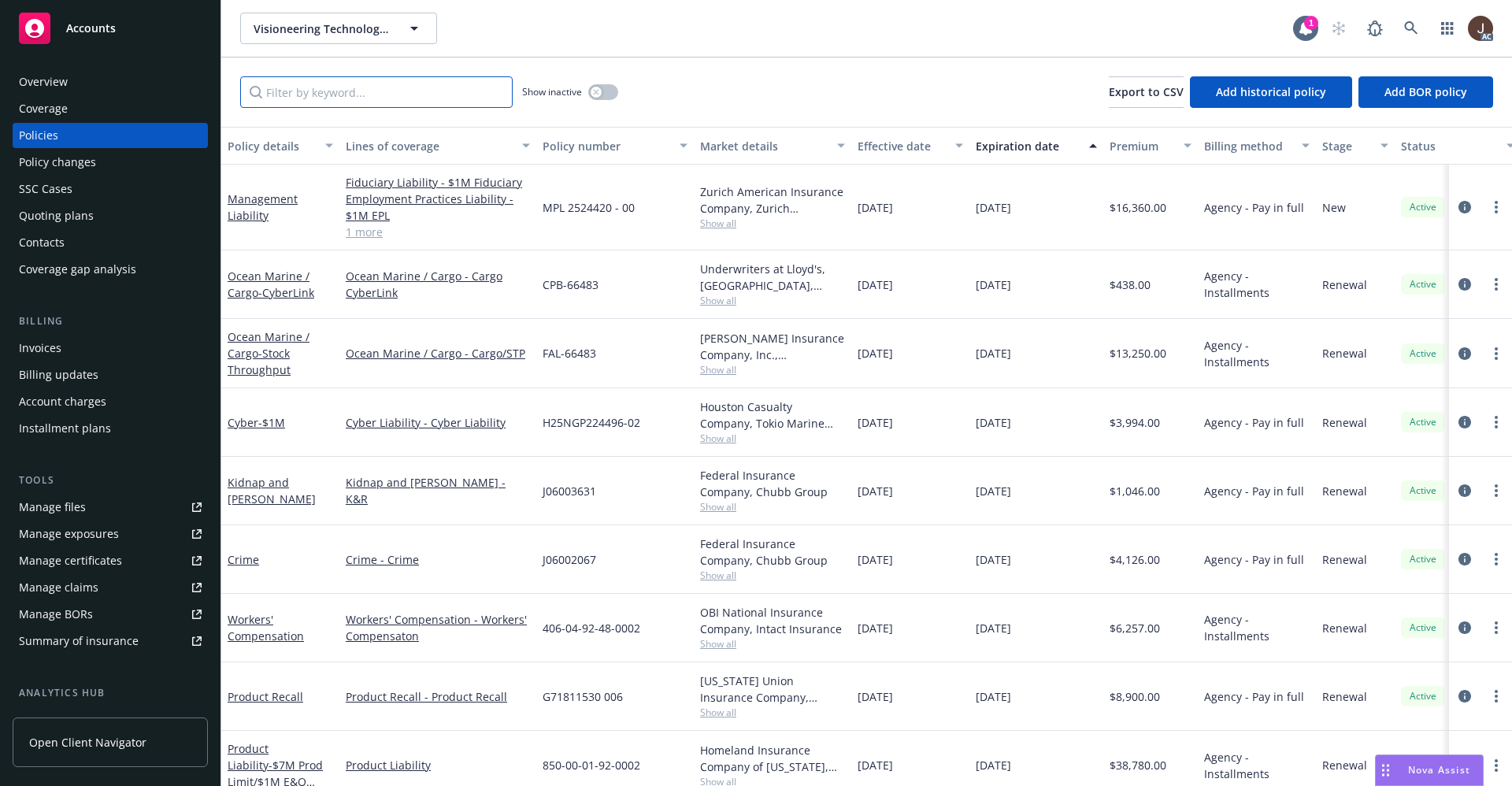
click at [316, 89] on input "Filter by keyword..." at bounding box center [376, 92] width 273 height 31
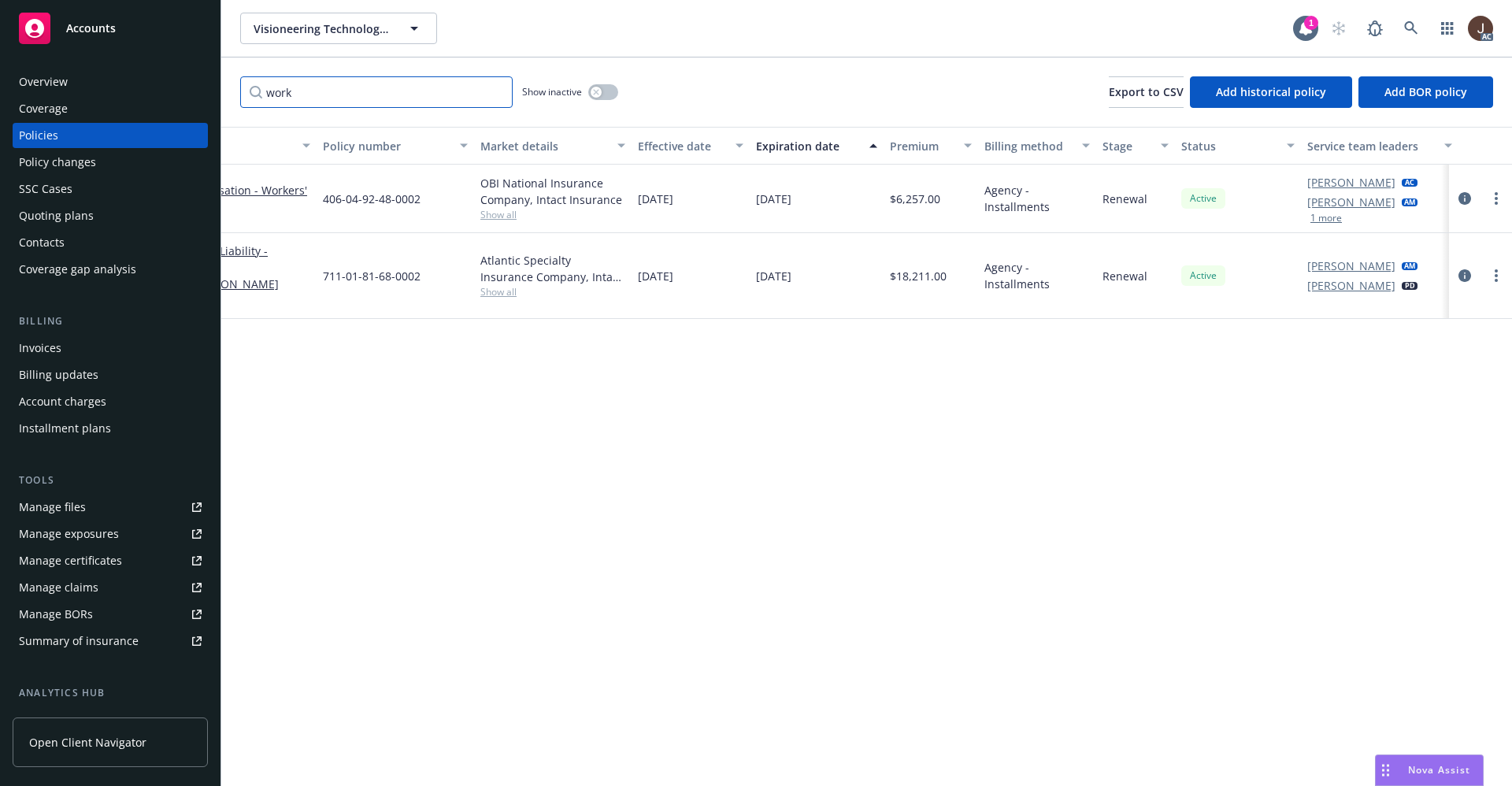
scroll to position [0, 230]
type input "work"
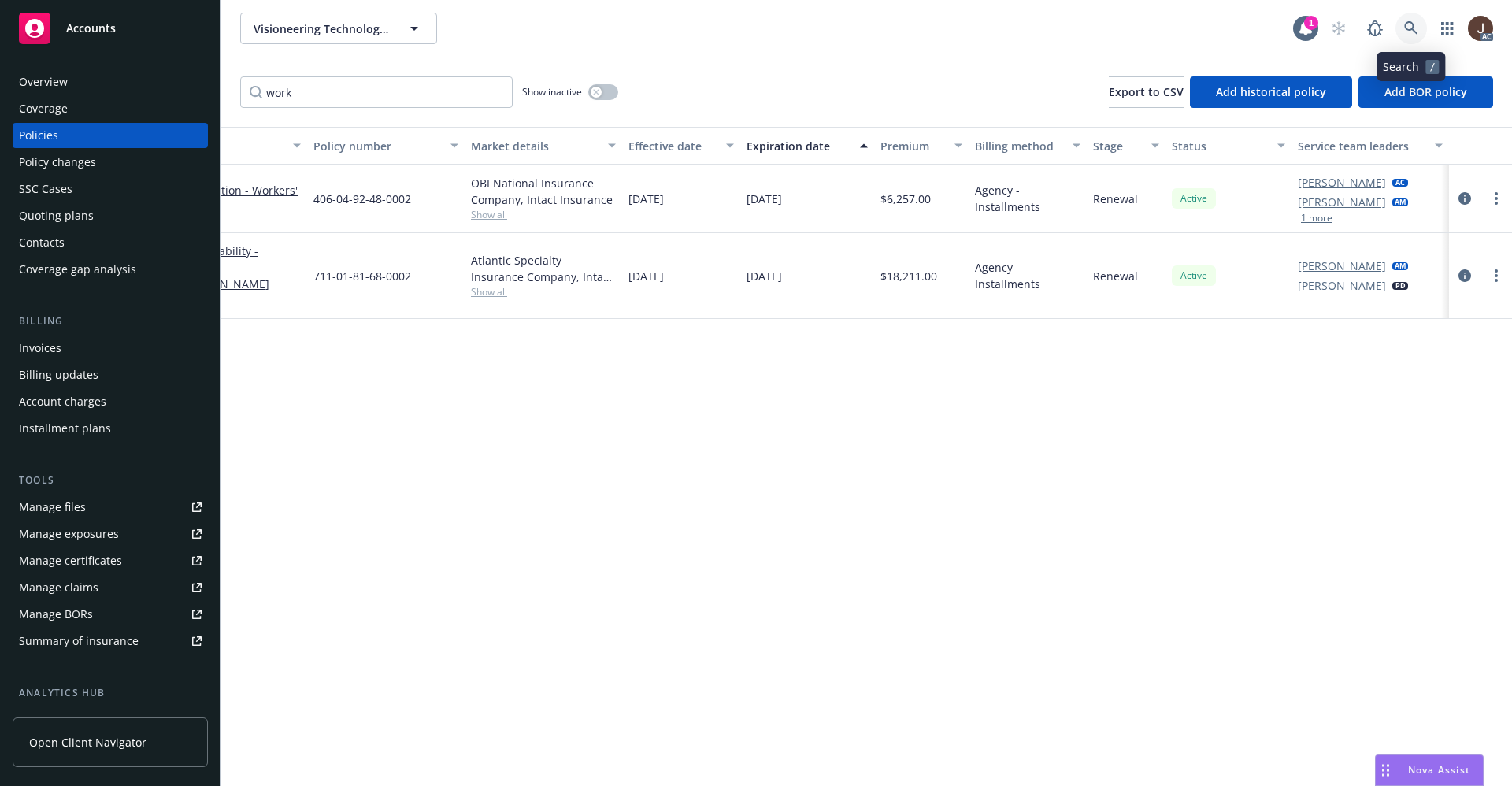
click at [1406, 23] on icon at bounding box center [1411, 28] width 13 height 13
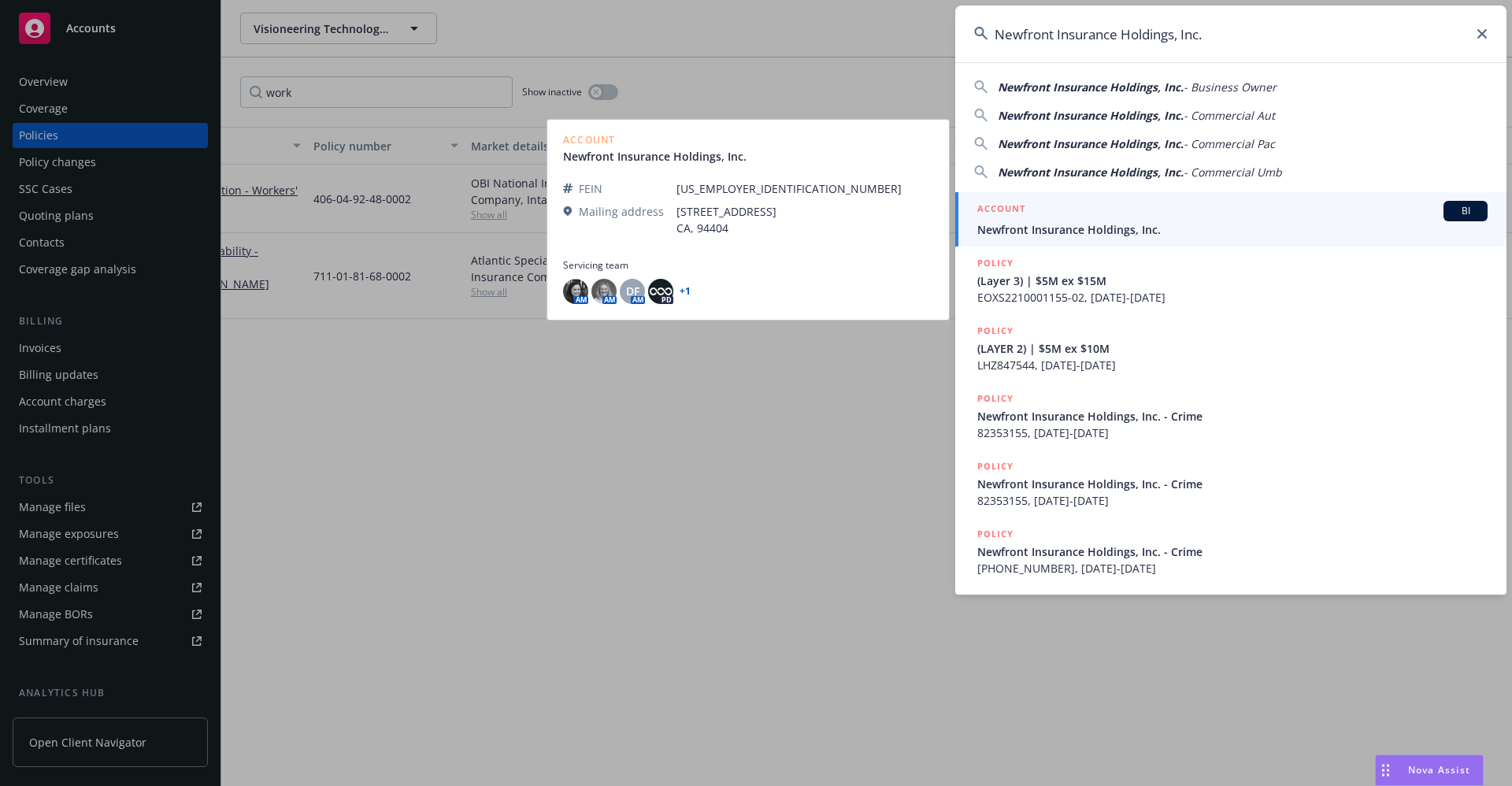
type input "Newfront Insurance Holdings, Inc."
click at [1052, 231] on span "Newfront Insurance Holdings, Inc." at bounding box center [1232, 229] width 510 height 16
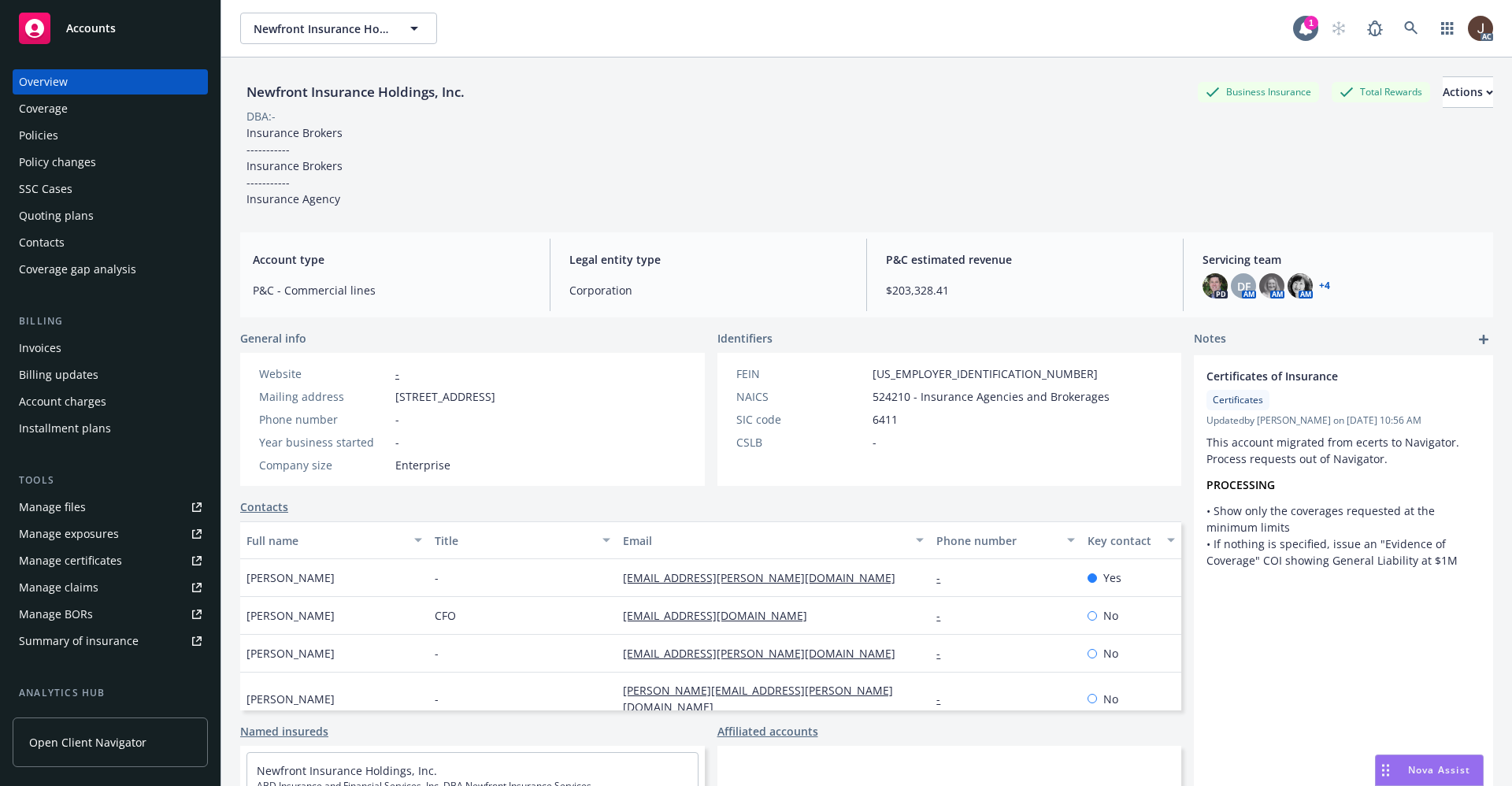
click at [39, 133] on div "Policies" at bounding box center [38, 135] width 39 height 25
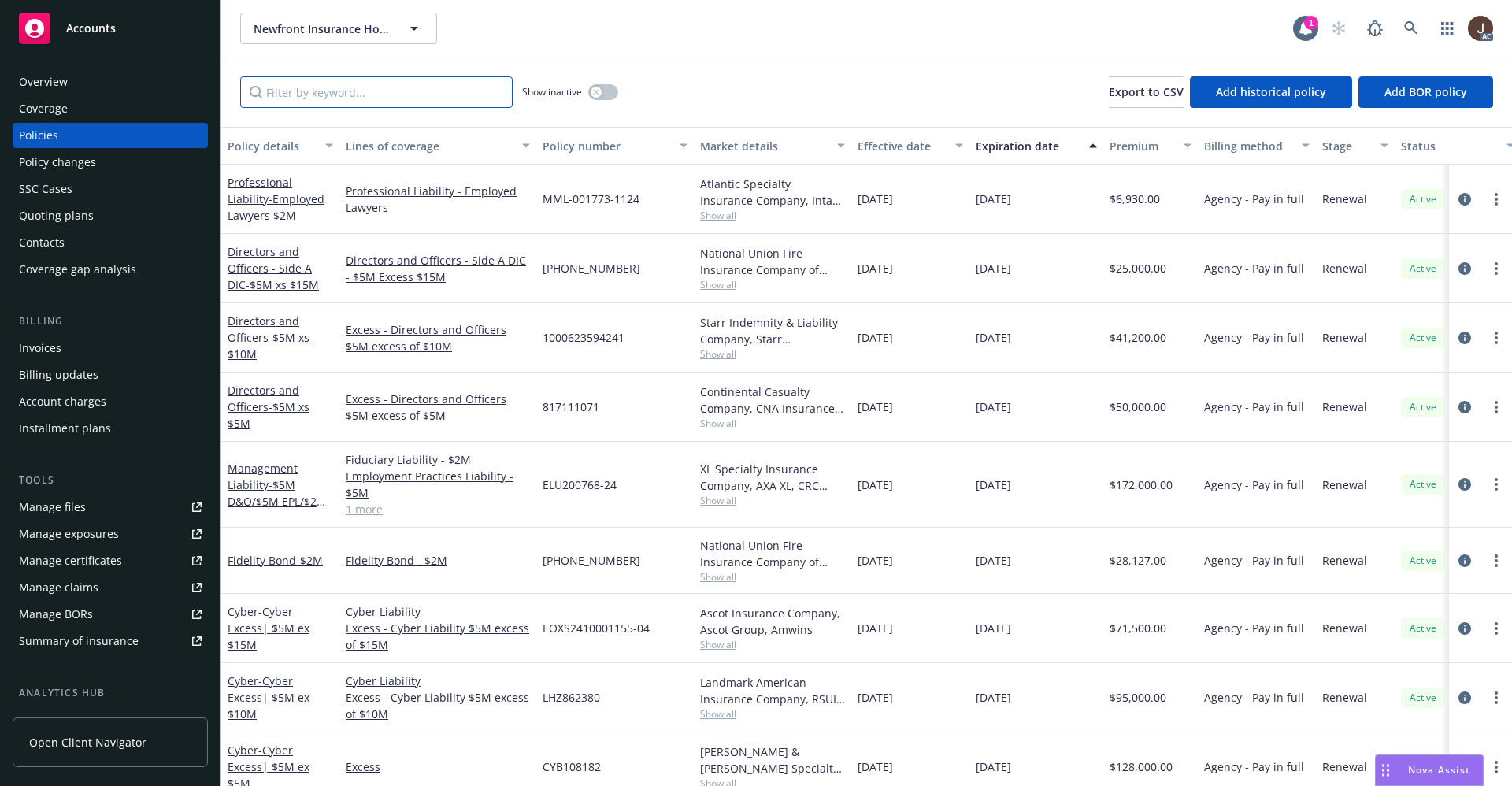
click at [303, 91] on input "Filter by keyword..." at bounding box center [376, 92] width 273 height 31
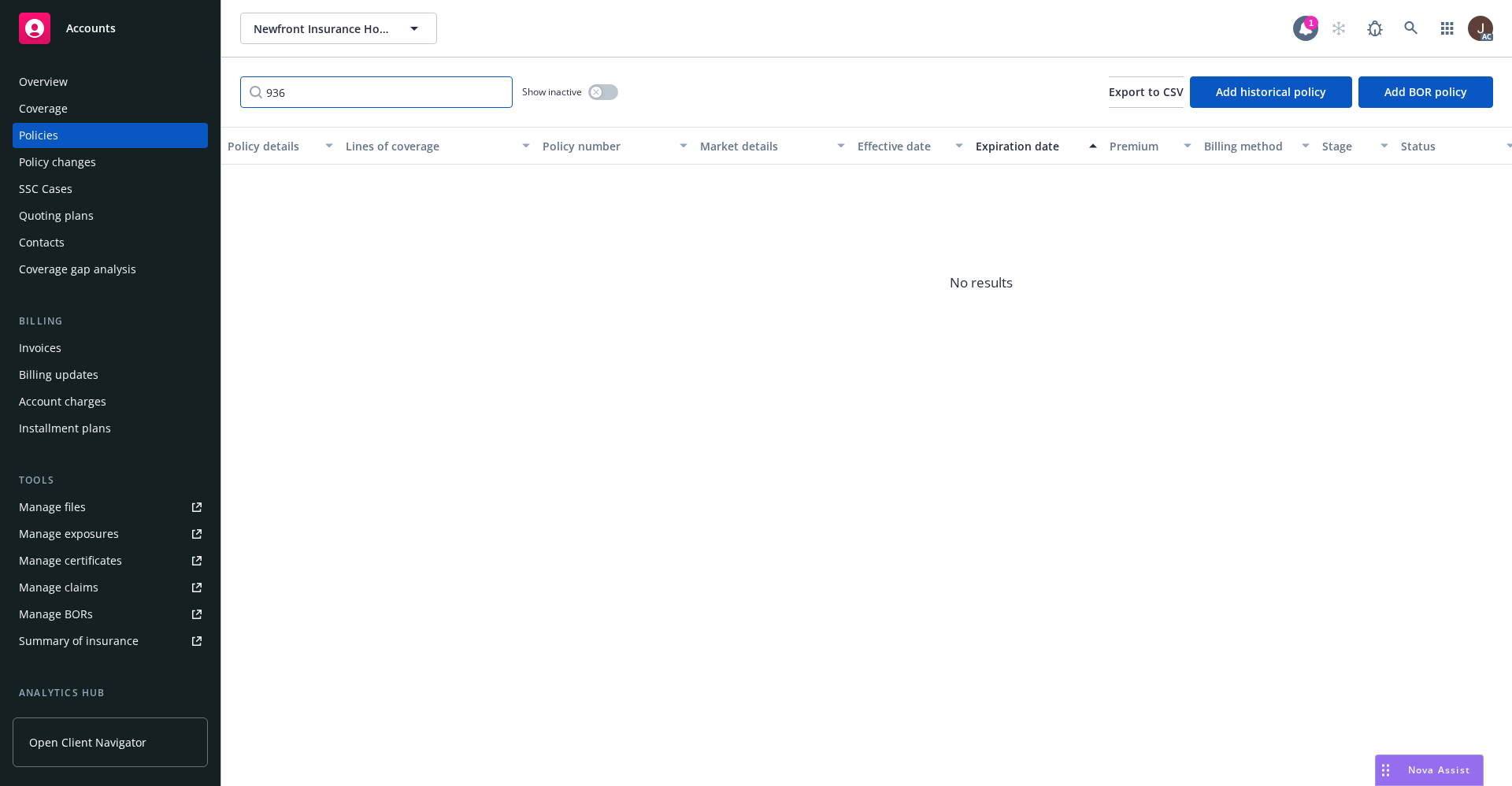
click at [275, 91] on input "936" at bounding box center [376, 92] width 273 height 31
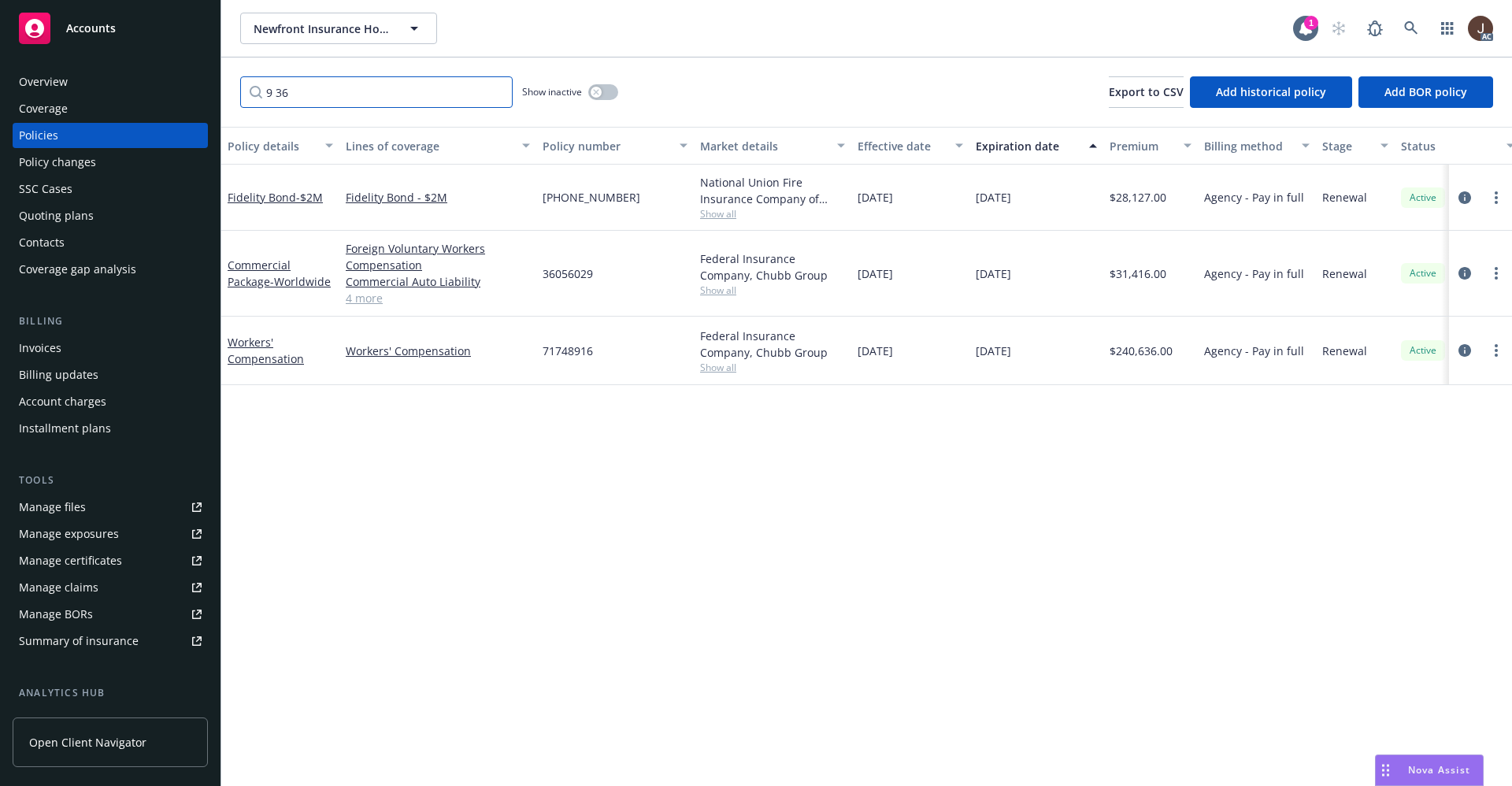
click at [273, 91] on input "9 36" at bounding box center [376, 92] width 273 height 31
type input "9 36"
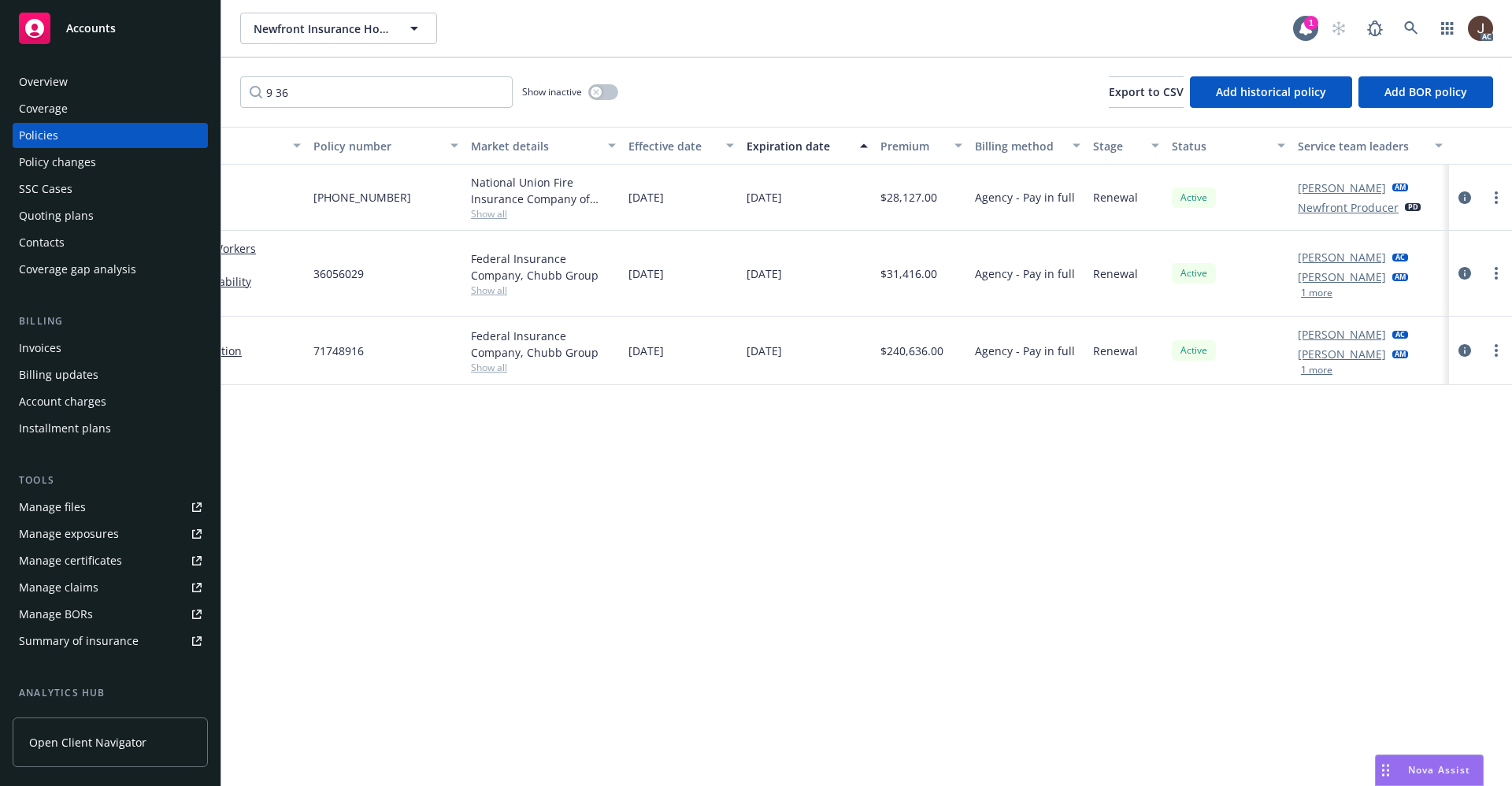
click at [41, 517] on div "Manage files" at bounding box center [52, 507] width 67 height 25
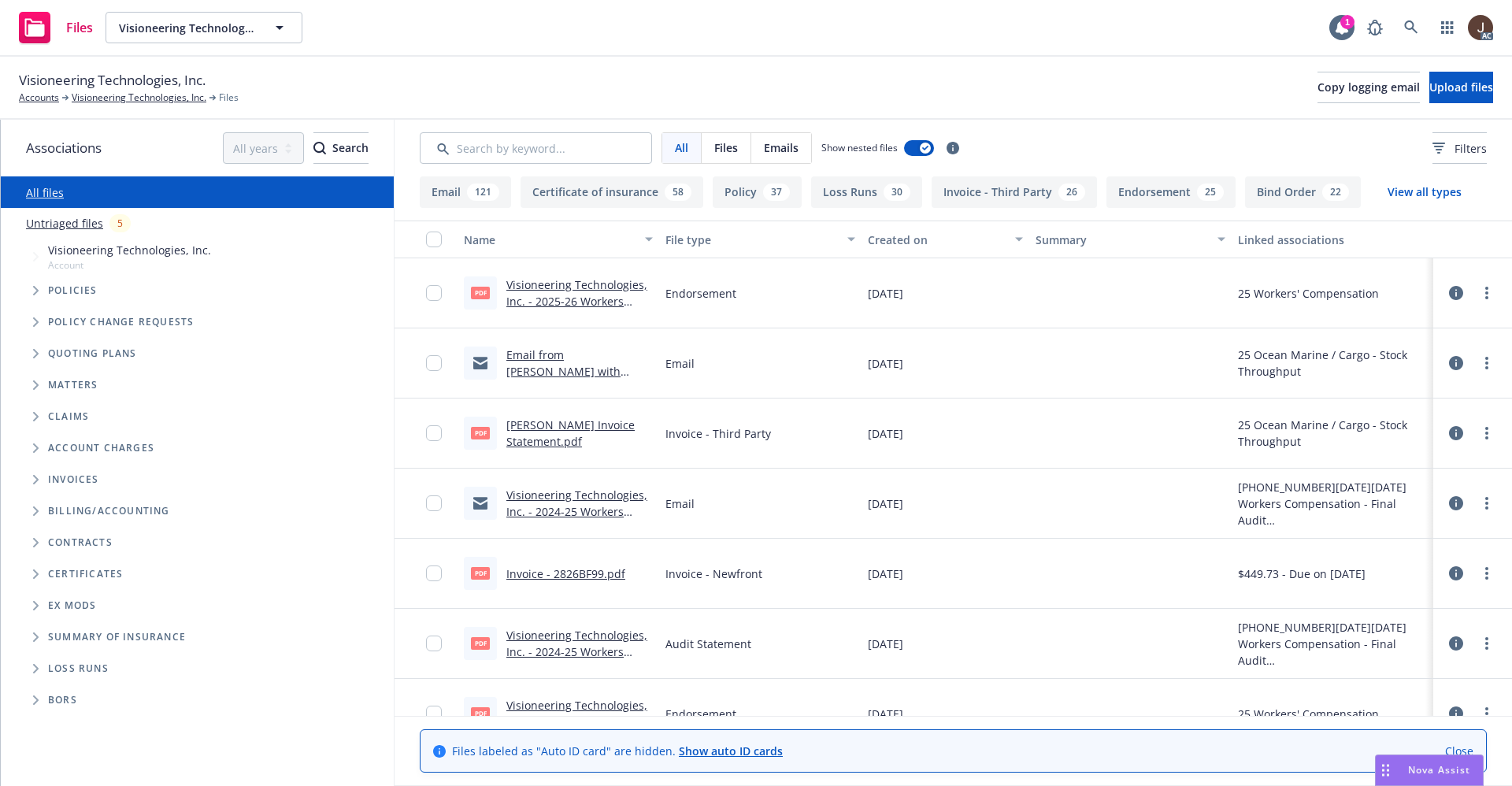
click at [56, 218] on link "Untriaged files" at bounding box center [64, 223] width 77 height 16
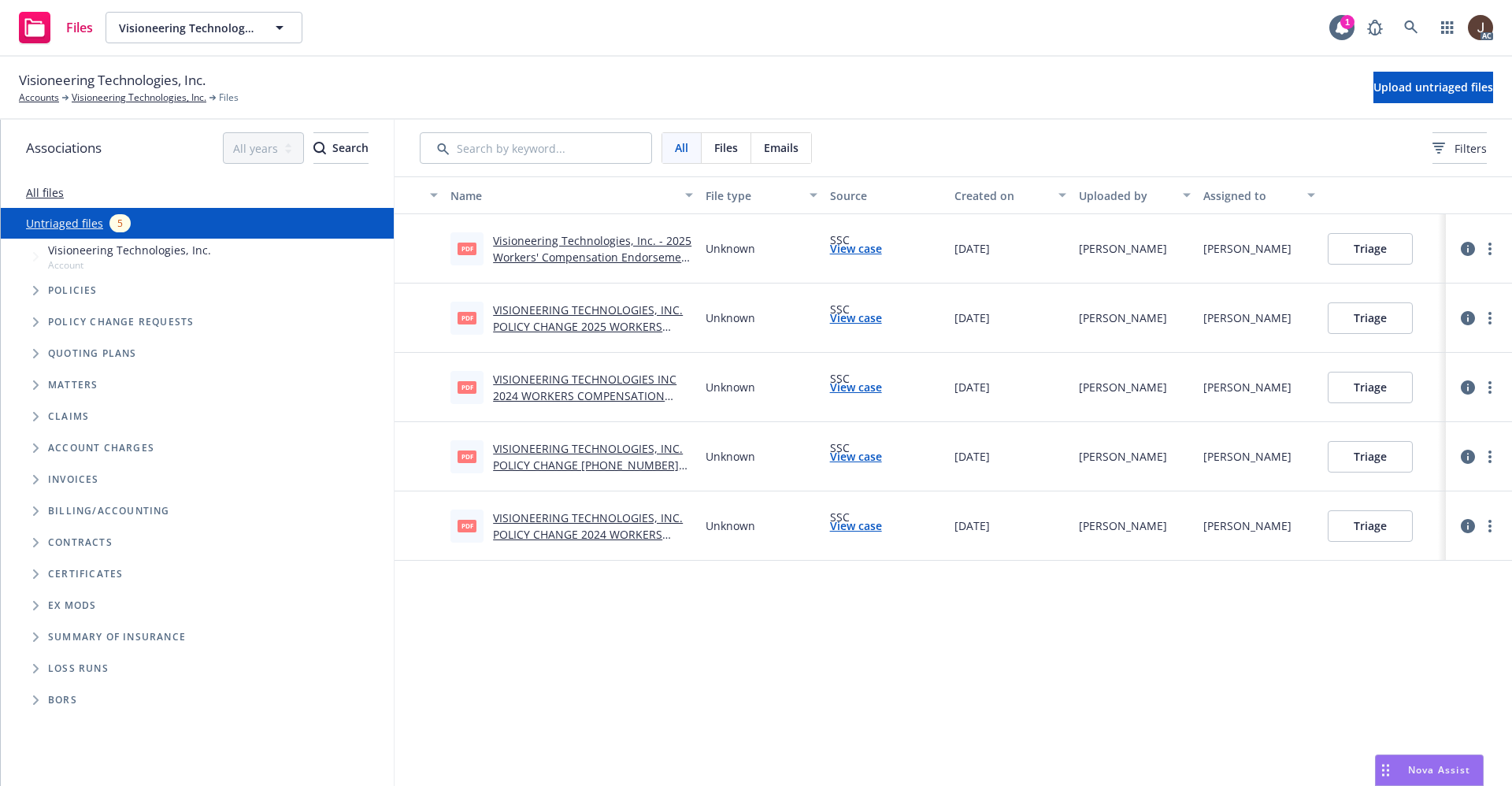
click at [731, 663] on div "Name File type Source Created on Uploaded by Assigned to pdf Visioneering Techn…" at bounding box center [953, 482] width 1118 height 610
click at [1393, 90] on span "Upload untriaged files" at bounding box center [1433, 87] width 120 height 15
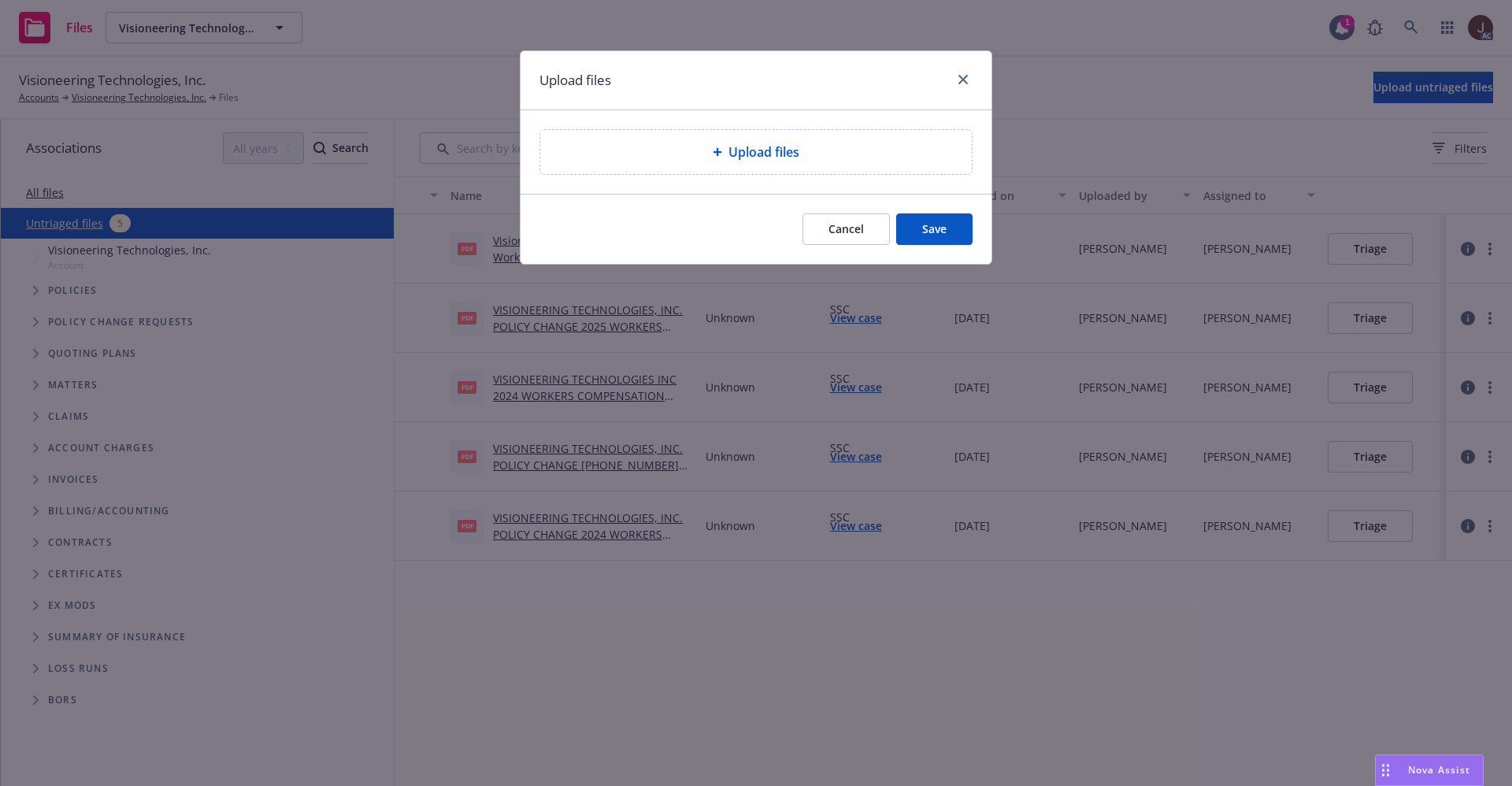
click at [754, 134] on div "Upload files" at bounding box center [756, 152] width 432 height 44
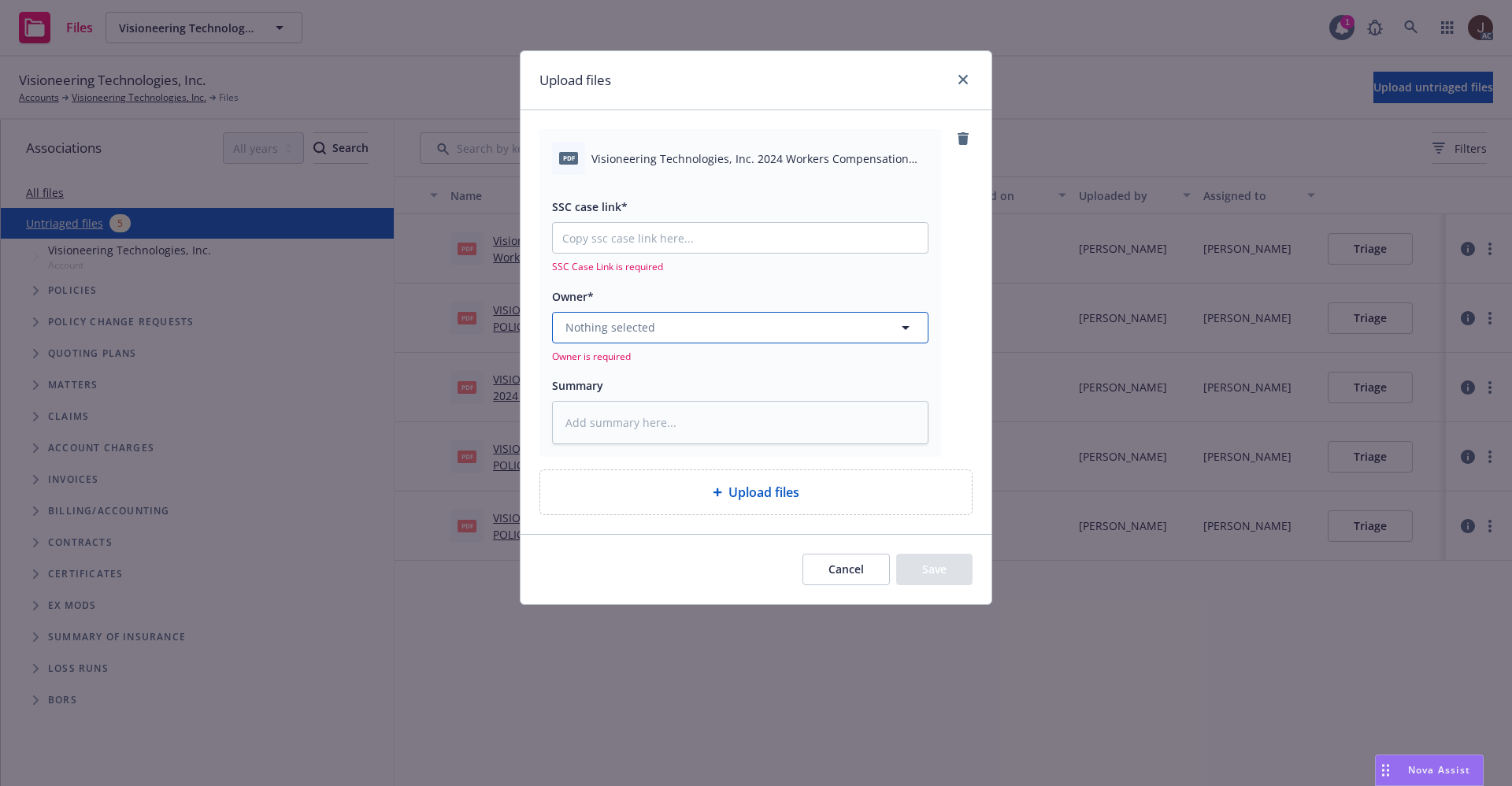
click at [658, 341] on button "Nothing selected" at bounding box center [740, 328] width 376 height 31
click at [607, 334] on span "Nothing selected" at bounding box center [611, 327] width 90 height 16
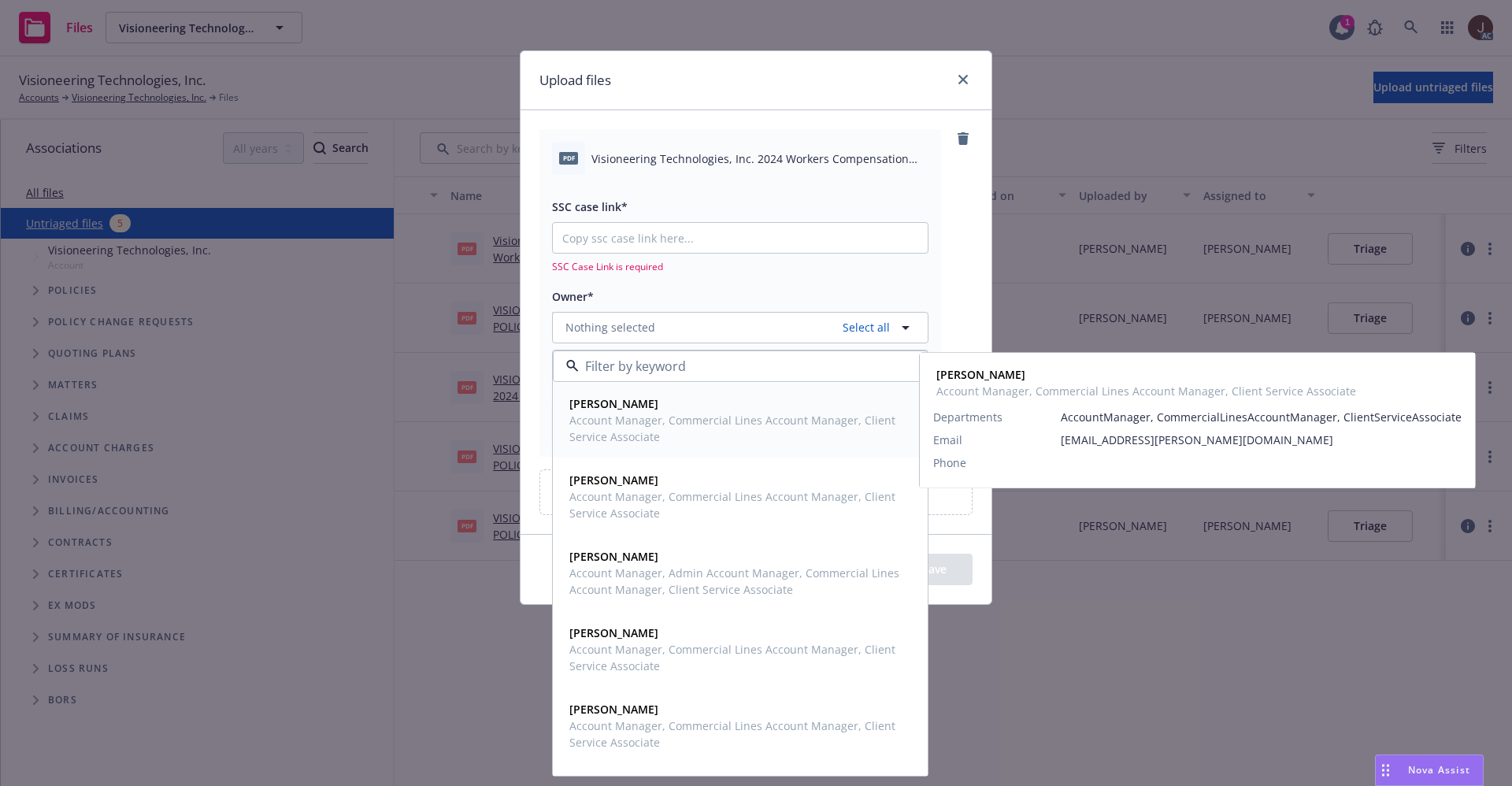
click at [626, 411] on span "Bianca Elorza" at bounding box center [738, 403] width 339 height 16
type textarea "x"
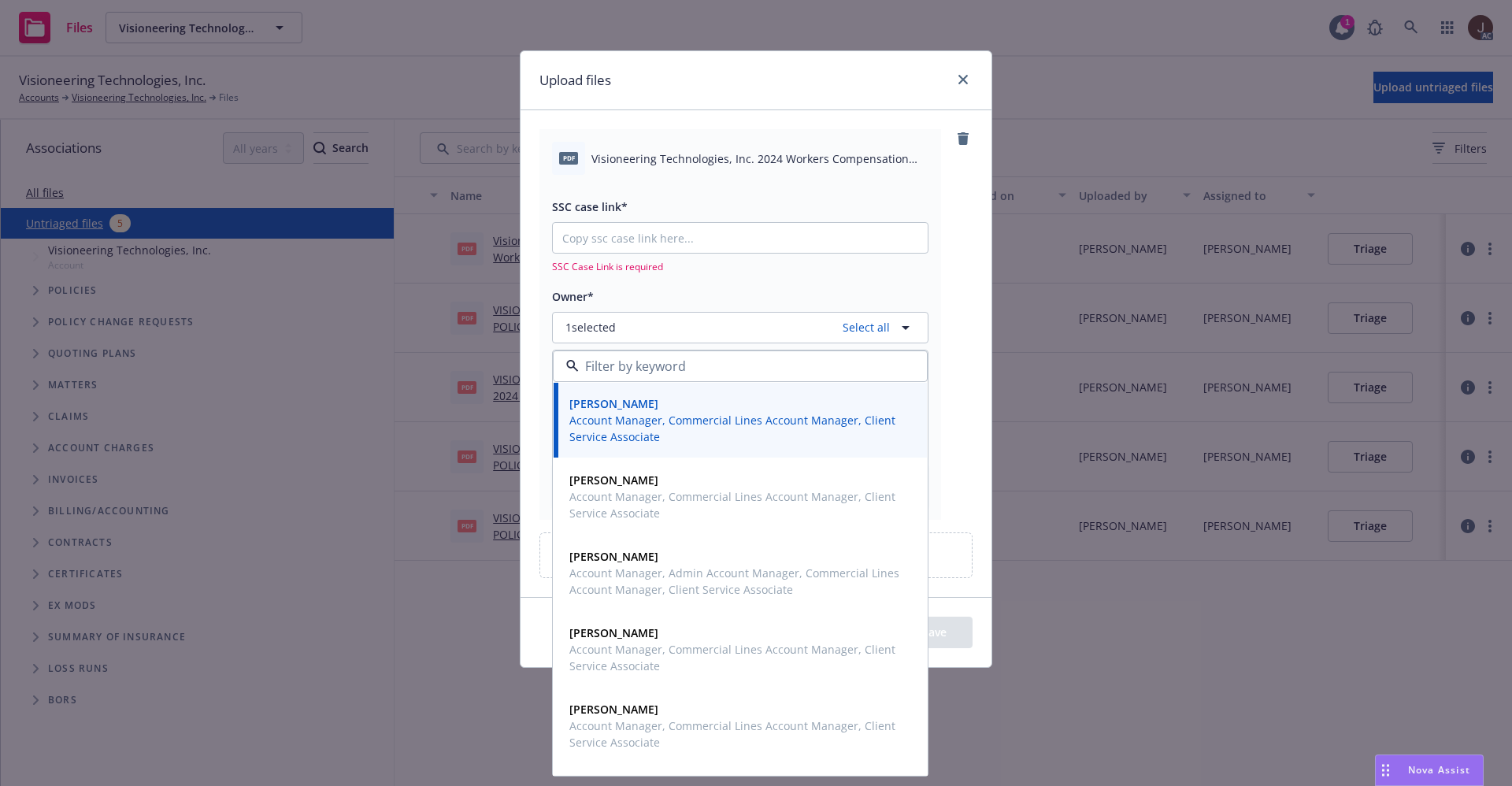
click at [950, 270] on div "pdf Visioneering Technologies, Inc. 2024 Workers Compensation Claims Kit.pdf SS…" at bounding box center [756, 324] width 433 height 390
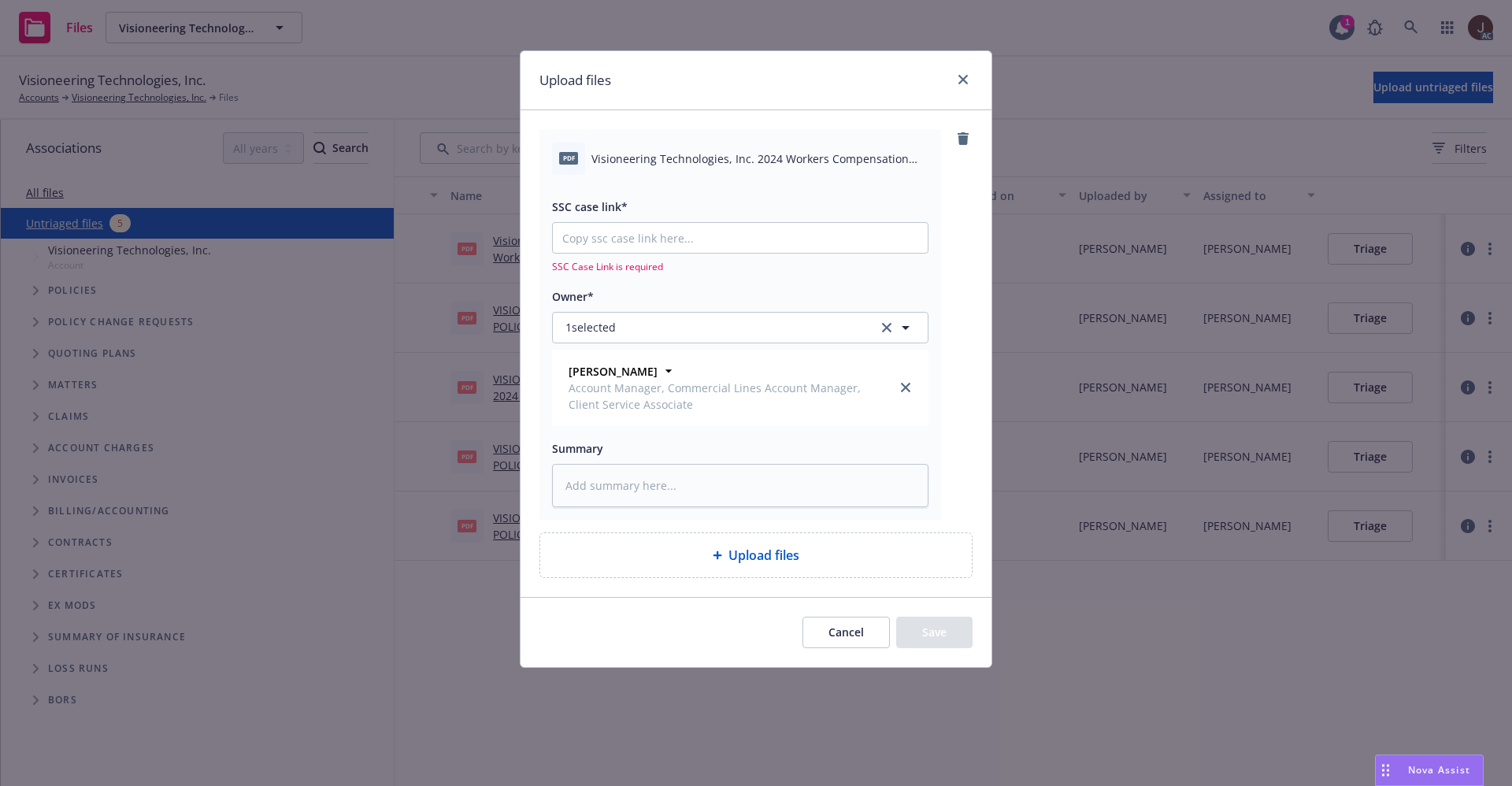
click at [787, 159] on span "Visioneering Technologies, Inc. 2024 Workers Compensation Claims Kit.pdf" at bounding box center [760, 159] width 337 height 16
click at [786, 158] on span "Visioneering Technologies, Inc. 2024 Workers Compensation Claims Kit.pdf" at bounding box center [760, 159] width 337 height 16
copy div "Visioneering Technologies, Inc. 2024 Workers Compensation Claims Kit.pdf"
click at [596, 484] on textarea at bounding box center [740, 485] width 376 height 43
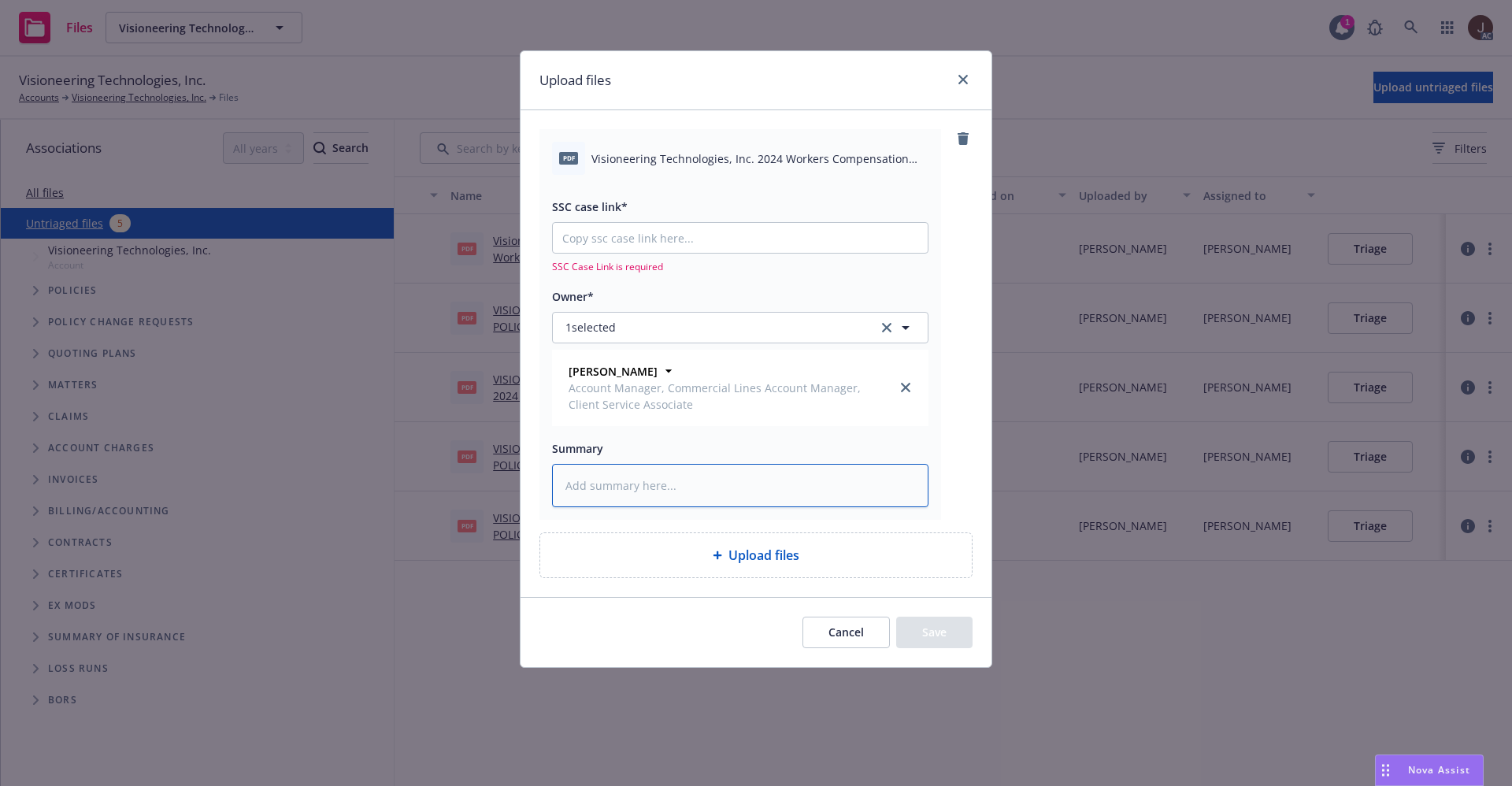
paste textarea "Visioneering Technologies, Inc. 2024 Workers Compensation Claims Kit.pdf"
type textarea "Visioneering Technologies, Inc. 2024 Workers Compensation Claims Kit.pdf"
type textarea "x"
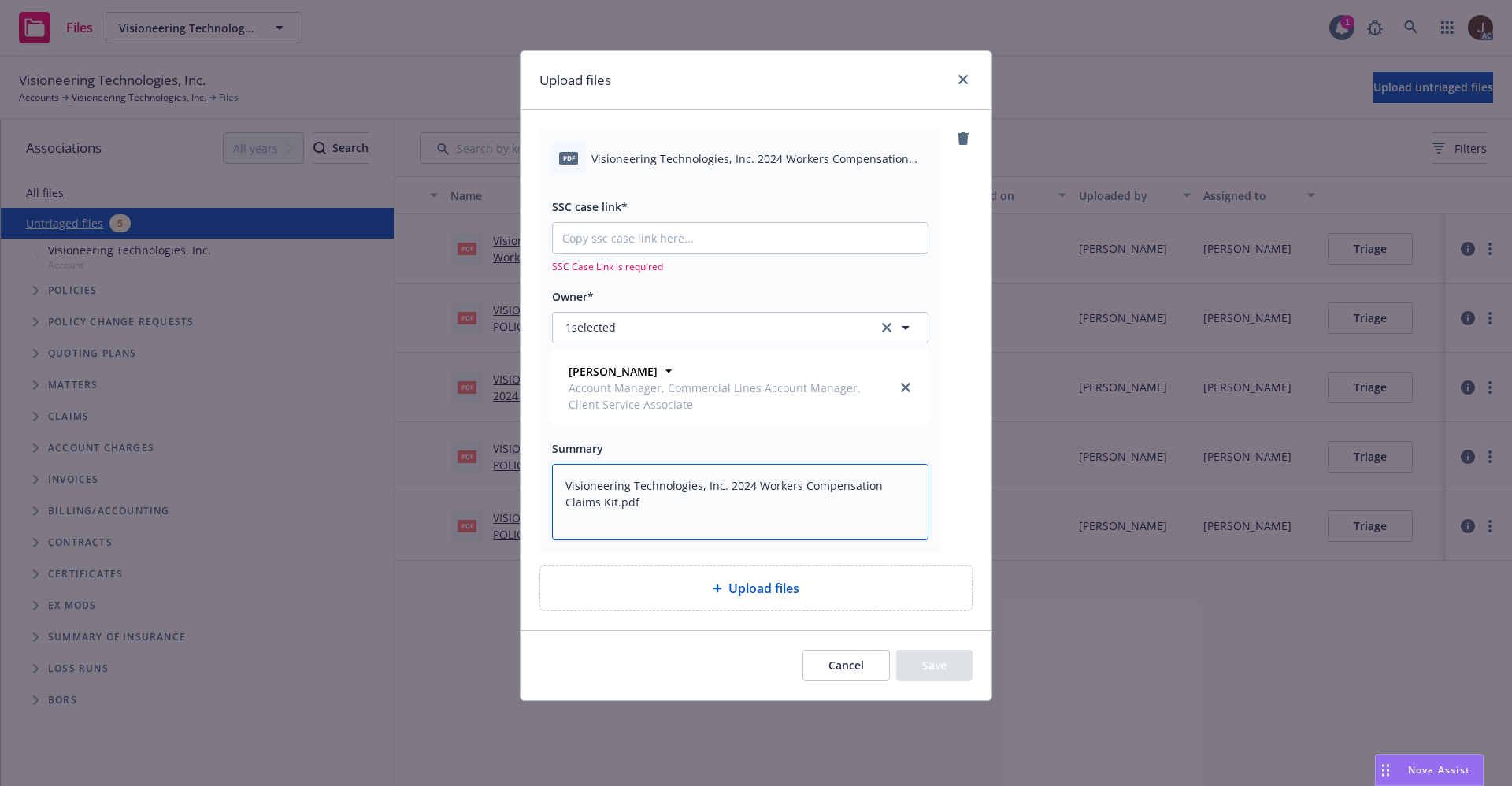
click at [753, 485] on textarea "Visioneering Technologies, Inc. 2024 Workers Compensation Claims Kit.pdf" at bounding box center [740, 502] width 376 height 76
type textarea "Visioneering Technologies, Inc. 2024 Workers Compensation Claims Kit.pdf"
click at [964, 70] on link "close" at bounding box center [964, 80] width 19 height 19
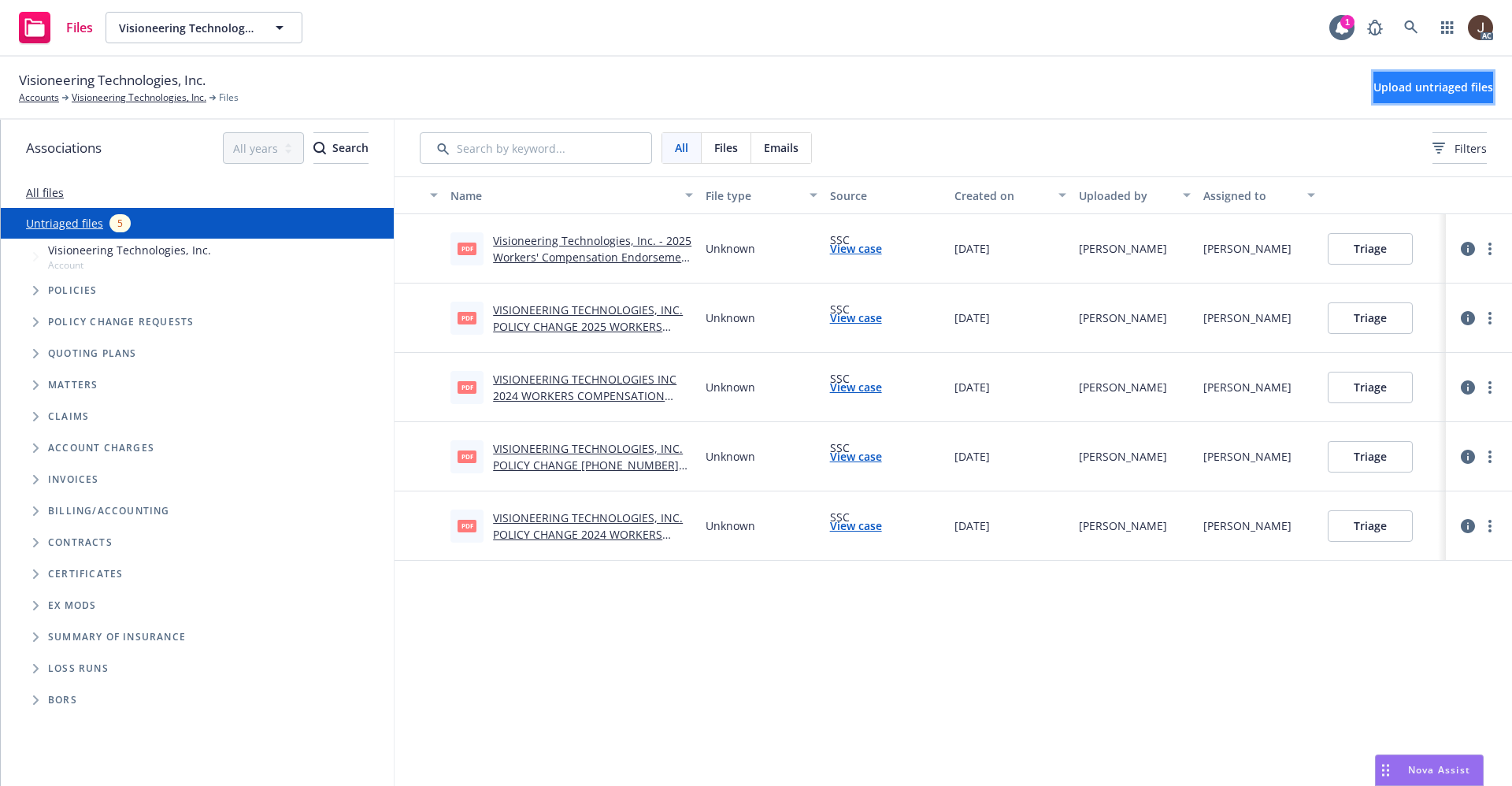
click at [1412, 83] on span "Upload untriaged files" at bounding box center [1433, 87] width 120 height 15
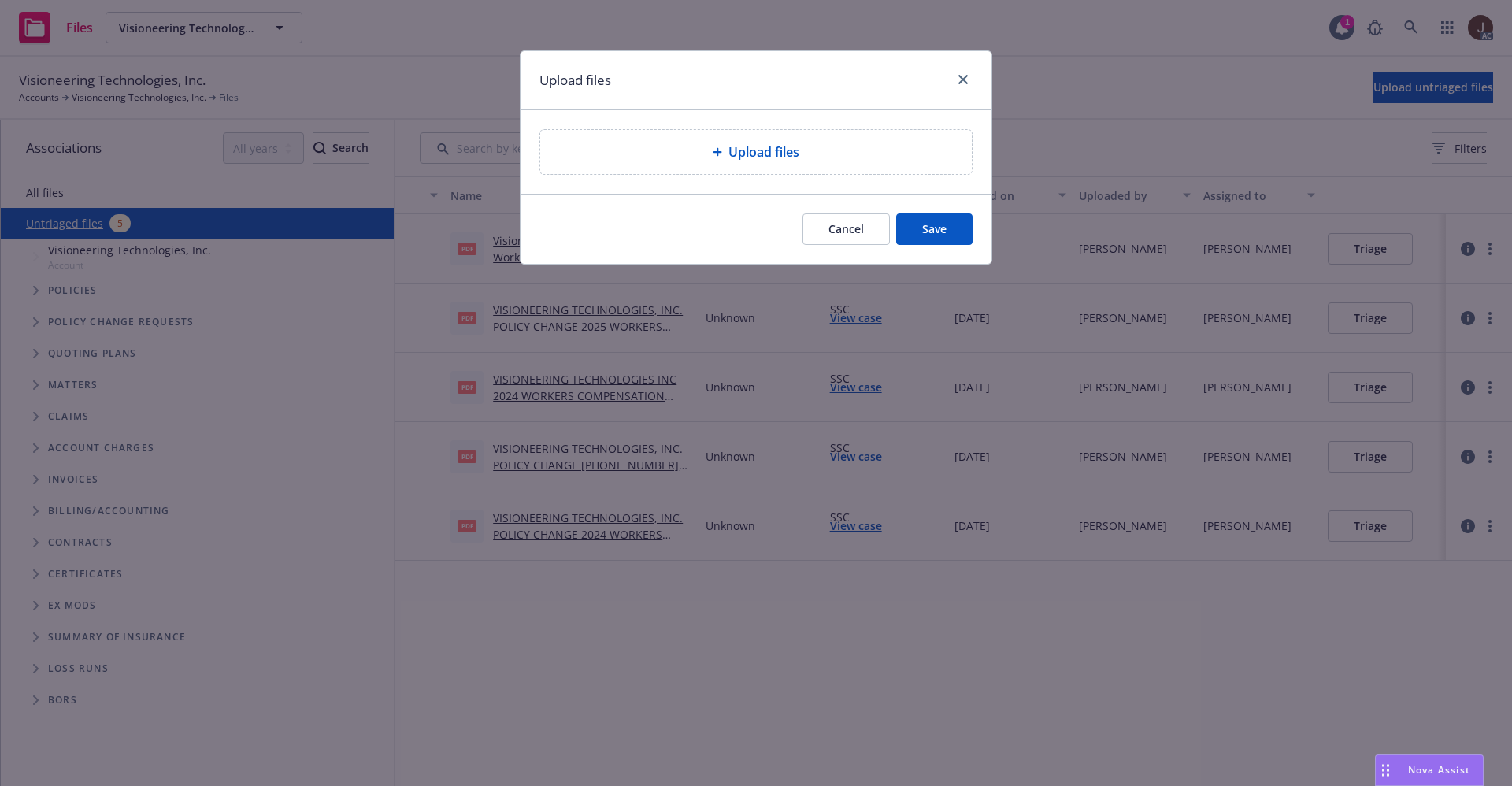
click at [756, 155] on span "Upload files" at bounding box center [764, 153] width 71 height 19
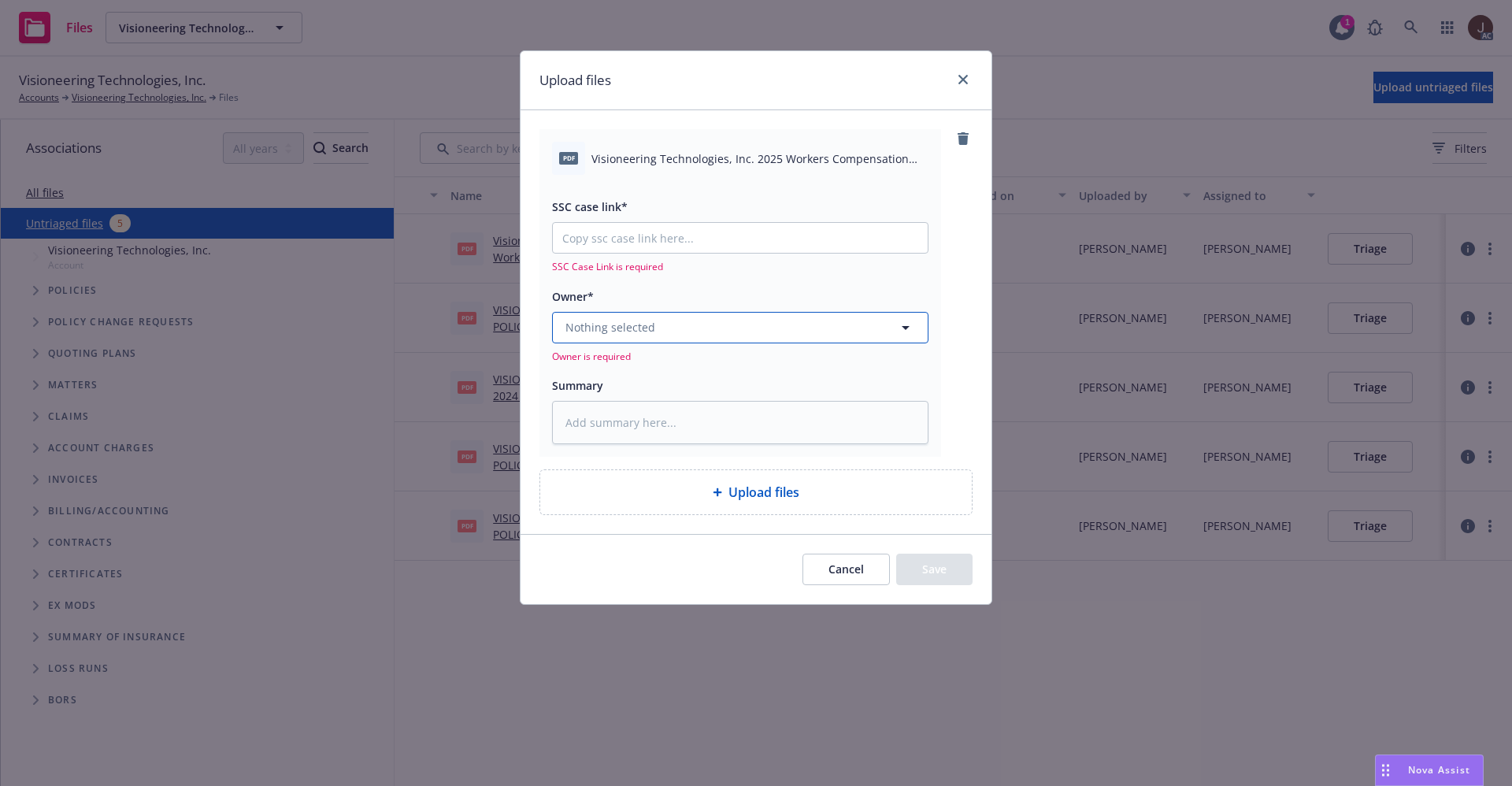
click at [632, 324] on span "Nothing selected" at bounding box center [611, 327] width 90 height 16
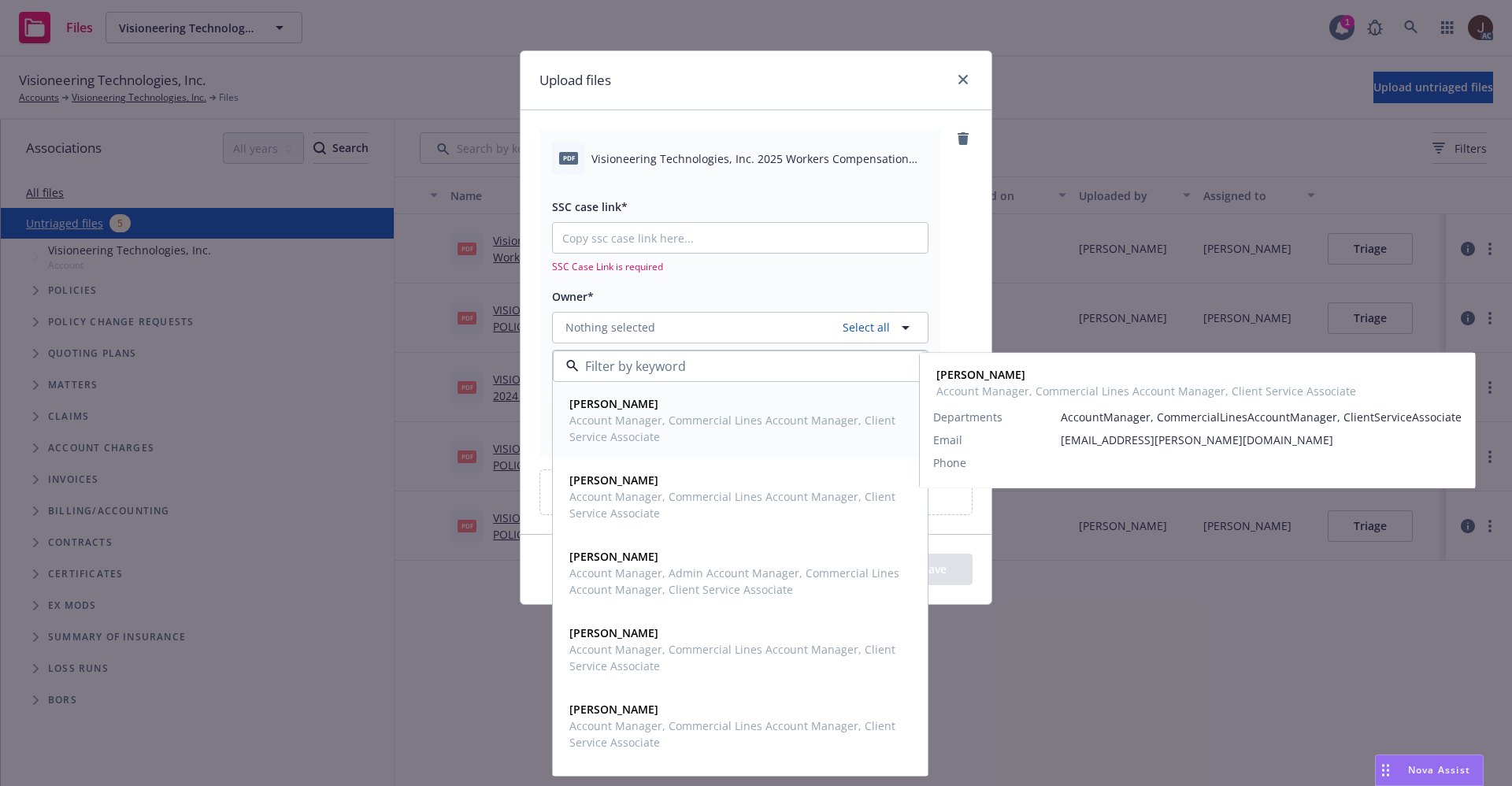
click at [639, 409] on strong "Bianca Elorza" at bounding box center [613, 403] width 89 height 15
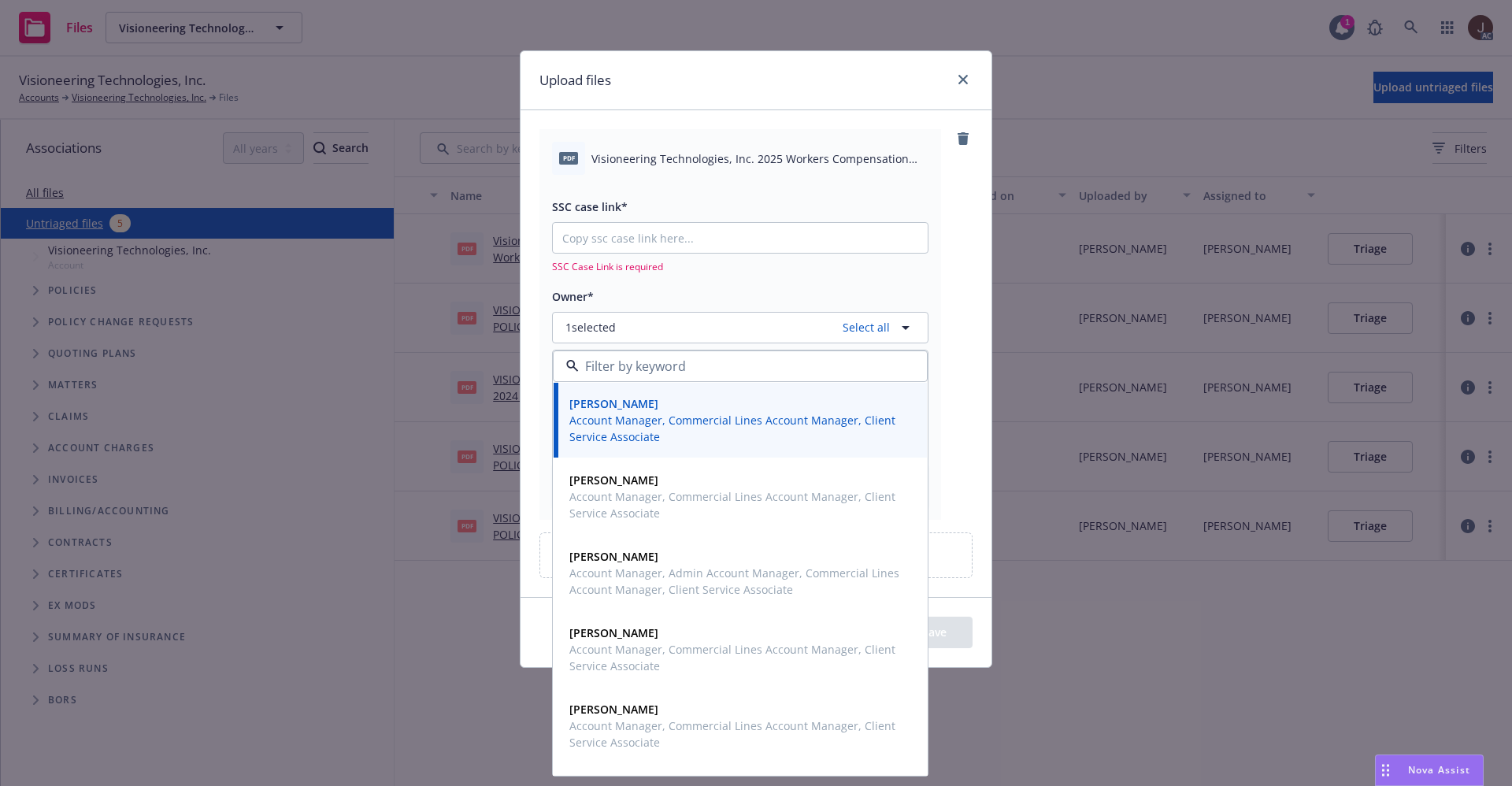
click at [999, 262] on div "Upload files pdf Visioneering Technologies, Inc. 2025 Workers Compensation Clai…" at bounding box center [756, 393] width 1512 height 786
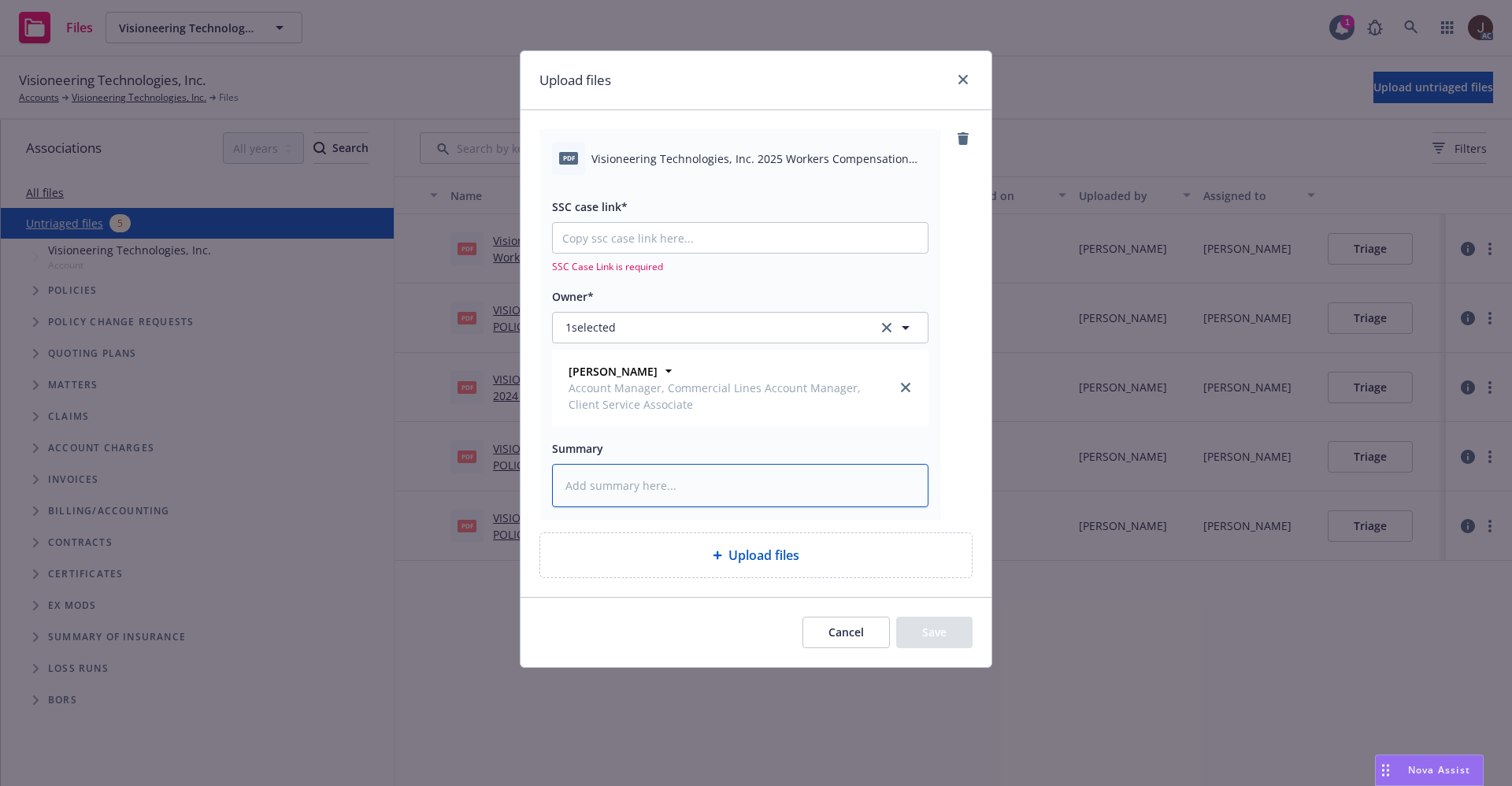
click at [623, 489] on textarea at bounding box center [740, 485] width 376 height 43
paste textarea "Visioneering Technologies, Inc. 2025 Workers Compensation Claims Kit"
type textarea "x"
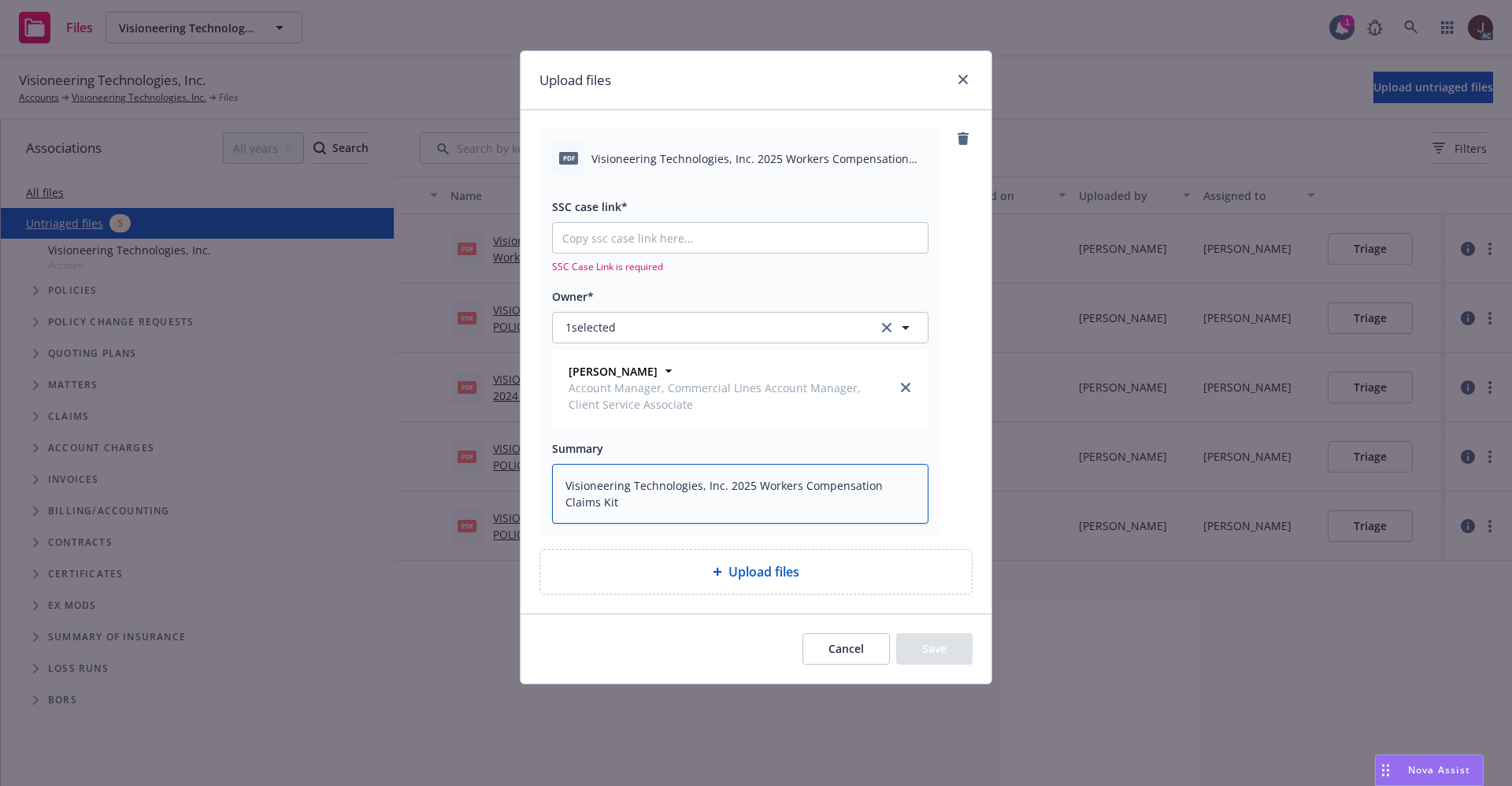
type textarea "Visioneering Technologies, Inc. 2025 Workers Compensation Claims Kit"
click at [632, 250] on input "SSC case link*" at bounding box center [740, 237] width 375 height 30
paste input "https://newfront-ssc.lightning.force.com/lightning/r/Case/500Vz00000QioFHIAZ/vi…"
type textarea "x"
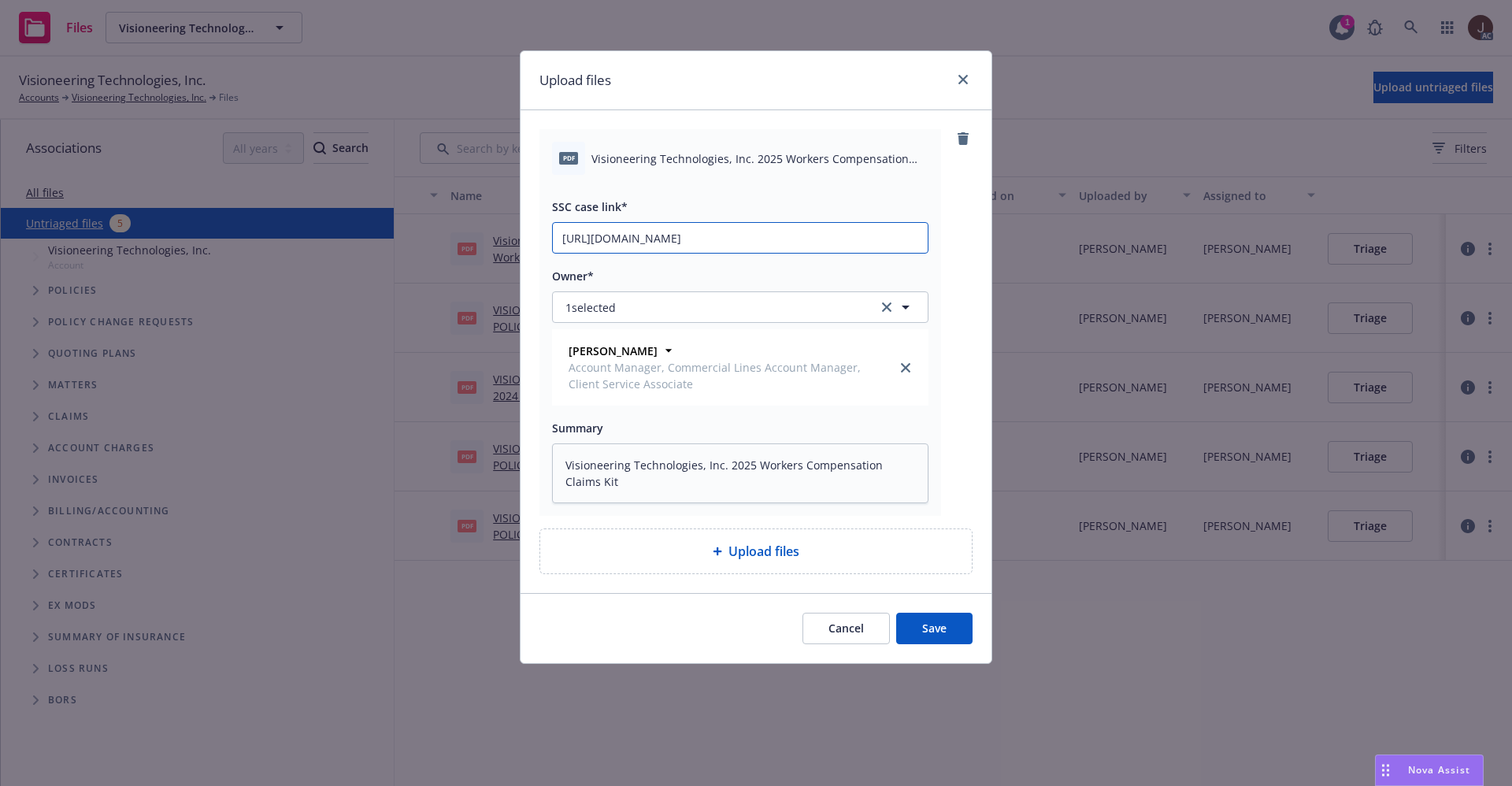
scroll to position [0, 77]
type input "https://newfront-ssc.lightning.force.com/lightning/r/Case/500Vz00000QioFHIAZ/vi…"
click at [928, 633] on button "Save" at bounding box center [934, 628] width 76 height 31
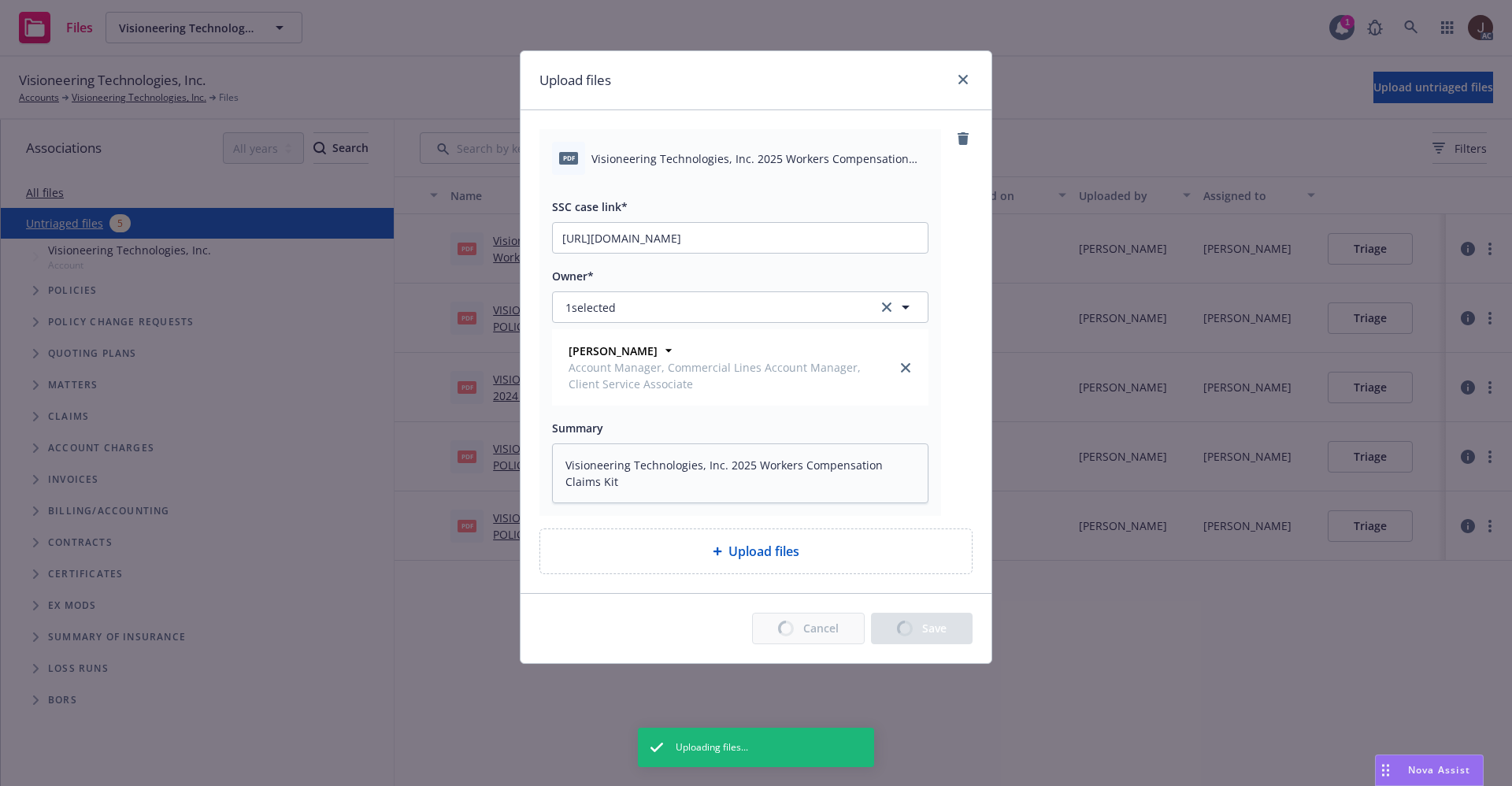
type textarea "x"
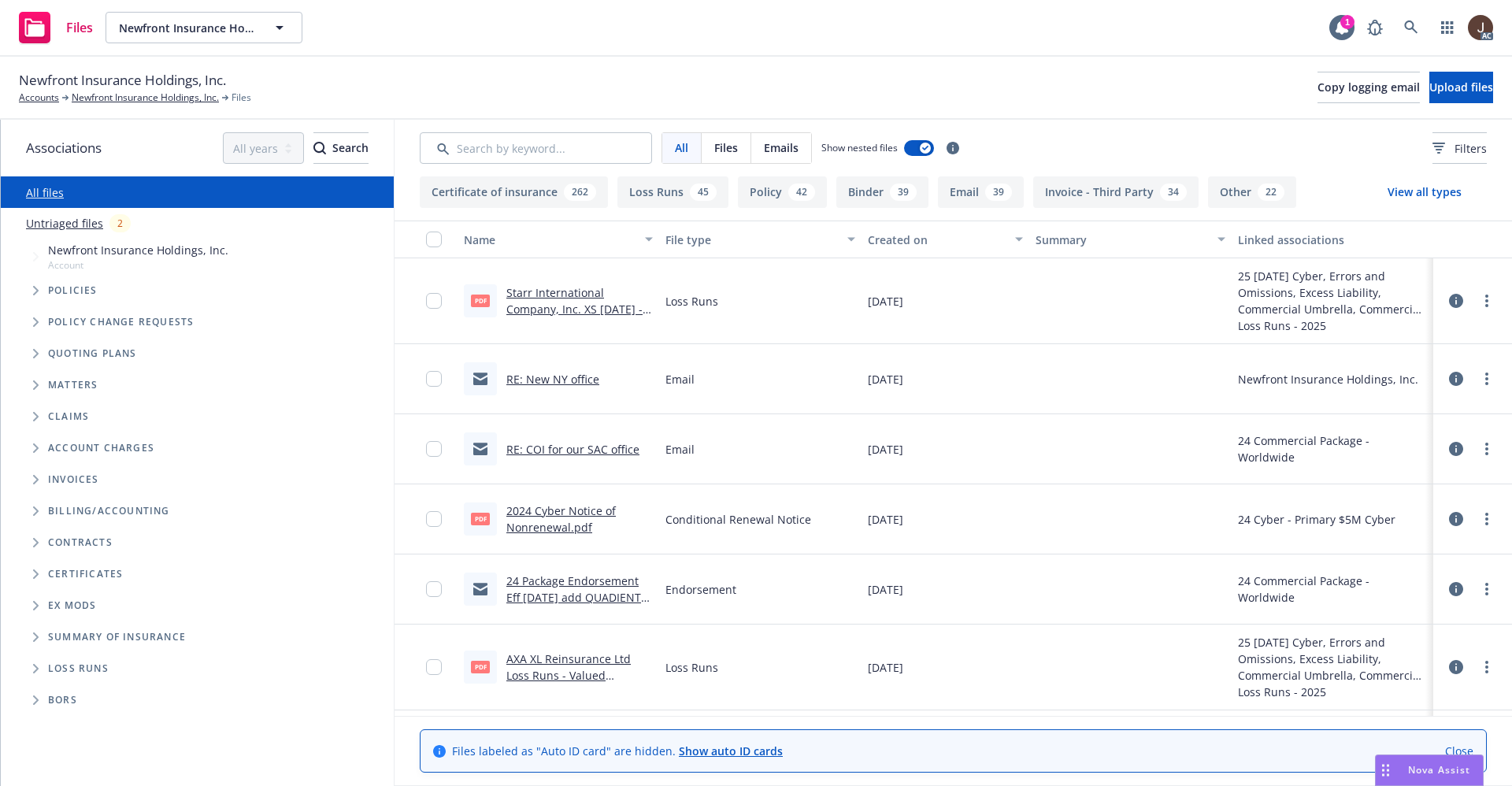
click at [49, 221] on link "Untriaged files" at bounding box center [64, 223] width 77 height 16
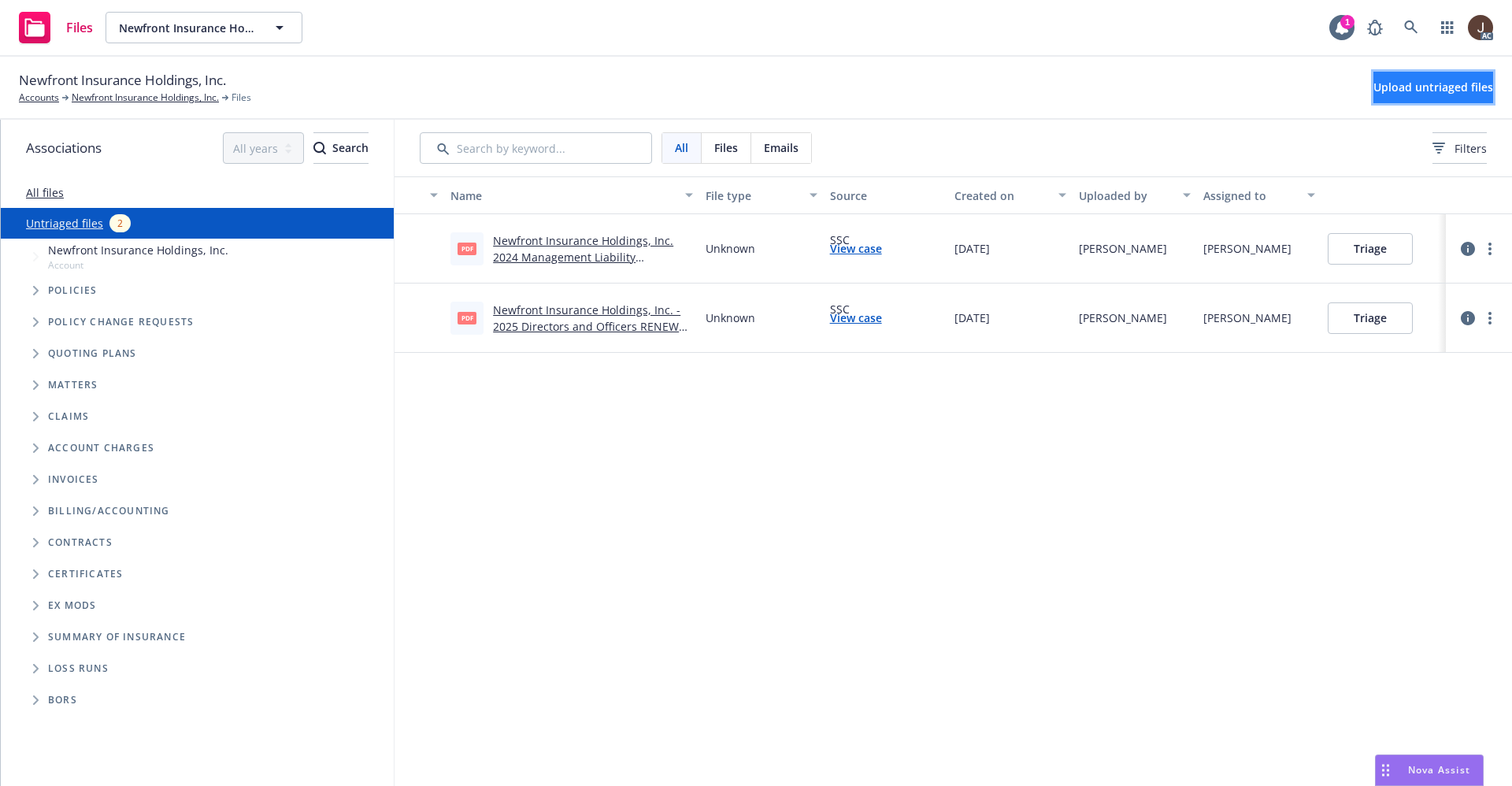
click at [1403, 90] on span "Upload untriaged files" at bounding box center [1433, 87] width 120 height 15
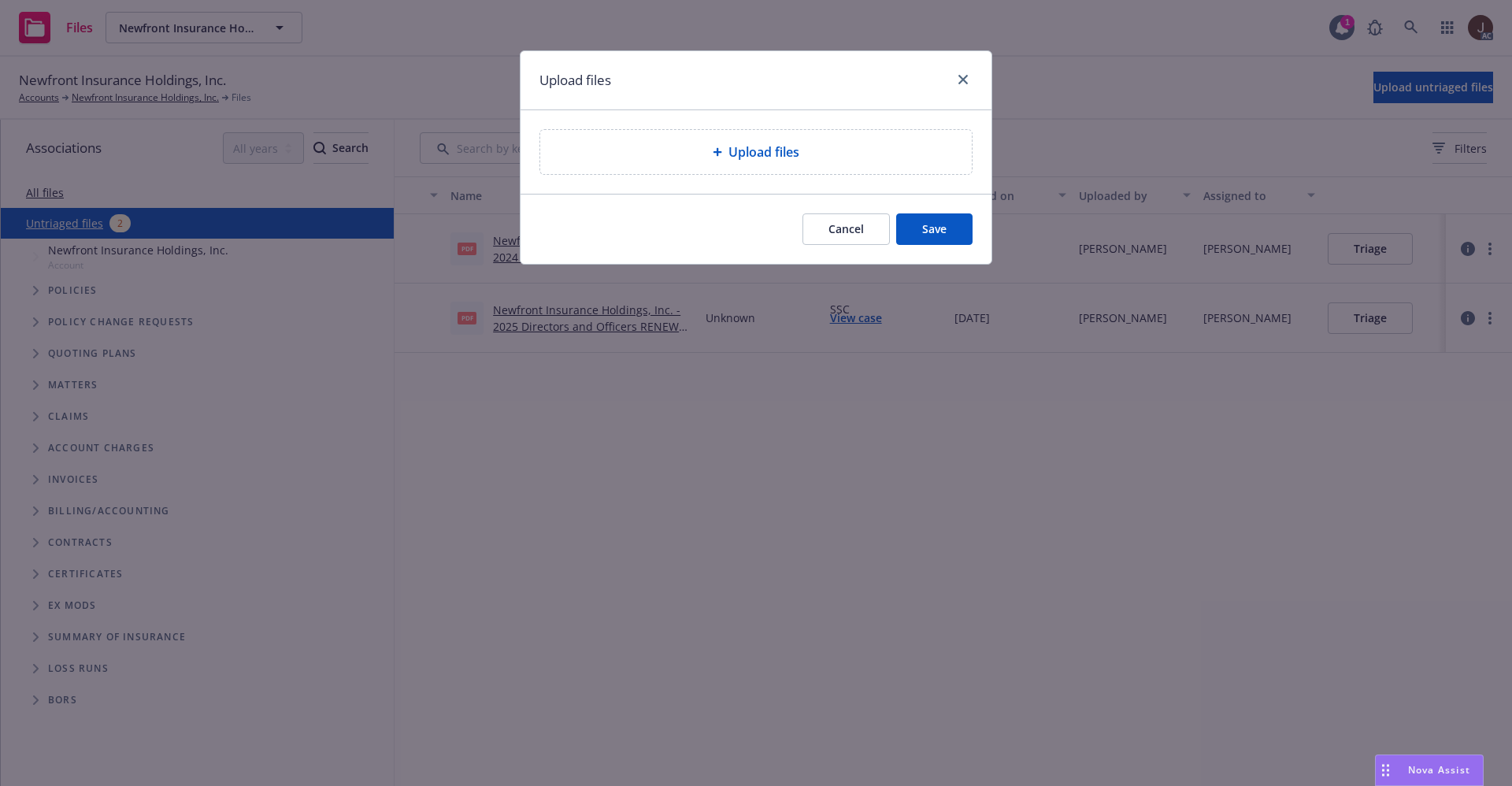
click at [773, 159] on span "Upload files" at bounding box center [764, 153] width 71 height 19
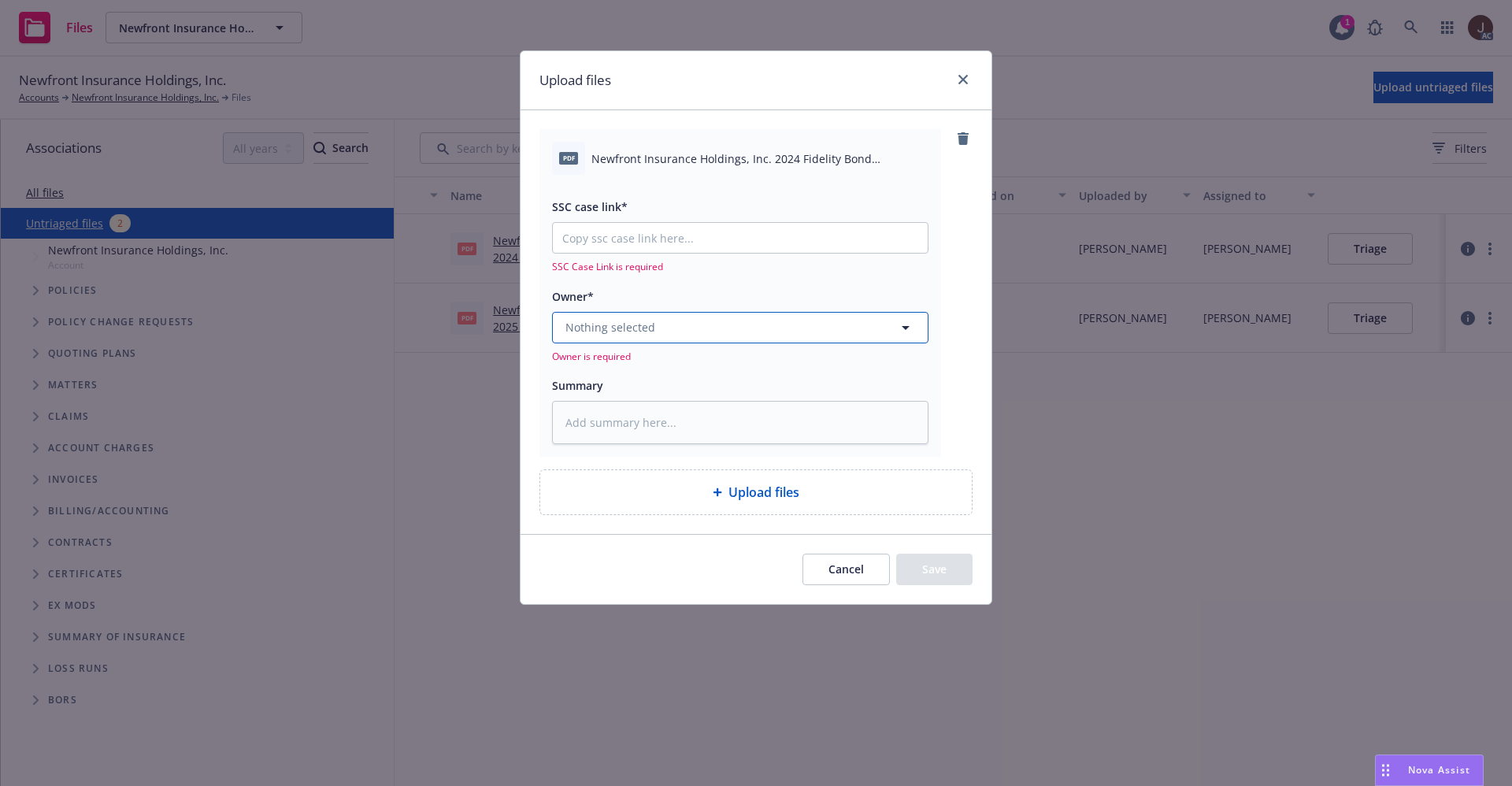
click at [629, 327] on span "Nothing selected" at bounding box center [611, 327] width 90 height 16
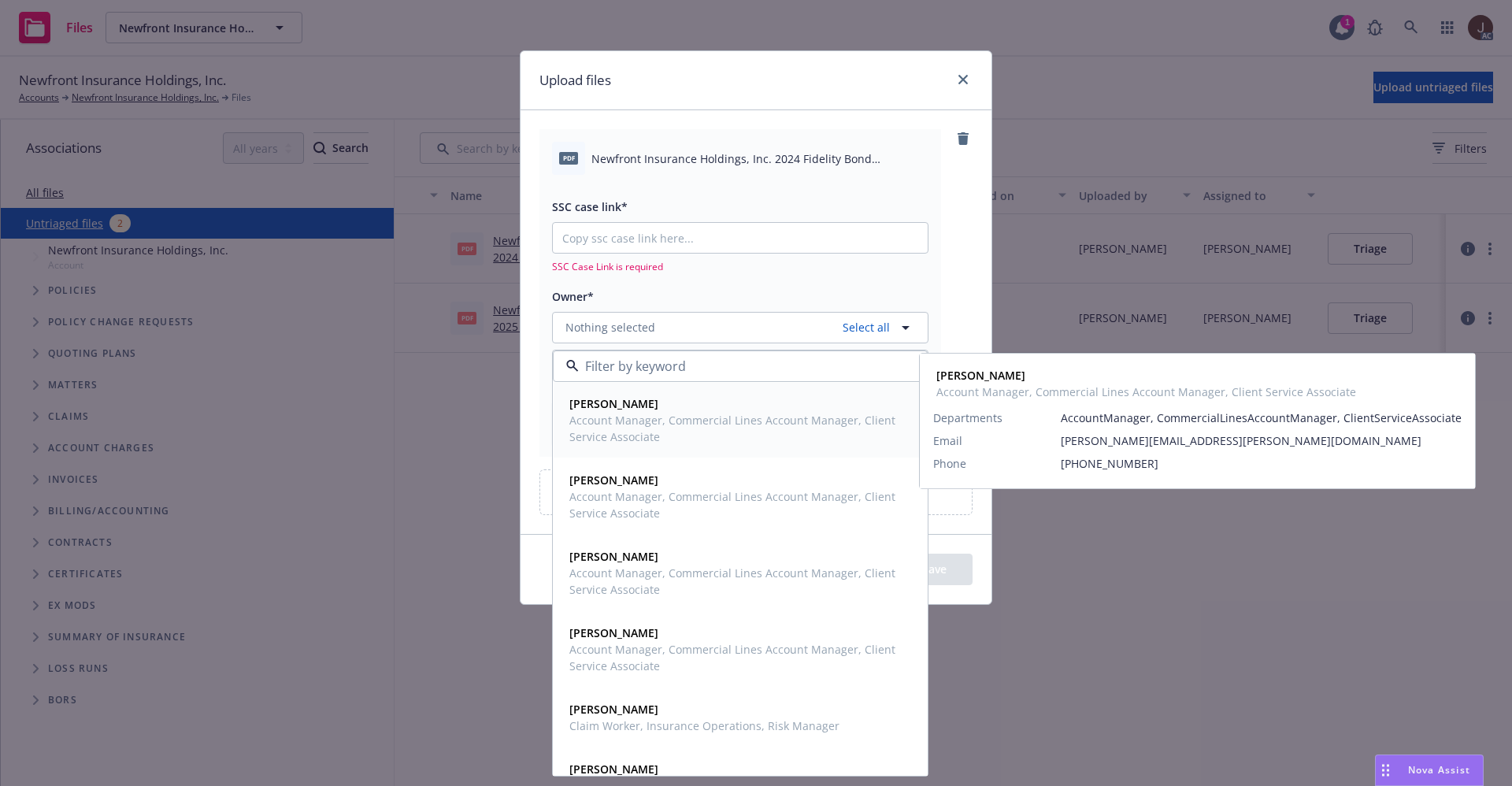
click at [633, 416] on span "Account Manager, Commercial Lines Account Manager, Client Service Associate" at bounding box center [738, 428] width 339 height 33
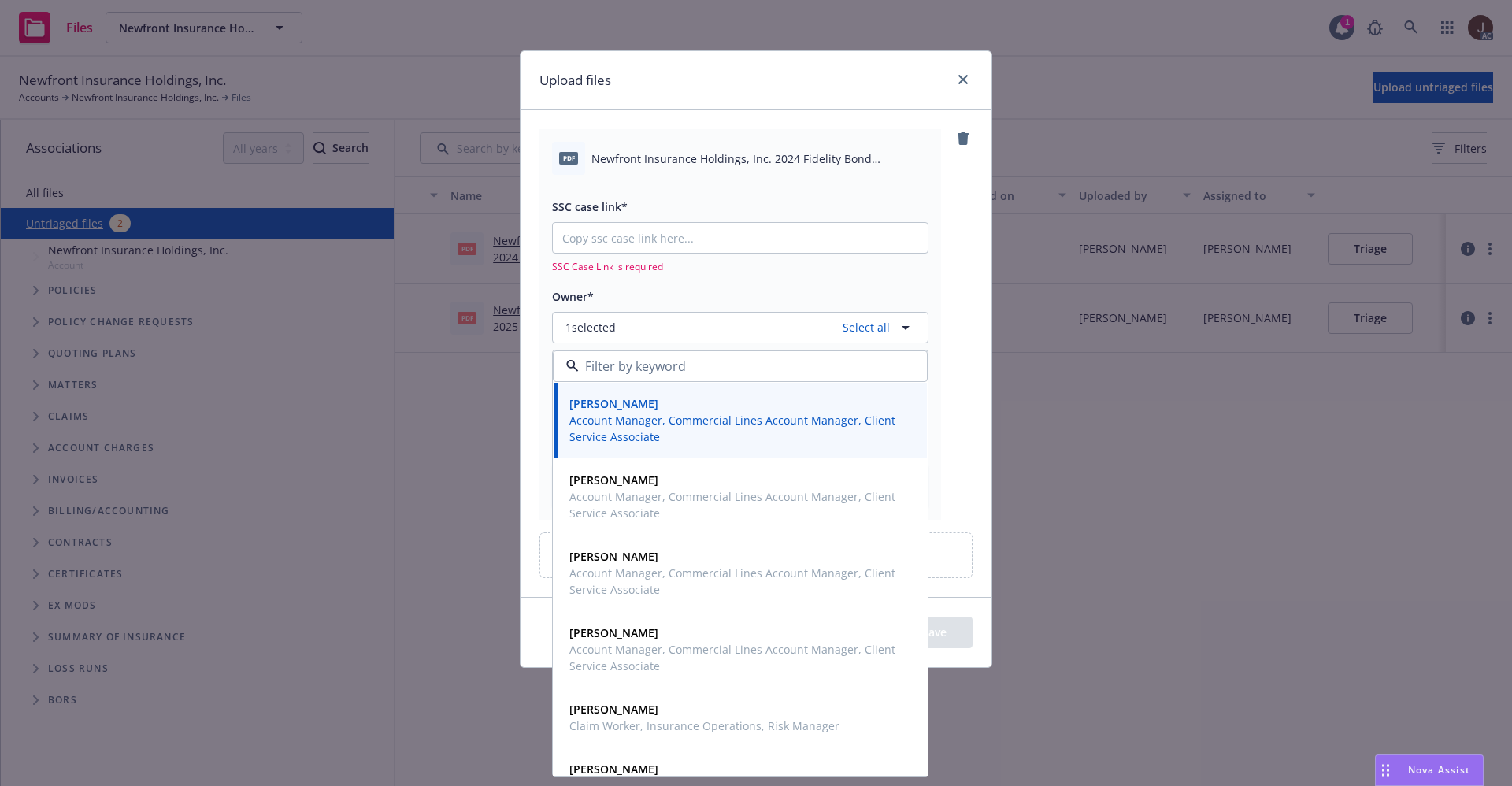
click at [944, 250] on div "pdf Newfront Insurance Holdings, Inc. 2024 Fidelity Bond Conditional Renewal.pd…" at bounding box center [756, 324] width 433 height 390
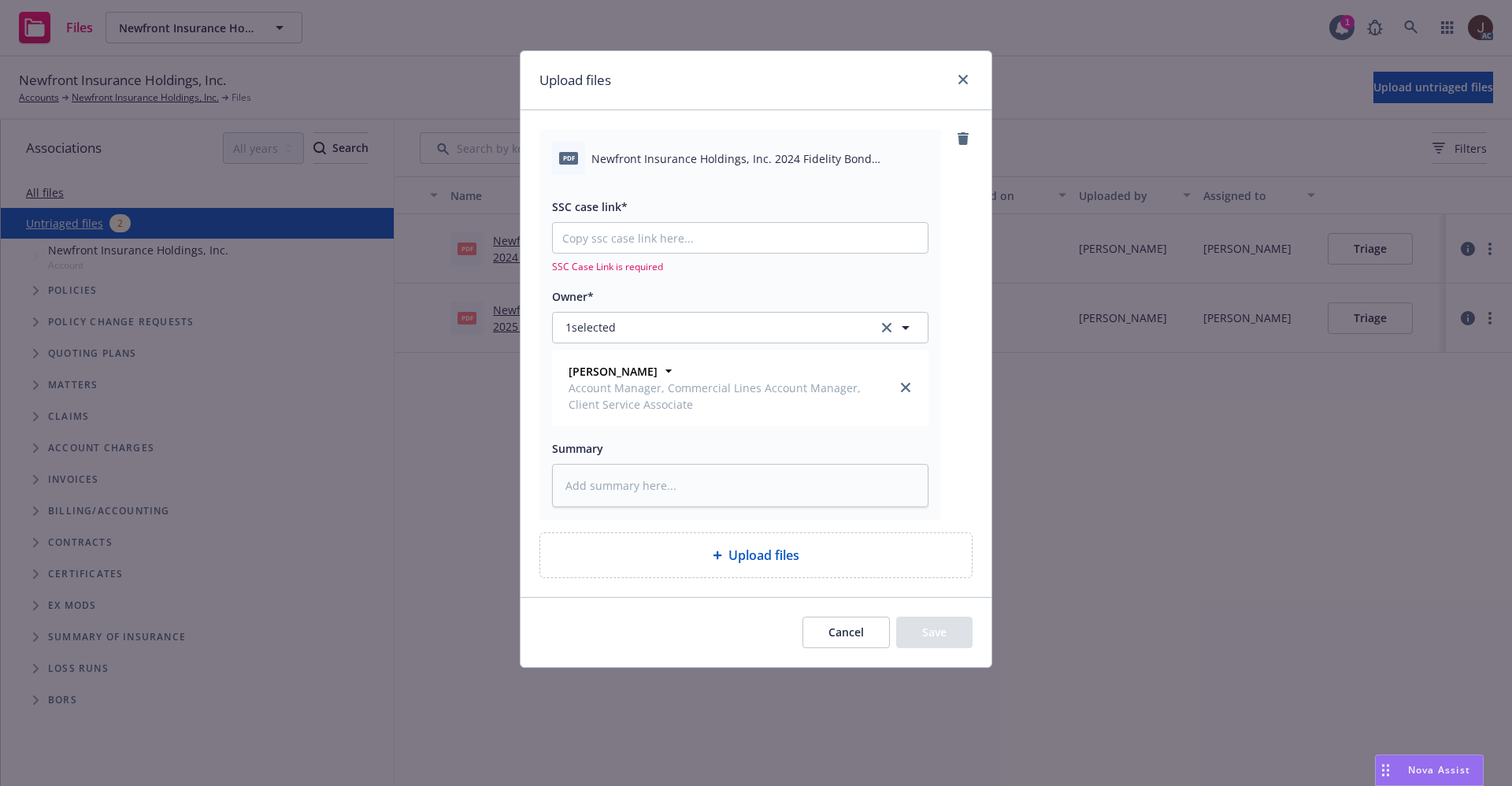
click at [763, 166] on span "Newfront Insurance Holdings, Inc. 2024 Fidelity Bond Conditional Renewal.pdf" at bounding box center [760, 159] width 337 height 16
copy div "Newfront Insurance Holdings, Inc. 2024 Fidelity Bond Conditional Renewal.pdf"
click at [616, 489] on textarea at bounding box center [740, 485] width 376 height 43
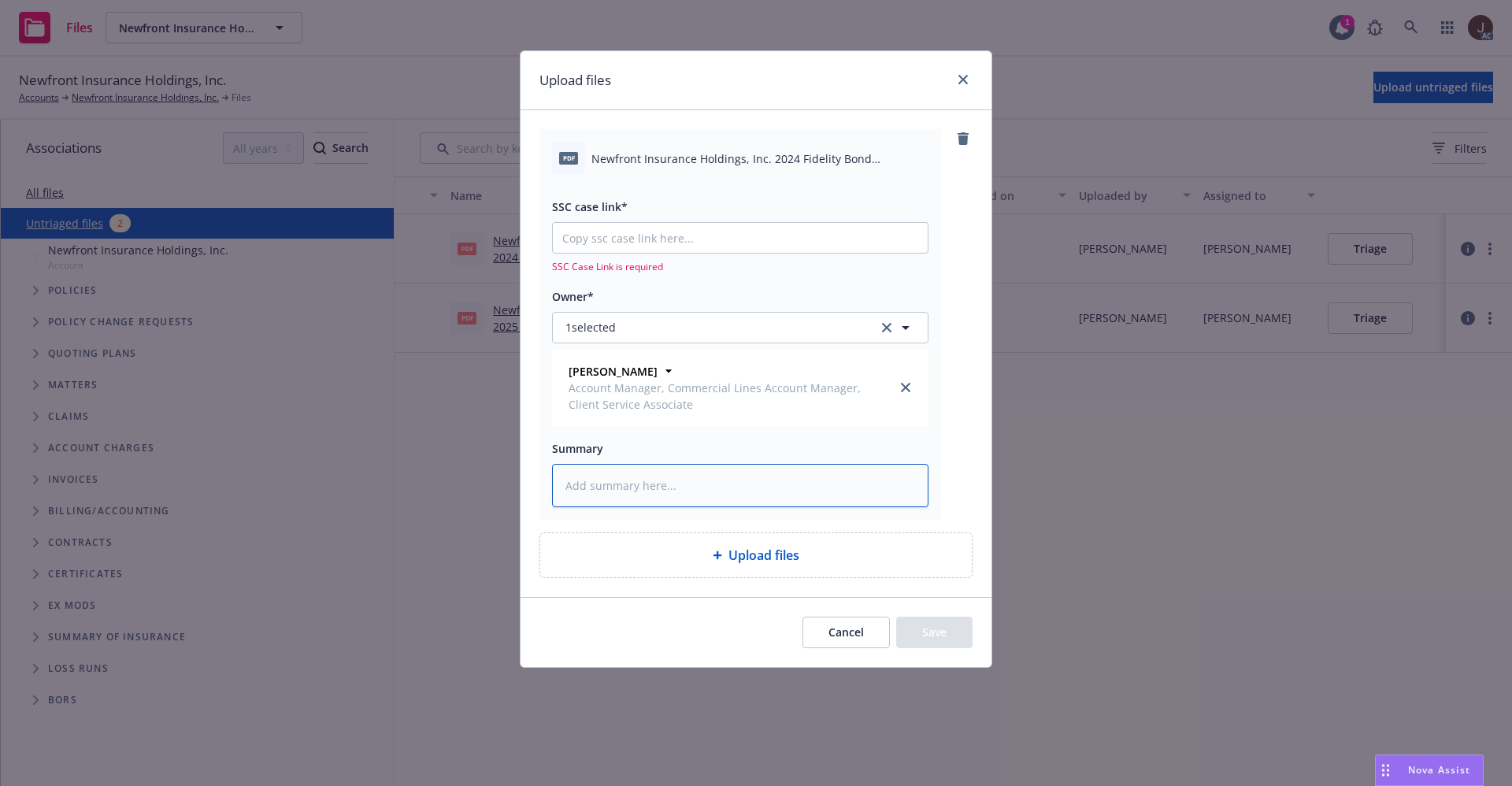
paste textarea "Newfront Insurance Holdings, Inc. 2024 Fidelity Bond Conditional Renewal.pdf"
type textarea "x"
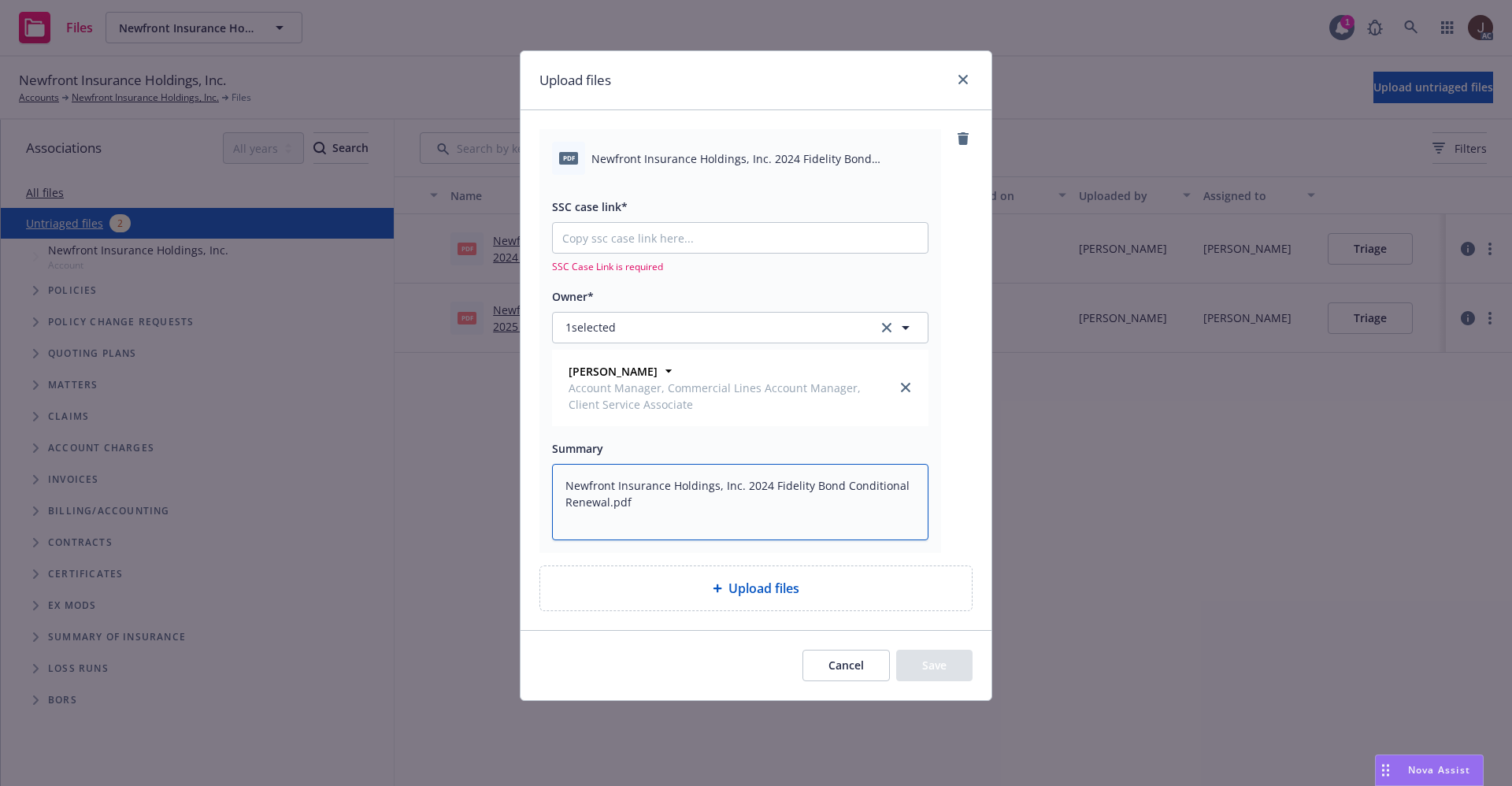
type textarea "Newfront Insurance Holdings, Inc. 2024 Fidelity Bond Conditional Renewal.pdf"
click at [593, 232] on input "SSC case link*" at bounding box center [740, 237] width 375 height 30
paste input "[URL][DOMAIN_NAME]"
type textarea "x"
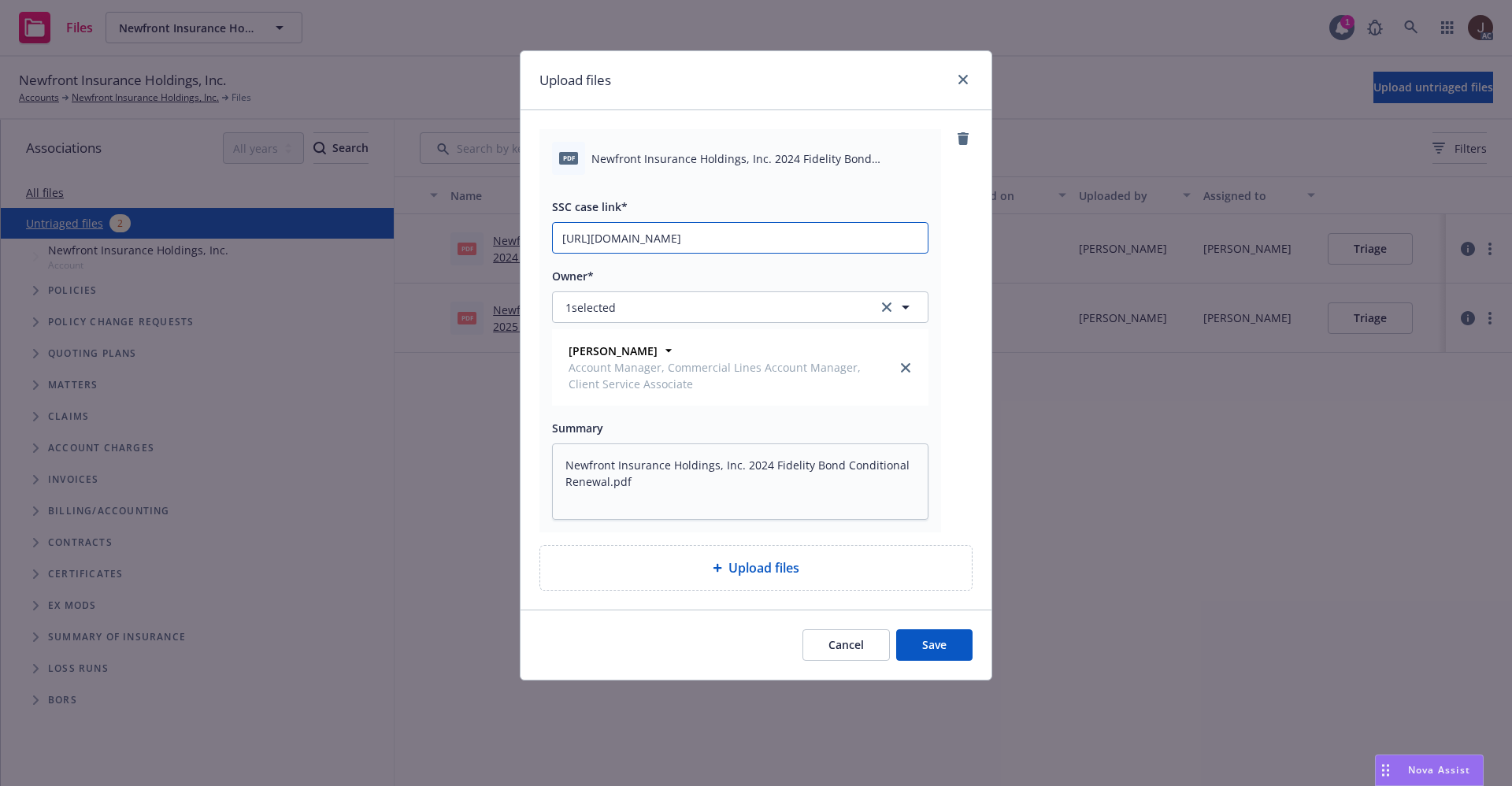
scroll to position [0, 75]
type input "[URL][DOMAIN_NAME]"
click at [970, 263] on div "pdf Newfront Insurance Holdings, Inc. 2024 Fidelity Bond Conditional Renewal.pd…" at bounding box center [756, 330] width 433 height 403
click at [931, 633] on button "Save" at bounding box center [934, 645] width 76 height 31
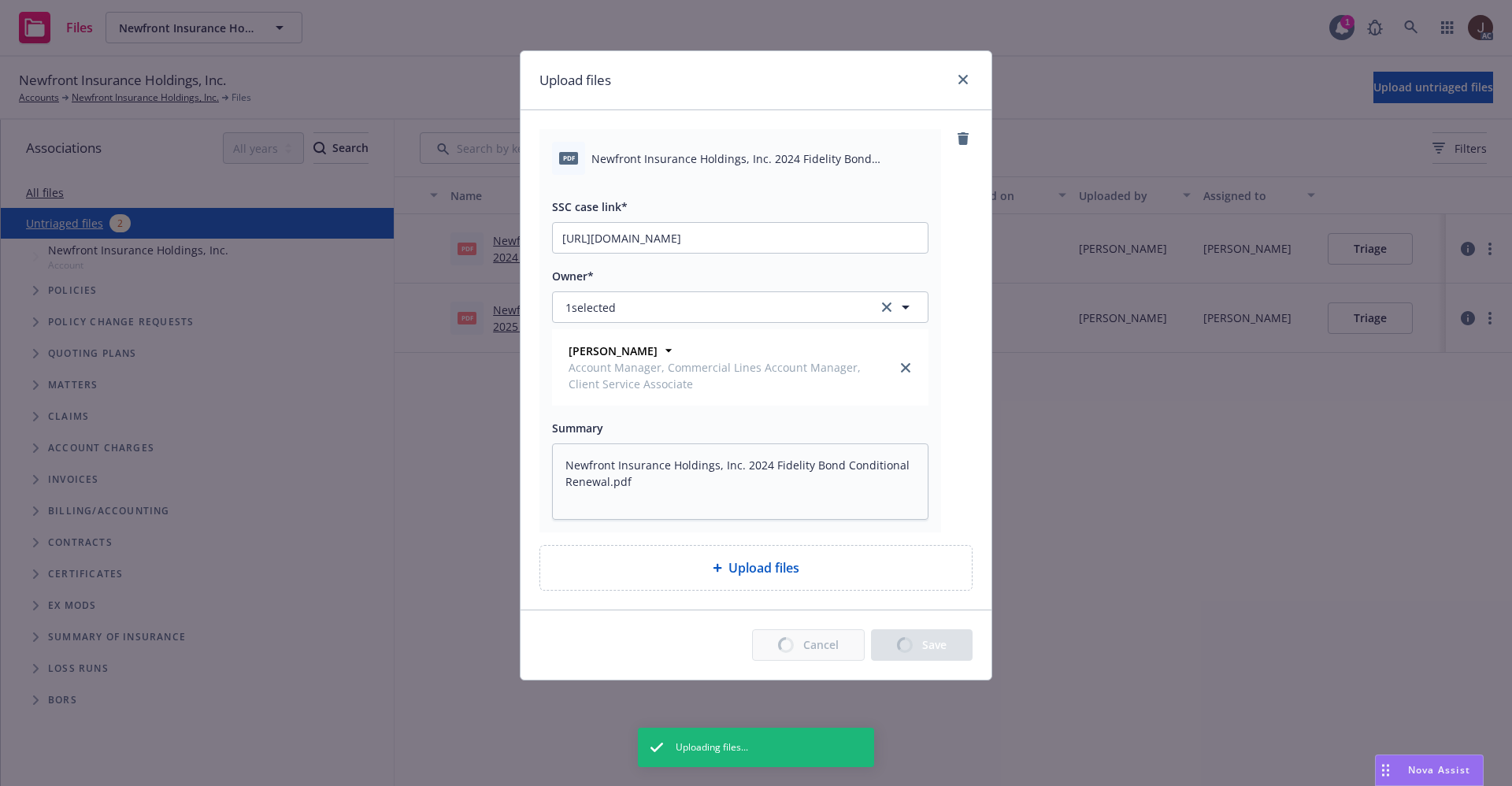
type textarea "x"
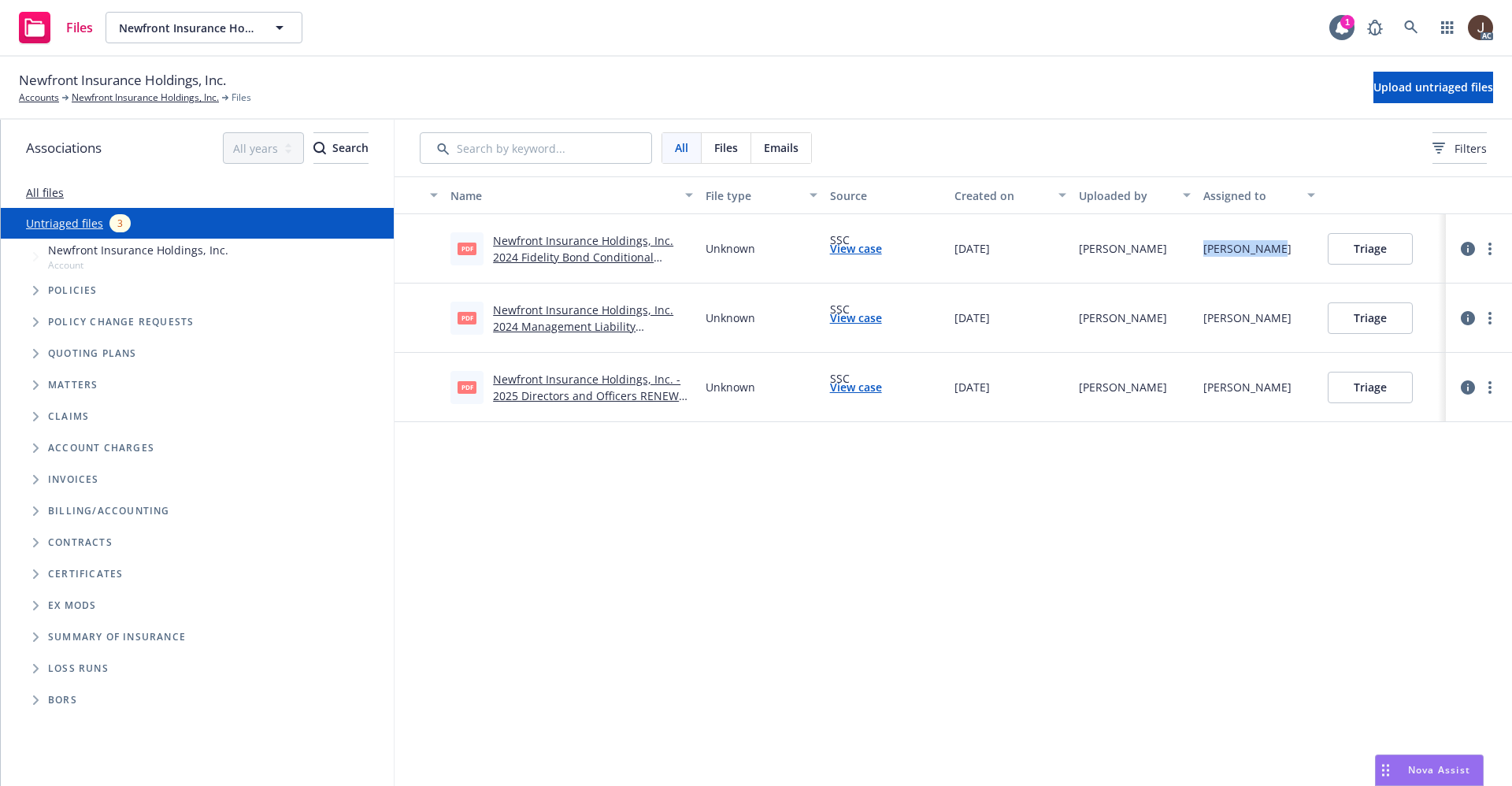
drag, startPoint x: 1204, startPoint y: 250, endPoint x: 1275, endPoint y: 261, distance: 71.8
click at [1275, 261] on div "[PERSON_NAME]" at bounding box center [1260, 249] width 125 height 69
copy div "[PERSON_NAME]"
